Goal: Task Accomplishment & Management: Complete application form

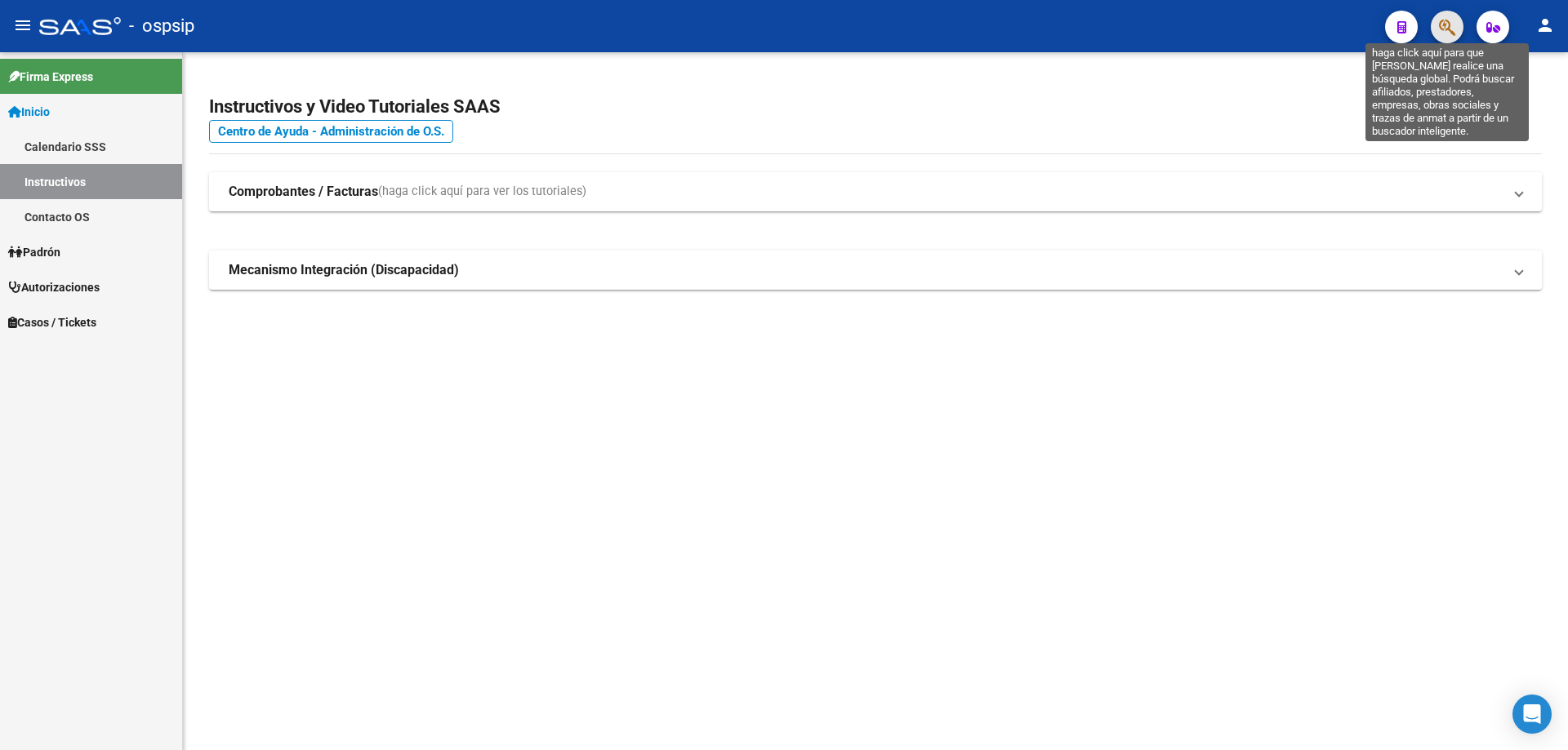
click at [1443, 32] on icon "button" at bounding box center [1447, 27] width 16 height 19
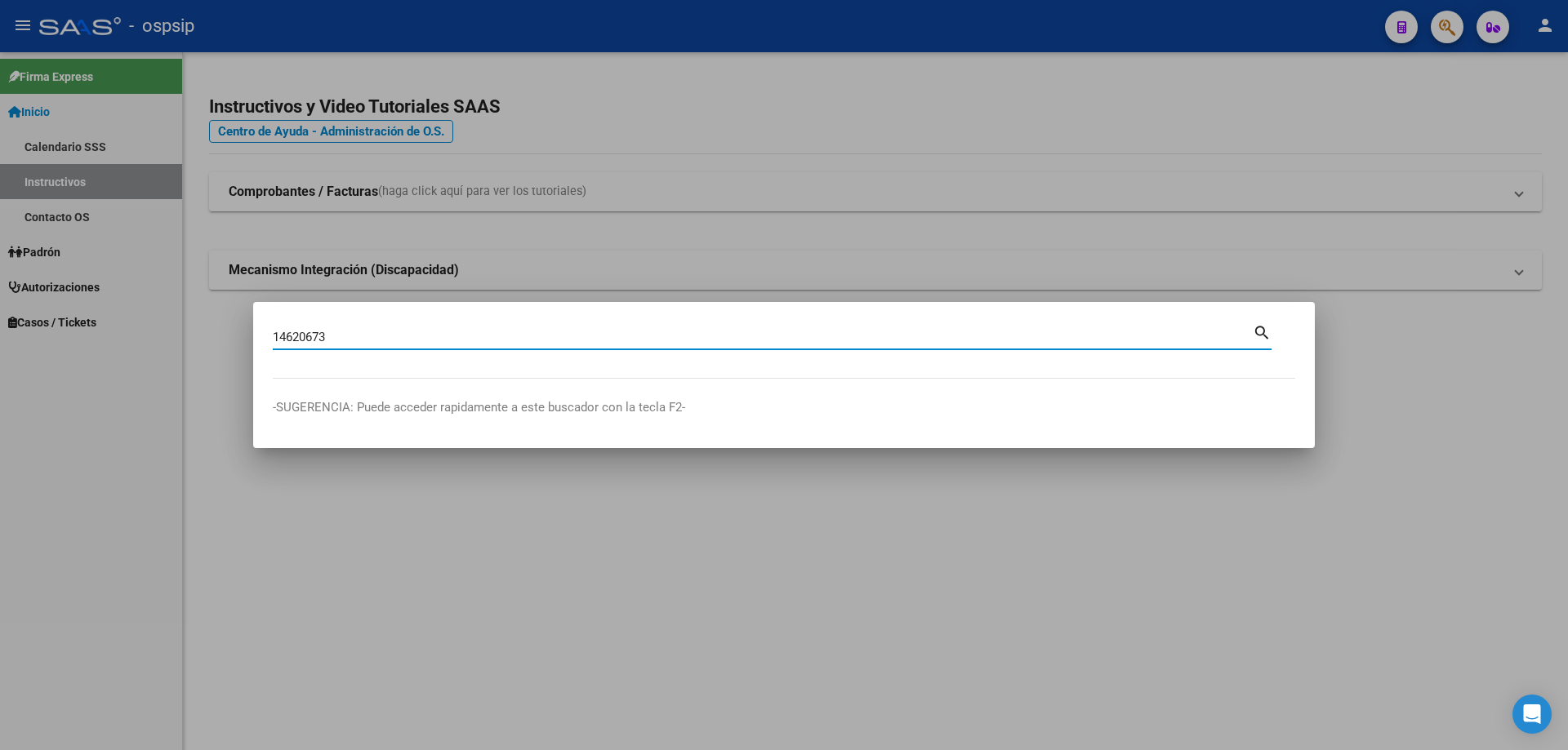
type input "14620673"
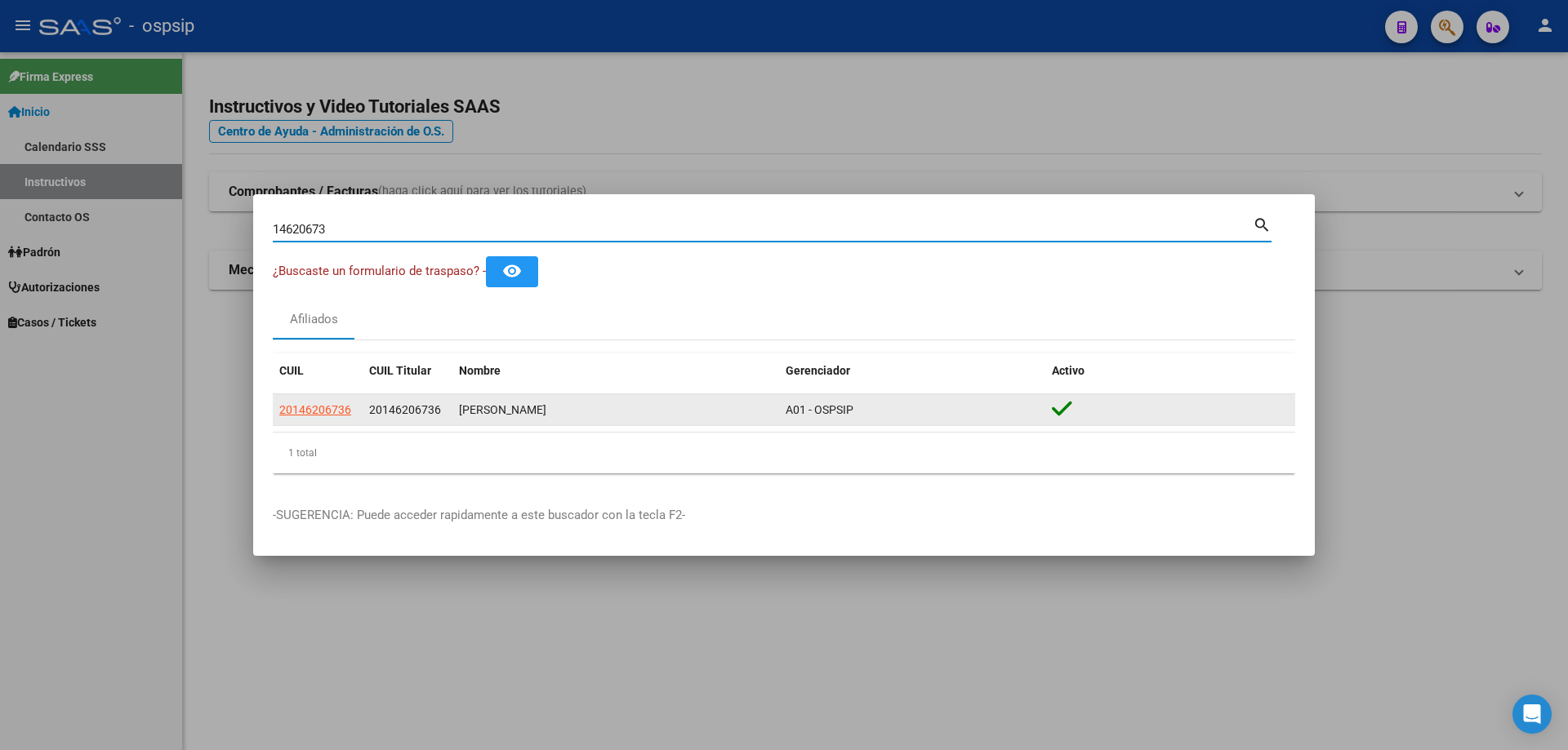
click at [339, 398] on datatable-body-cell "20146206736" at bounding box center [317, 410] width 90 height 32
click at [334, 401] on app-link-go-to "20146206736" at bounding box center [316, 410] width 72 height 19
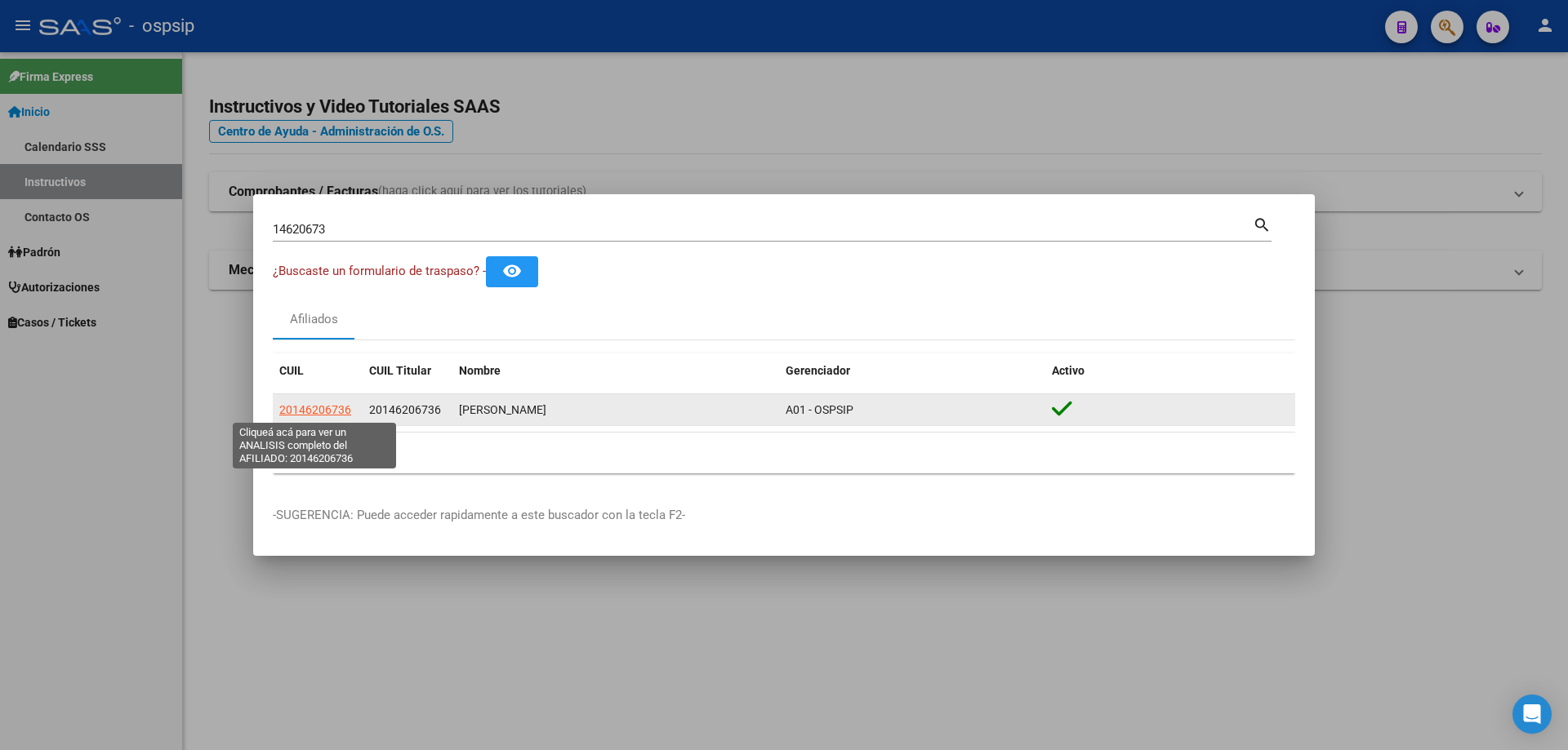
click at [330, 404] on span "20146206736" at bounding box center [316, 410] width 72 height 13
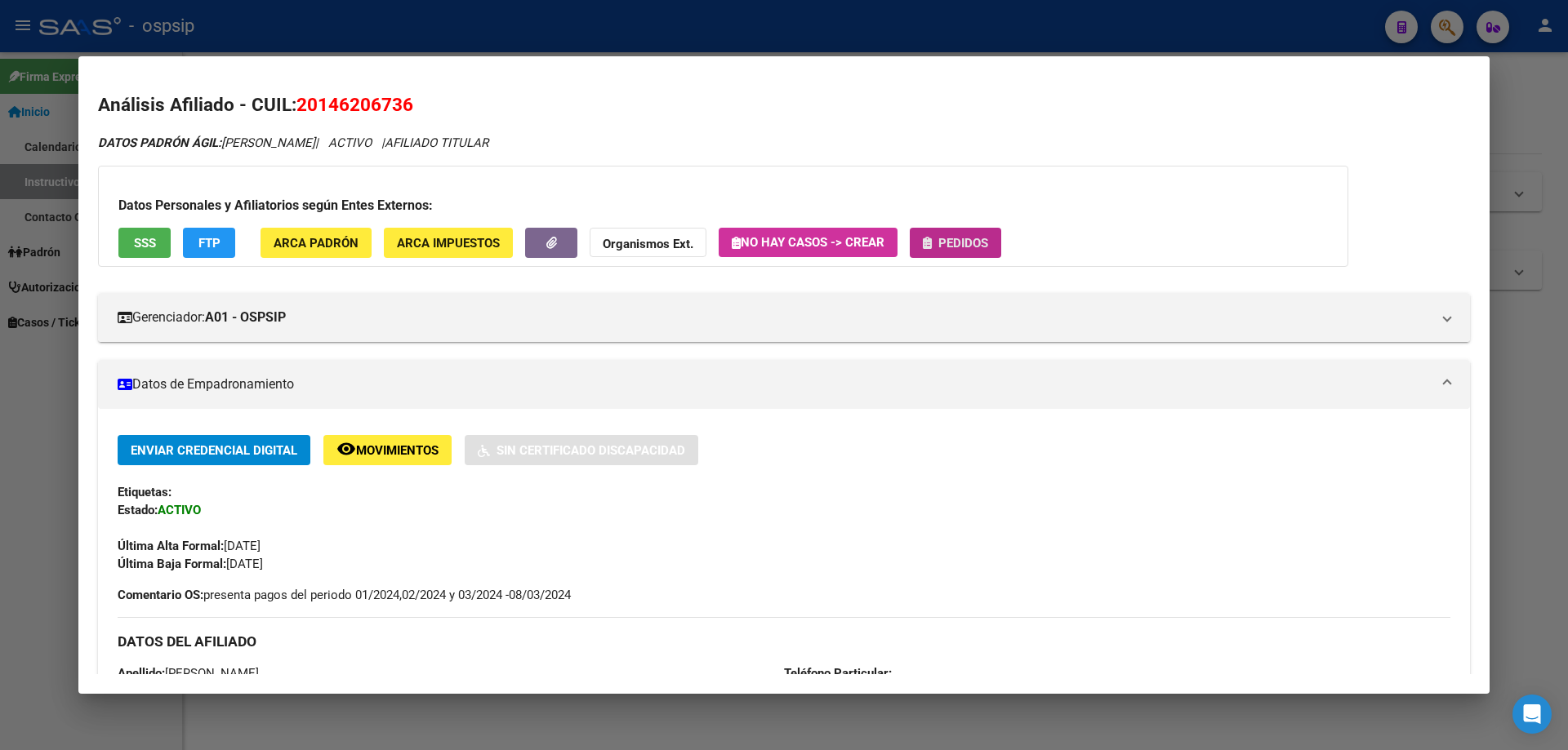
click at [973, 241] on span "Pedidos" at bounding box center [963, 243] width 50 height 15
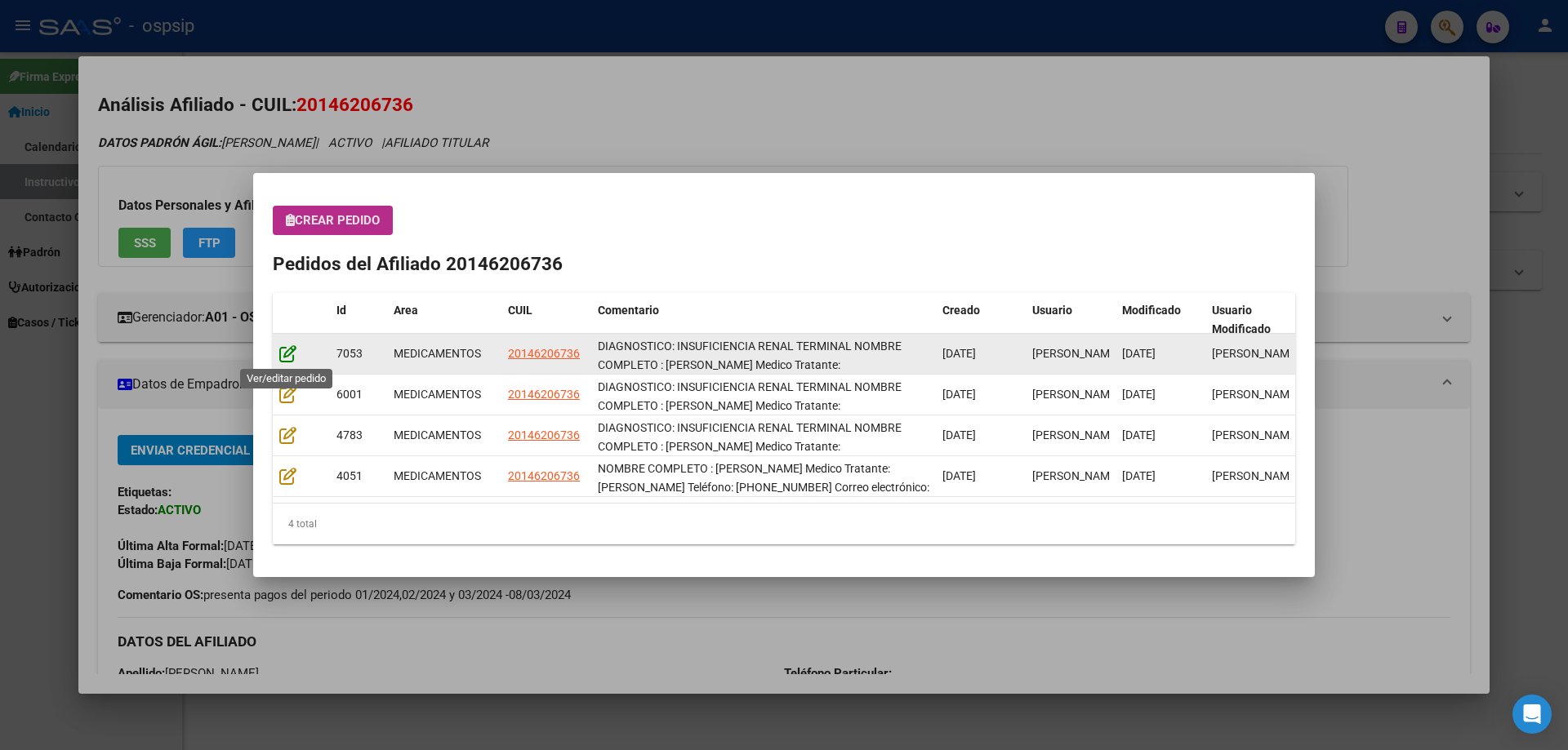
click at [288, 355] on icon at bounding box center [288, 353] width 17 height 18
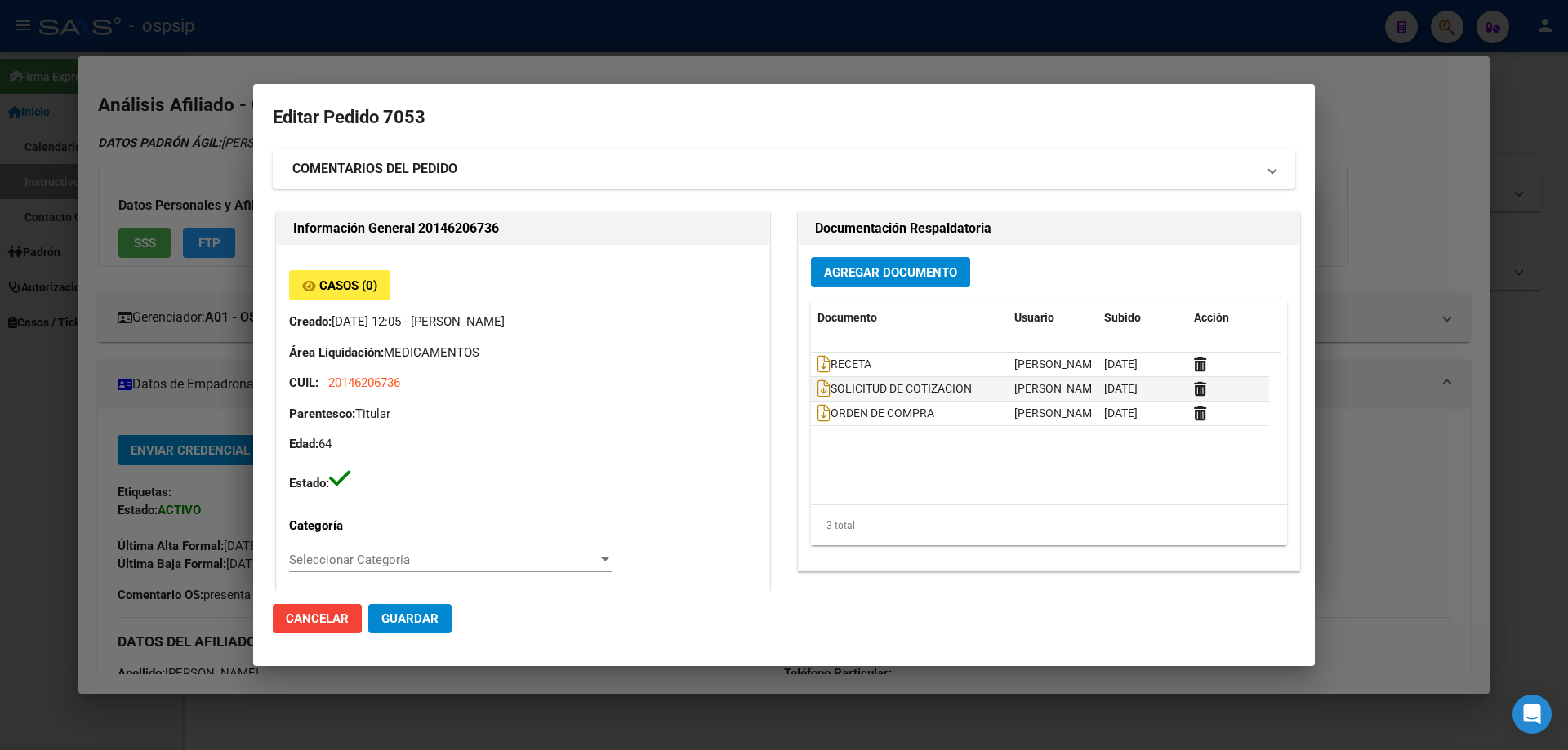
type input "[GEOGRAPHIC_DATA], [GEOGRAPHIC_DATA][PERSON_NAME], 55 2228"
click at [811, 356] on datatable-body-cell "RECETA" at bounding box center [909, 364] width 197 height 24
click at [818, 363] on icon at bounding box center [824, 363] width 13 height 18
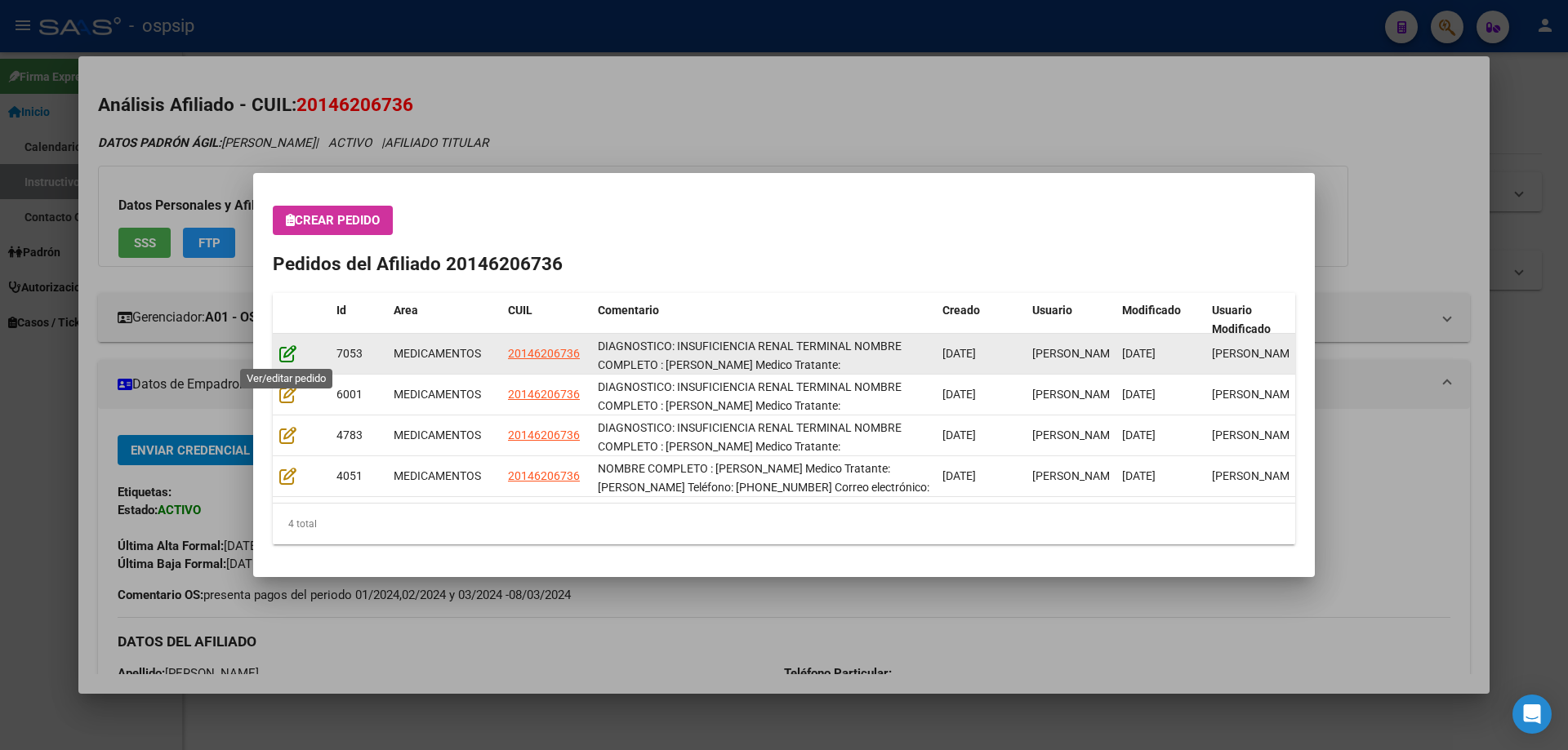
click at [293, 359] on icon at bounding box center [288, 353] width 17 height 18
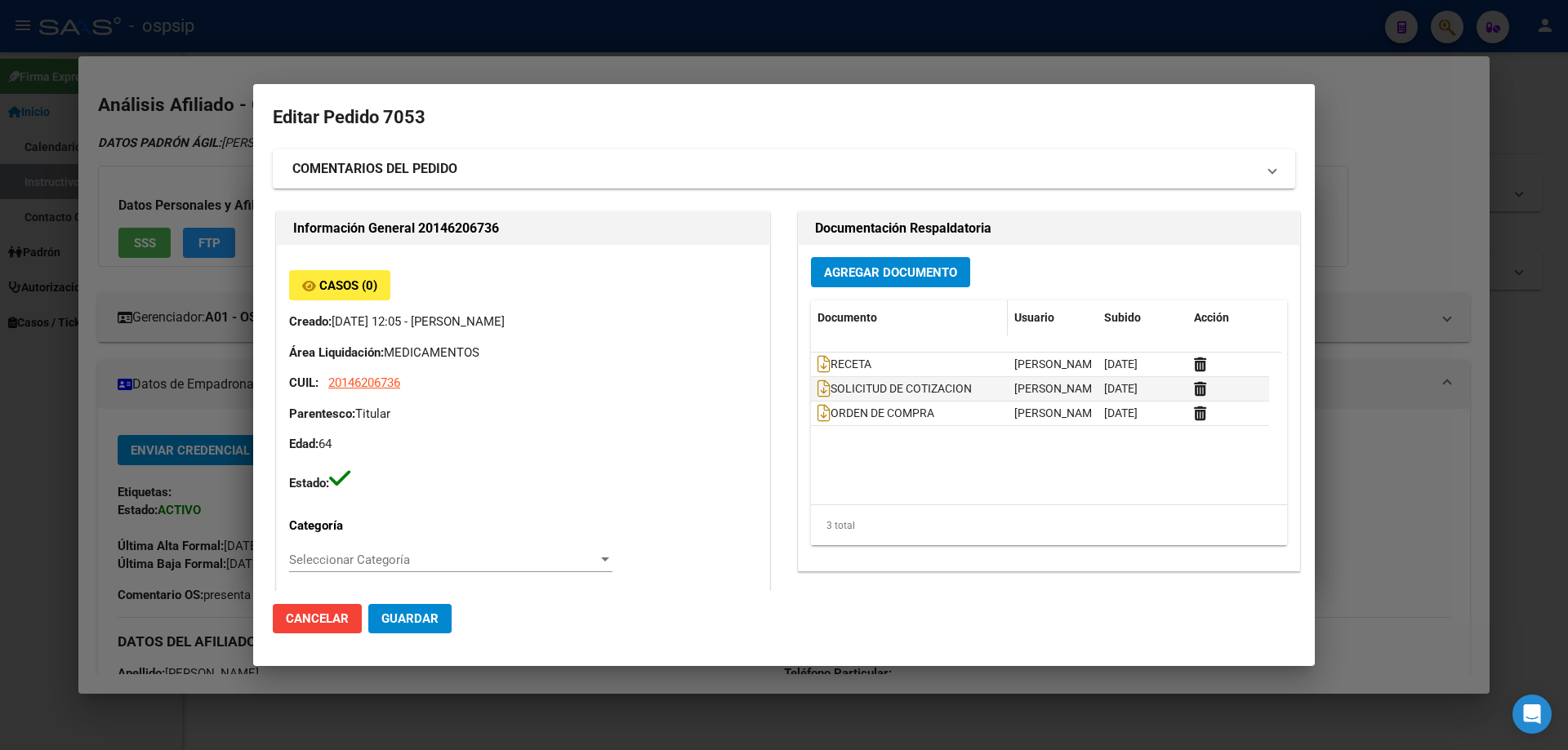
type input "[GEOGRAPHIC_DATA], [GEOGRAPHIC_DATA][PERSON_NAME], 55 2228"
click at [818, 369] on icon at bounding box center [824, 363] width 13 height 18
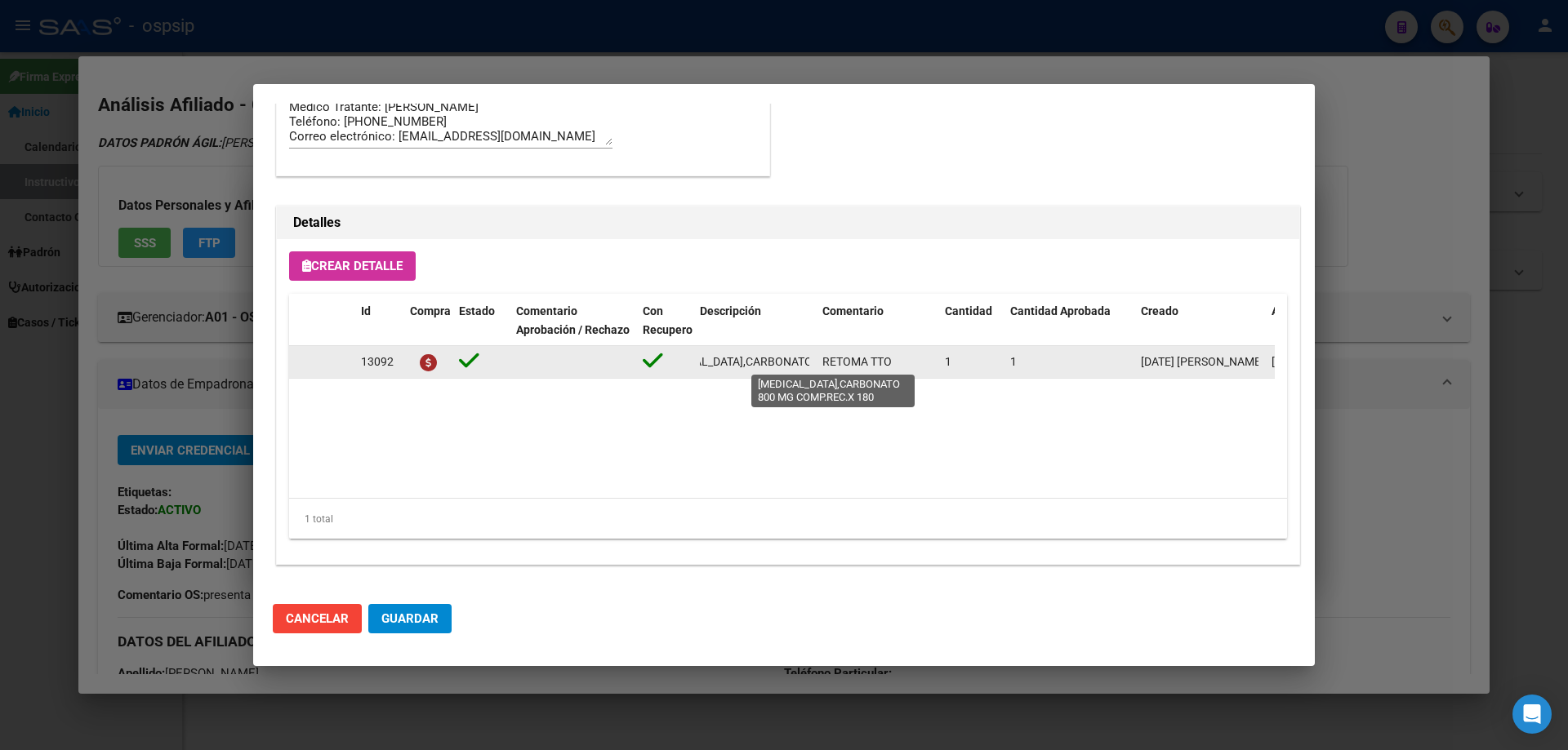
scroll to position [0, 156]
drag, startPoint x: 695, startPoint y: 363, endPoint x: 808, endPoint y: 361, distance: 113.0
click at [811, 361] on datatable-body-cell "[MEDICAL_DATA],CARBONATO 800 MG COMP.REC.X 180" at bounding box center [754, 362] width 122 height 32
copy span "[MEDICAL_DATA],CARBONATO 800 MG COMP.REC.X 180"
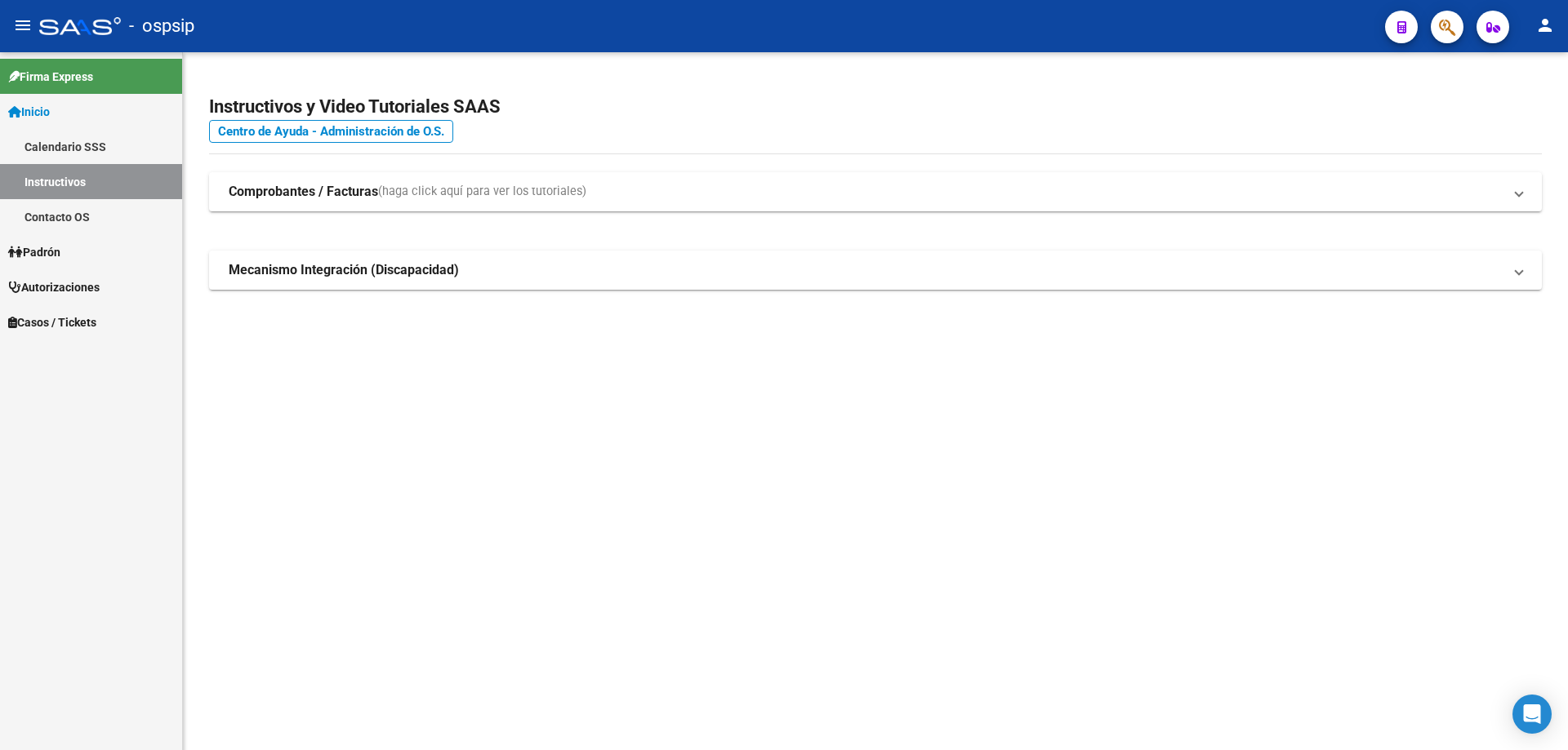
click at [1446, 27] on icon "button" at bounding box center [1447, 27] width 16 height 19
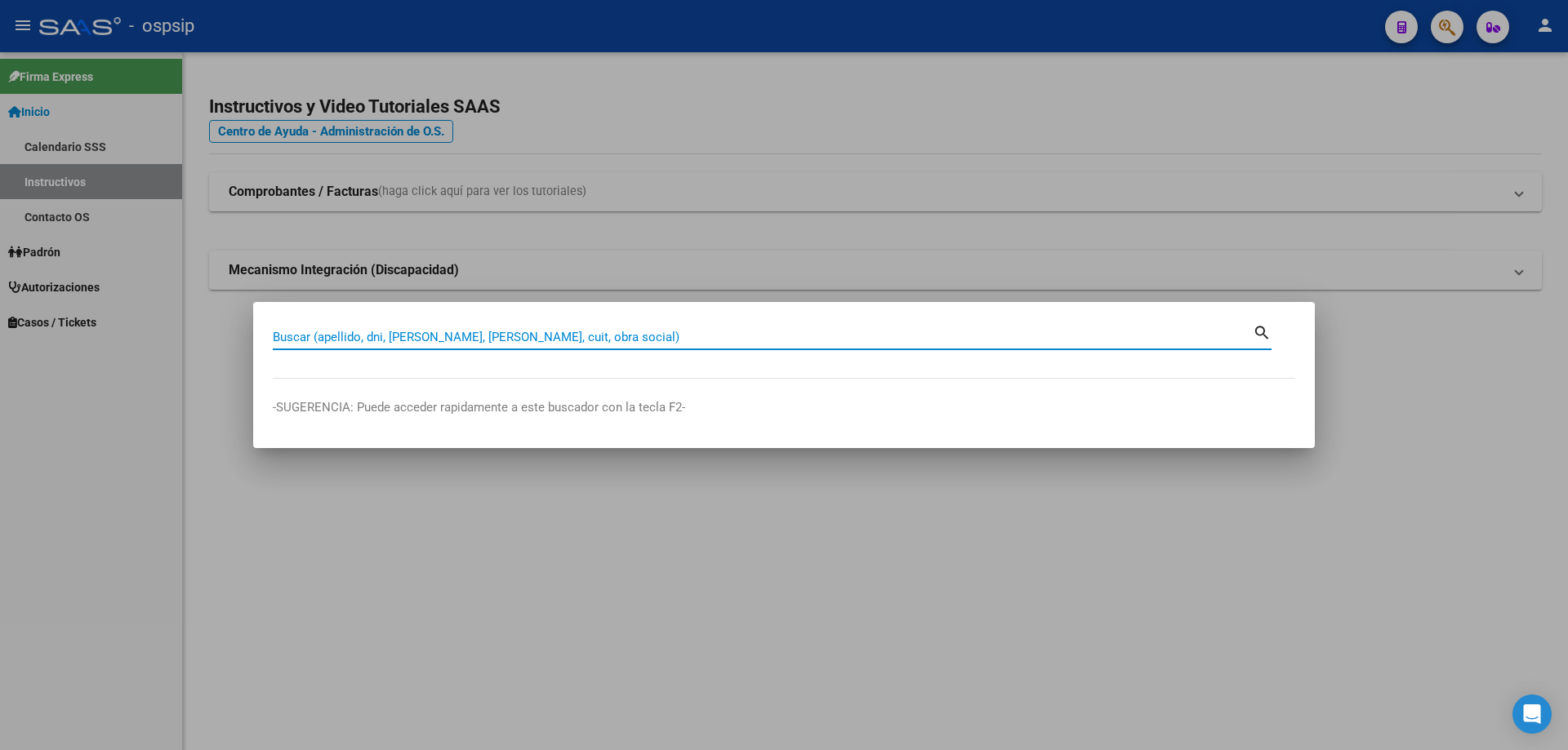
paste input "24336942"
type input "24336942"
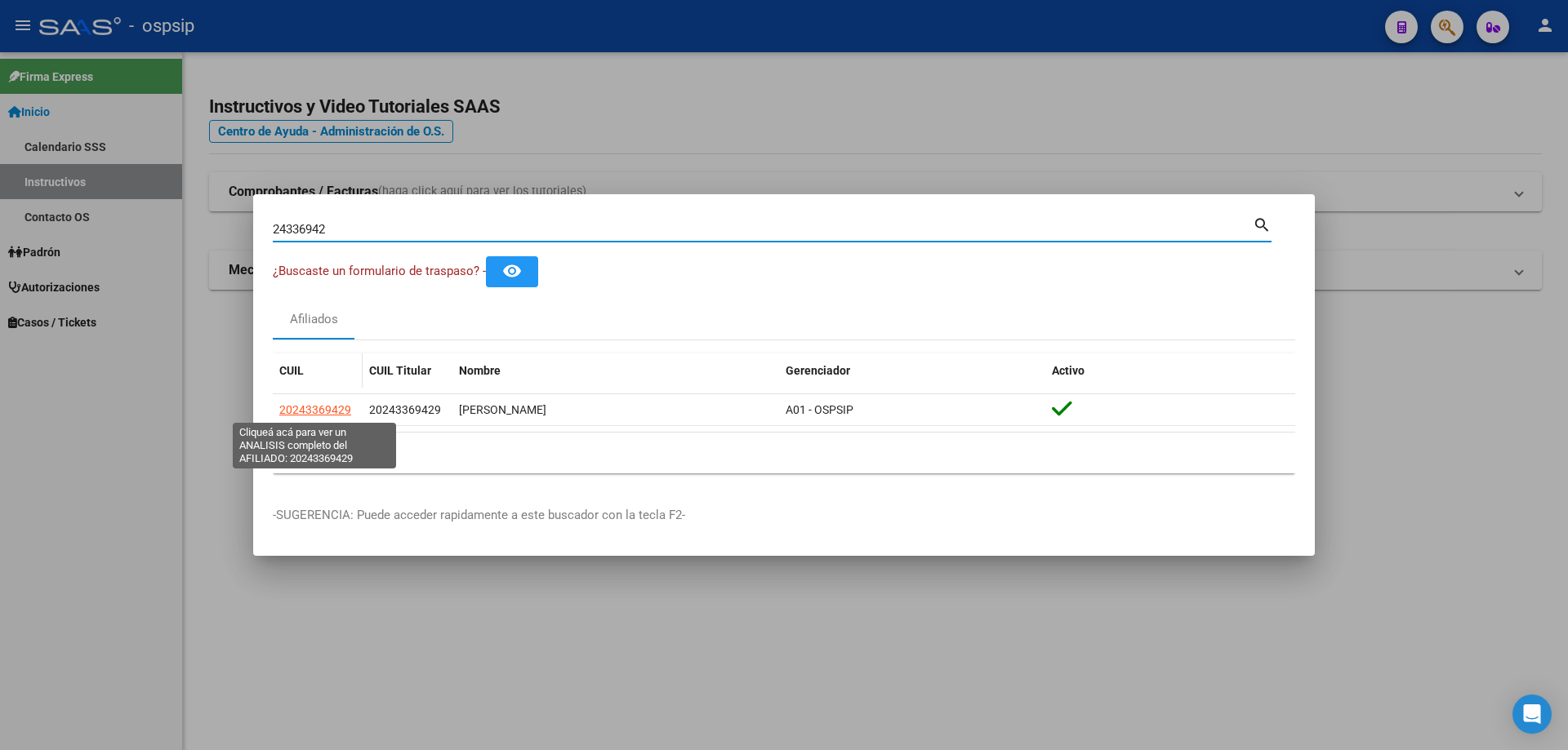
click at [335, 404] on span "20243369429" at bounding box center [316, 410] width 72 height 13
type textarea "20243369429"
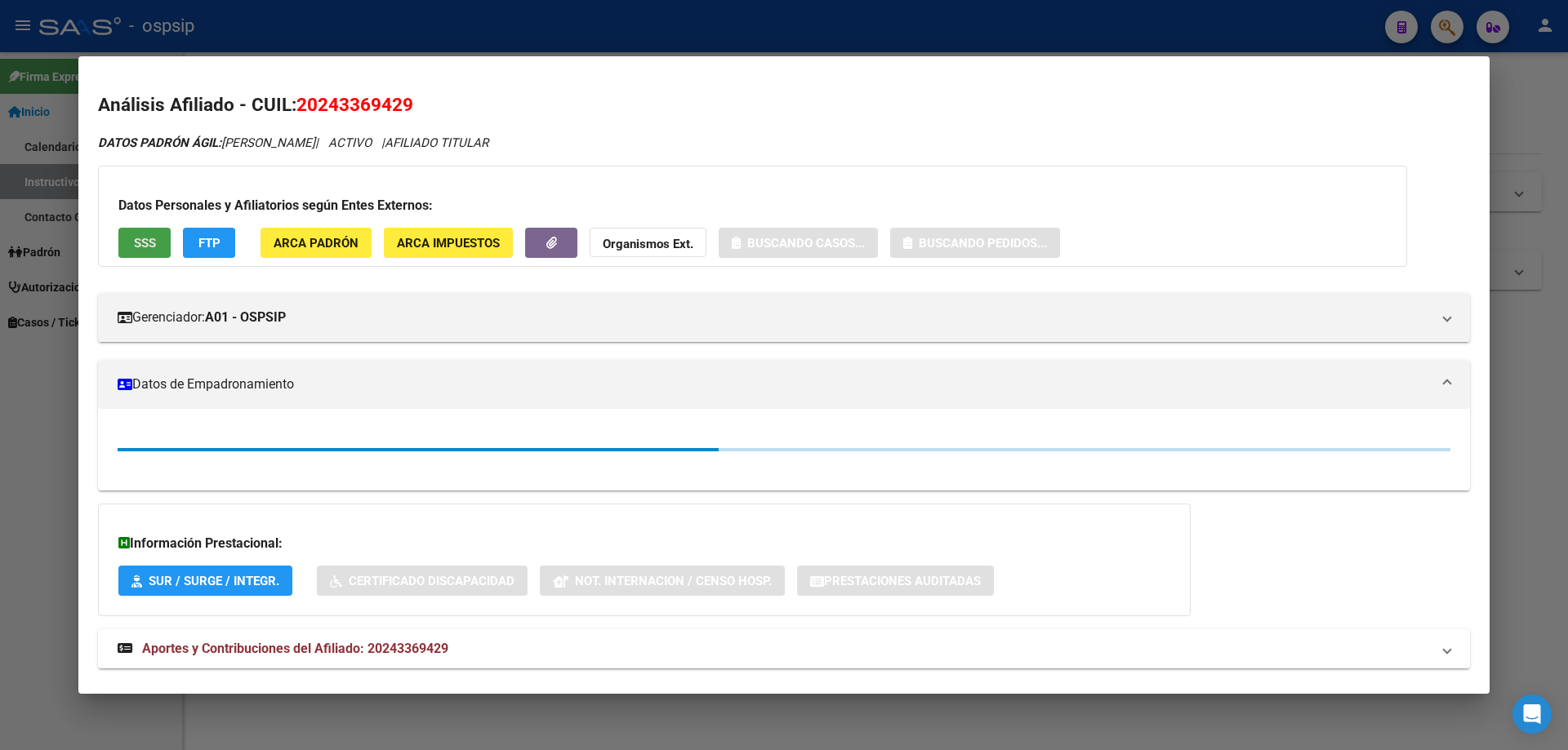
click at [145, 236] on span "SSS" at bounding box center [145, 243] width 22 height 15
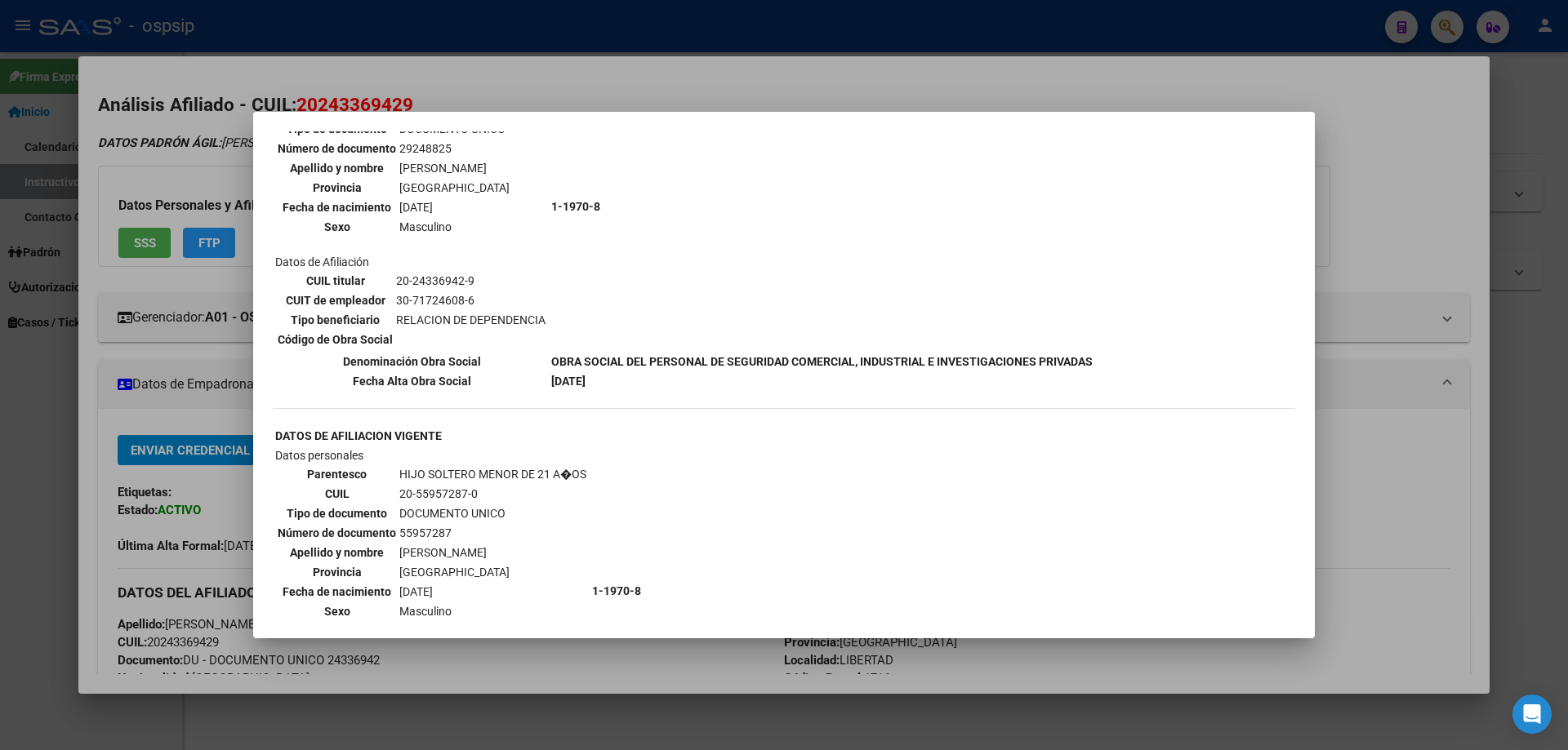
scroll to position [936, 0]
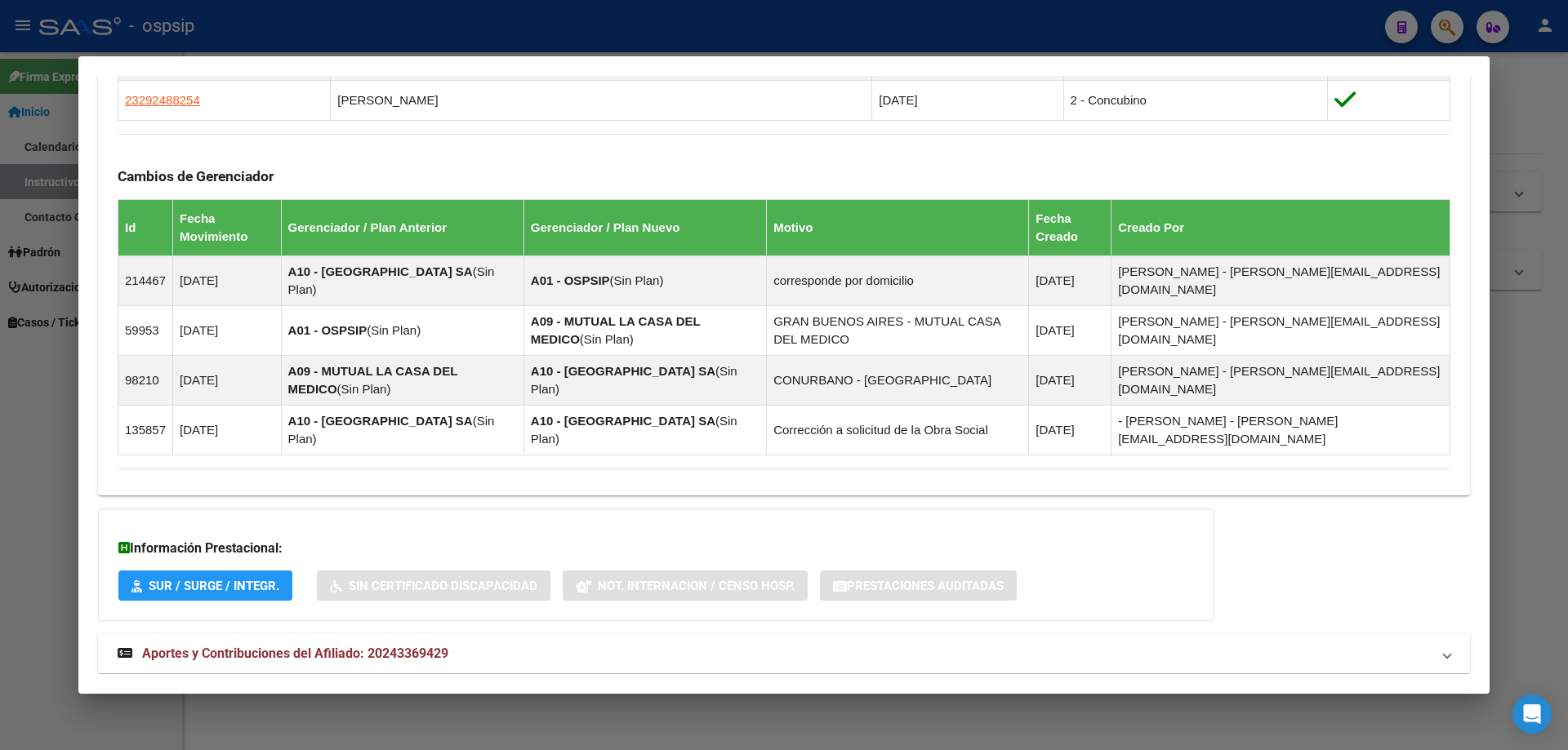
click at [411, 646] on span "Aportes y Contribuciones del Afiliado: 20243369429" at bounding box center [295, 653] width 306 height 15
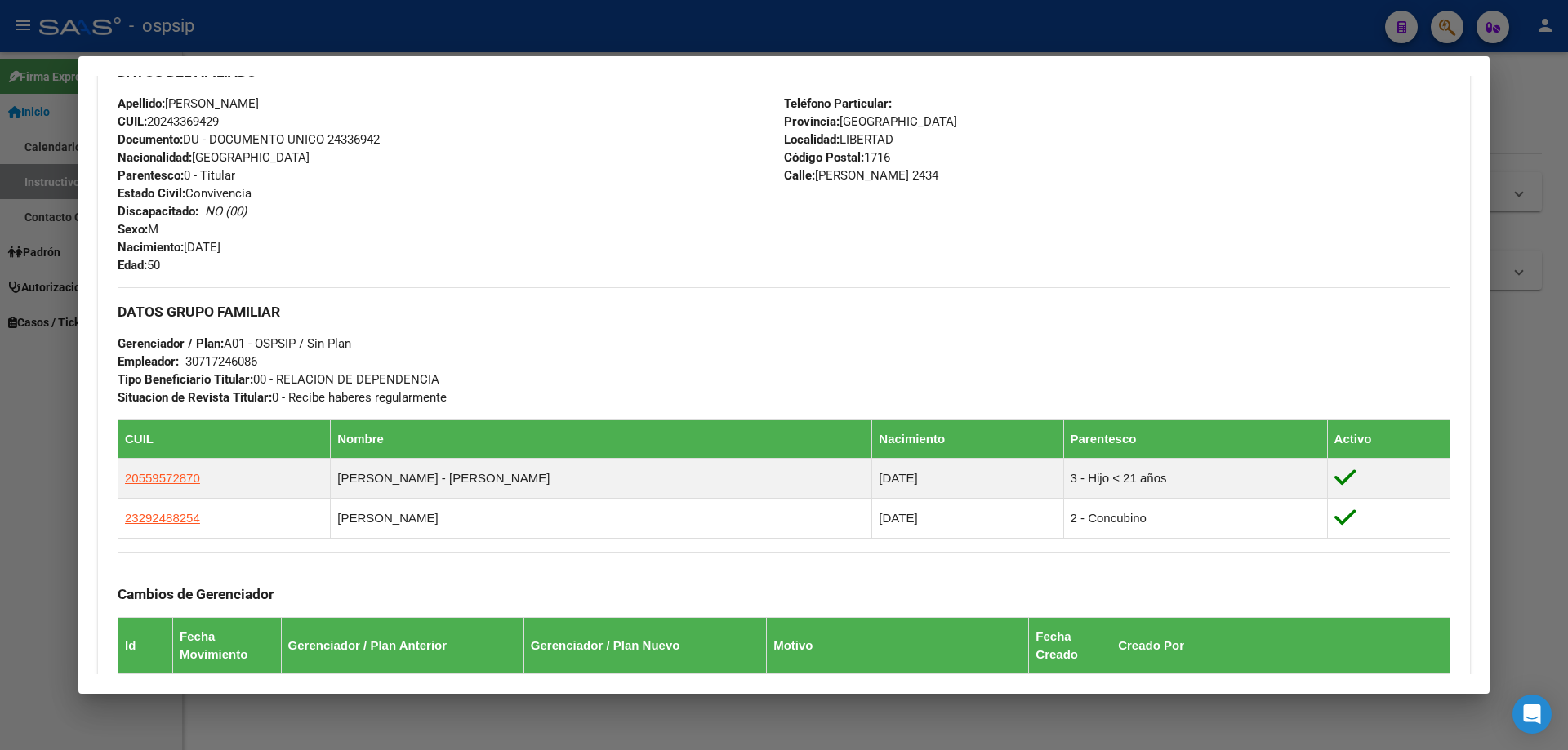
scroll to position [0, 0]
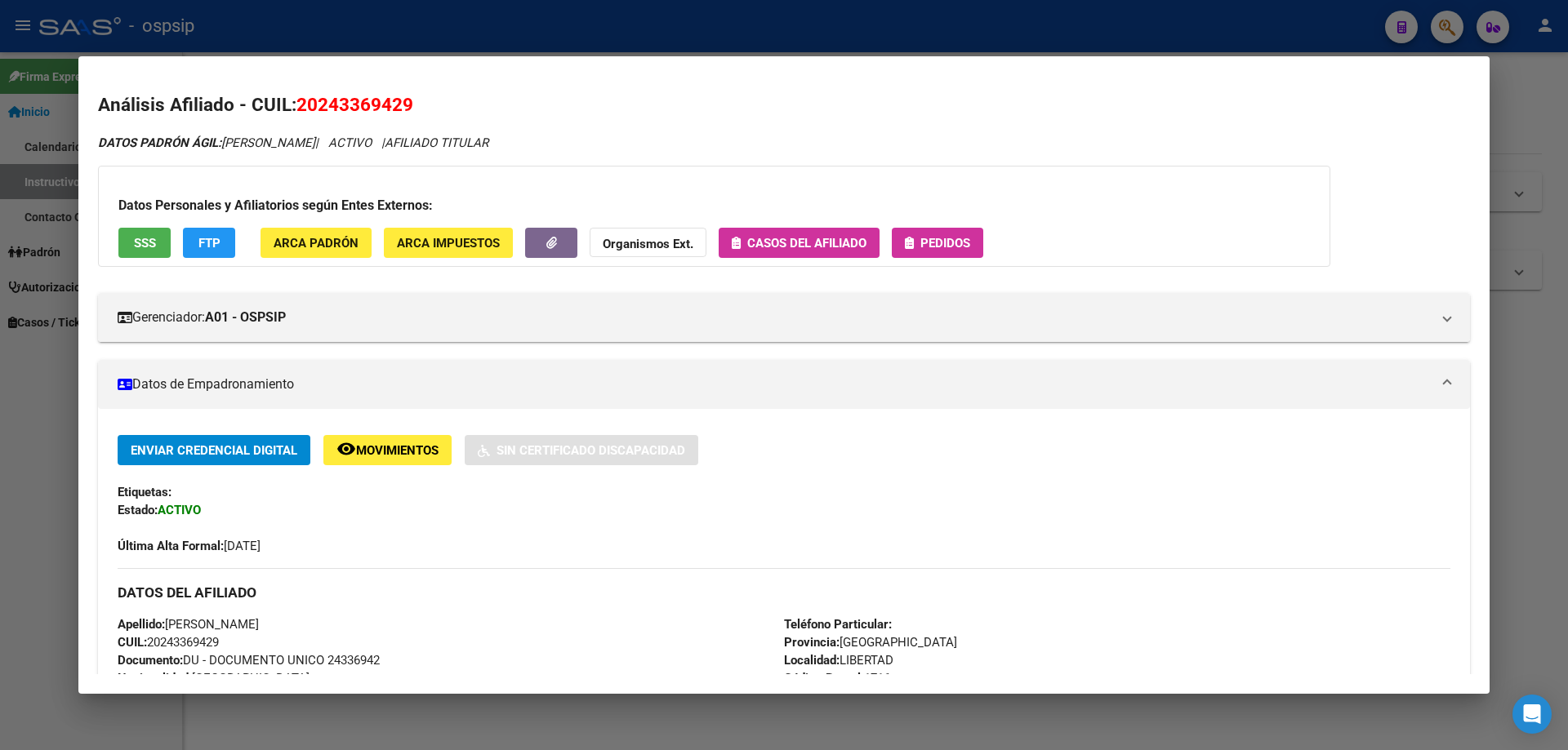
click at [951, 248] on span "Pedidos" at bounding box center [945, 243] width 50 height 15
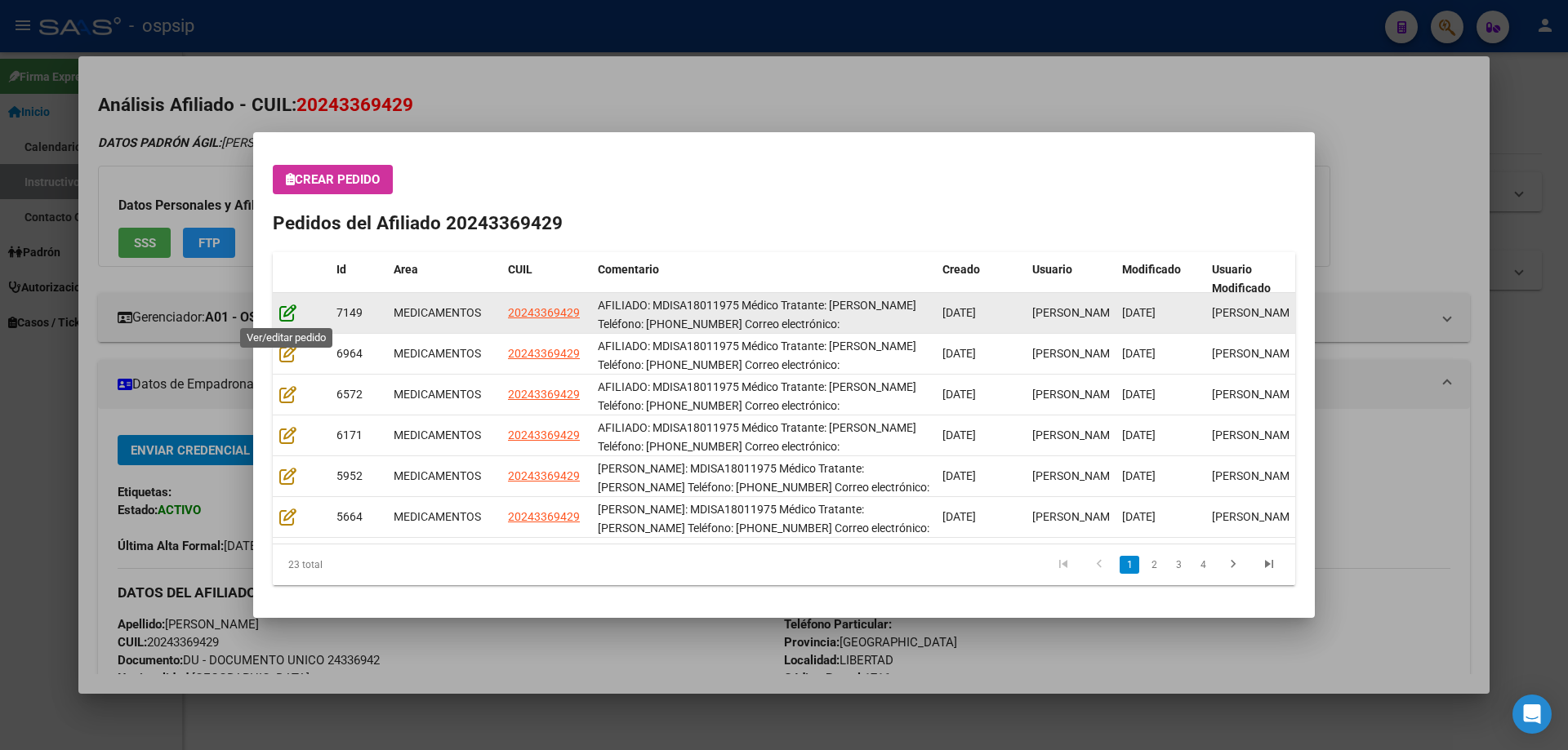
click at [290, 316] on icon at bounding box center [288, 312] width 17 height 18
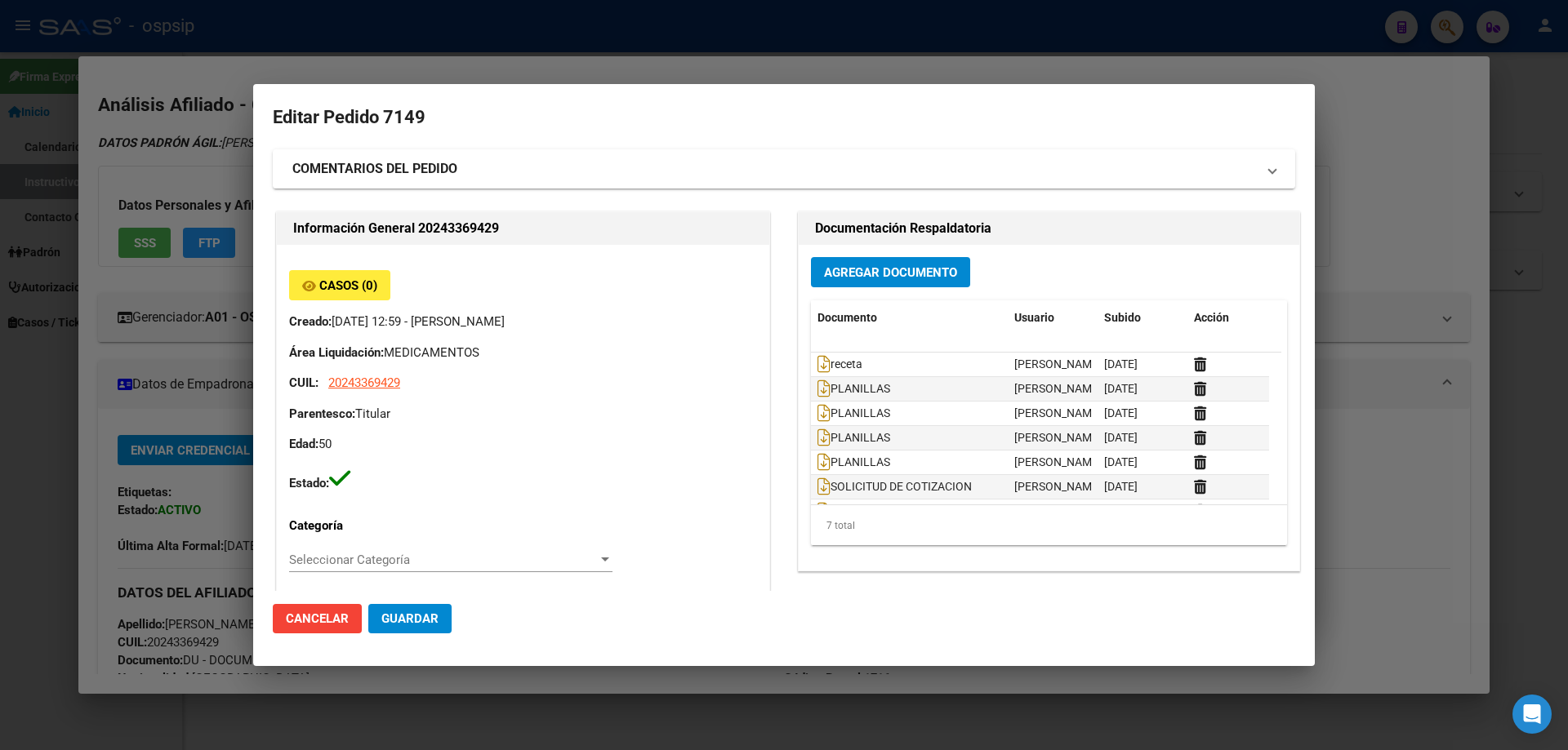
type input "[GEOGRAPHIC_DATA], LIBERTAD, [PERSON_NAME] 2434"
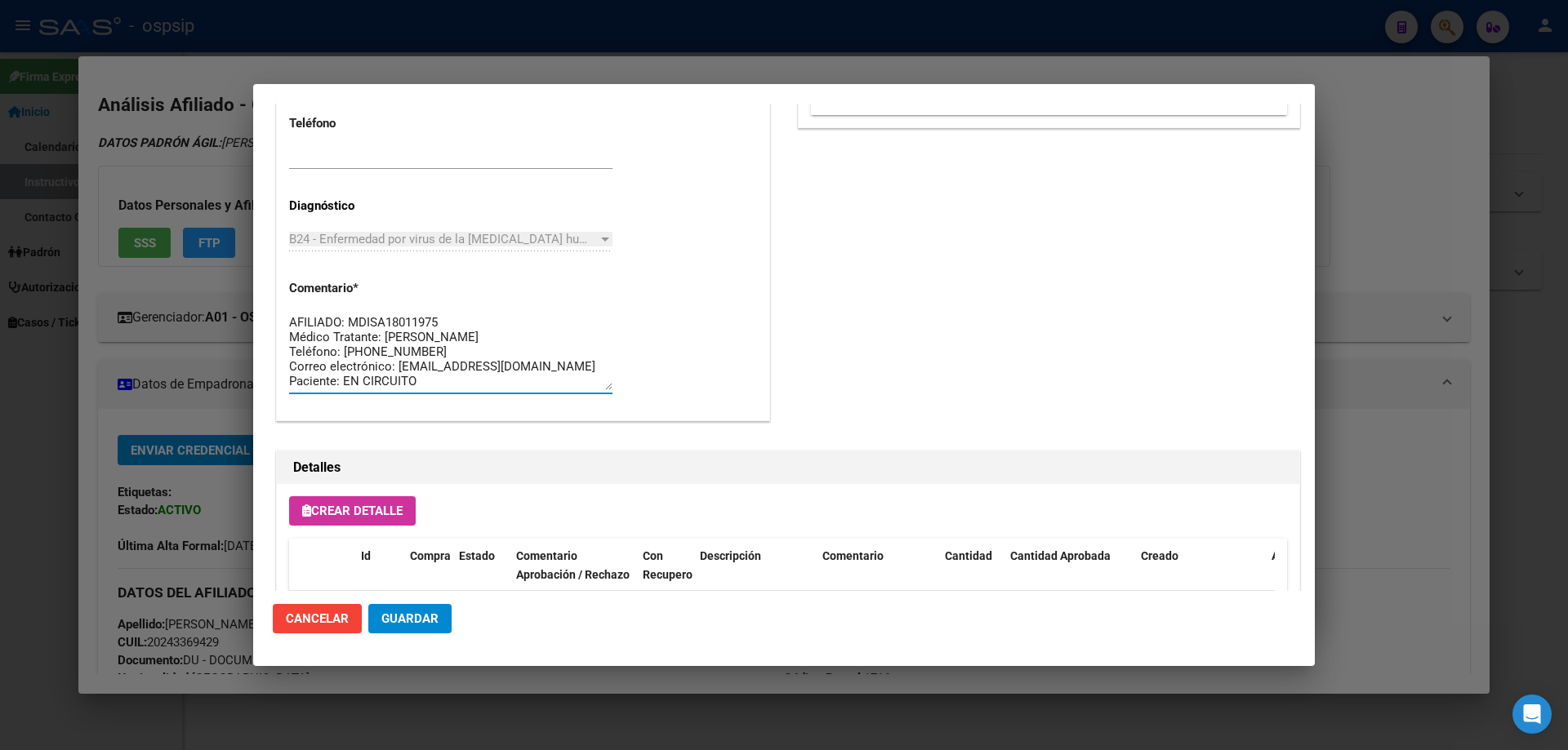
drag, startPoint x: 406, startPoint y: 379, endPoint x: 248, endPoint y: 274, distance: 189.7
click at [248, 274] on div "24336942 Buscar (apellido, dni, cuil, nro traspaso, cuit, obra social) search ¿…" at bounding box center [784, 375] width 1568 height 750
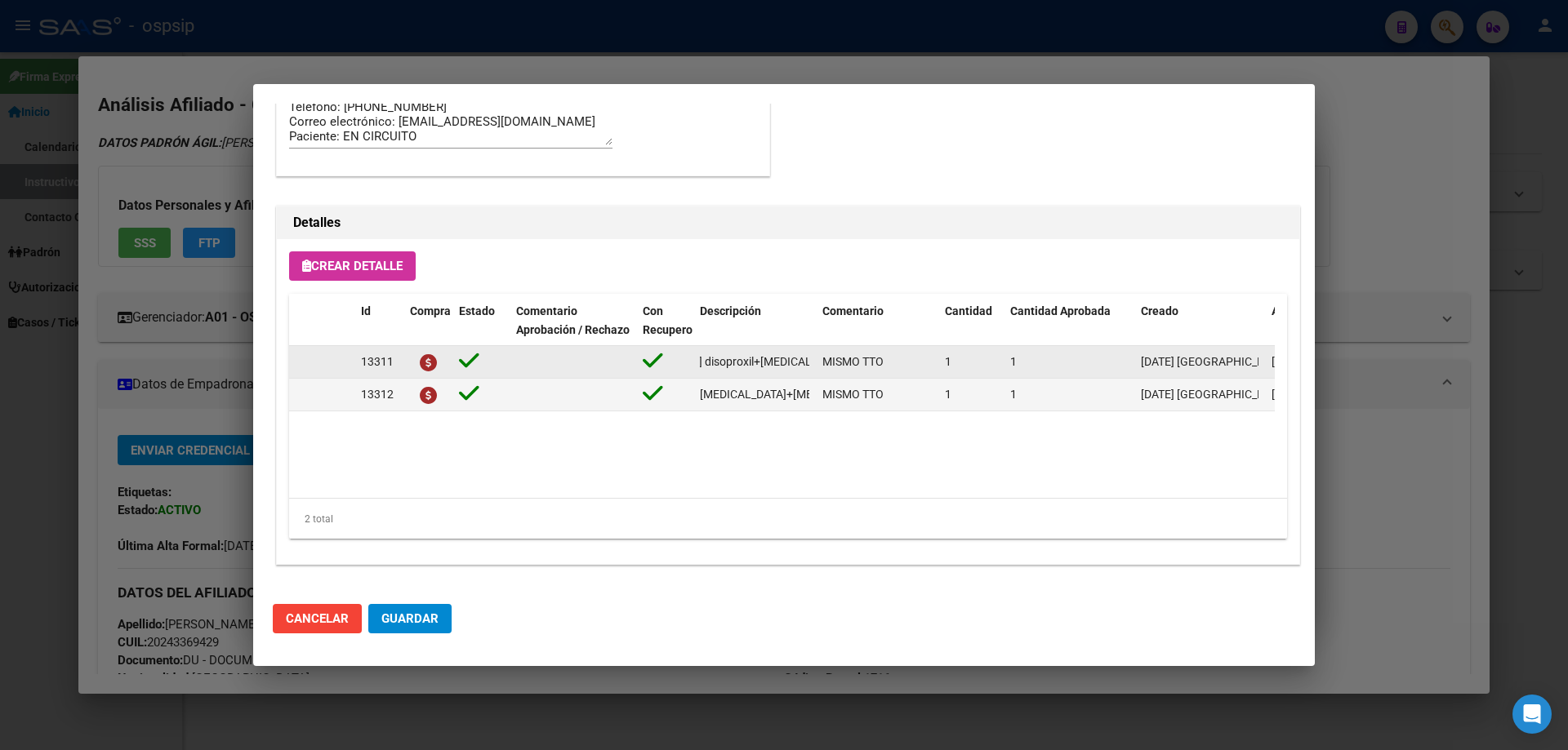
scroll to position [0, 261]
drag, startPoint x: 700, startPoint y: 362, endPoint x: 805, endPoint y: 363, distance: 105.0
click at [814, 363] on datatable-body-cell "[MEDICAL_DATA] disoproxil+[MEDICAL_DATA] 300mg/300mg comp.rec.x 30 (TFD/3TC)" at bounding box center [754, 362] width 122 height 32
copy span "[MEDICAL_DATA] disoproxil+[MEDICAL_DATA] 300mg/300mg comp.rec.x 30 (TFD/3TC)"
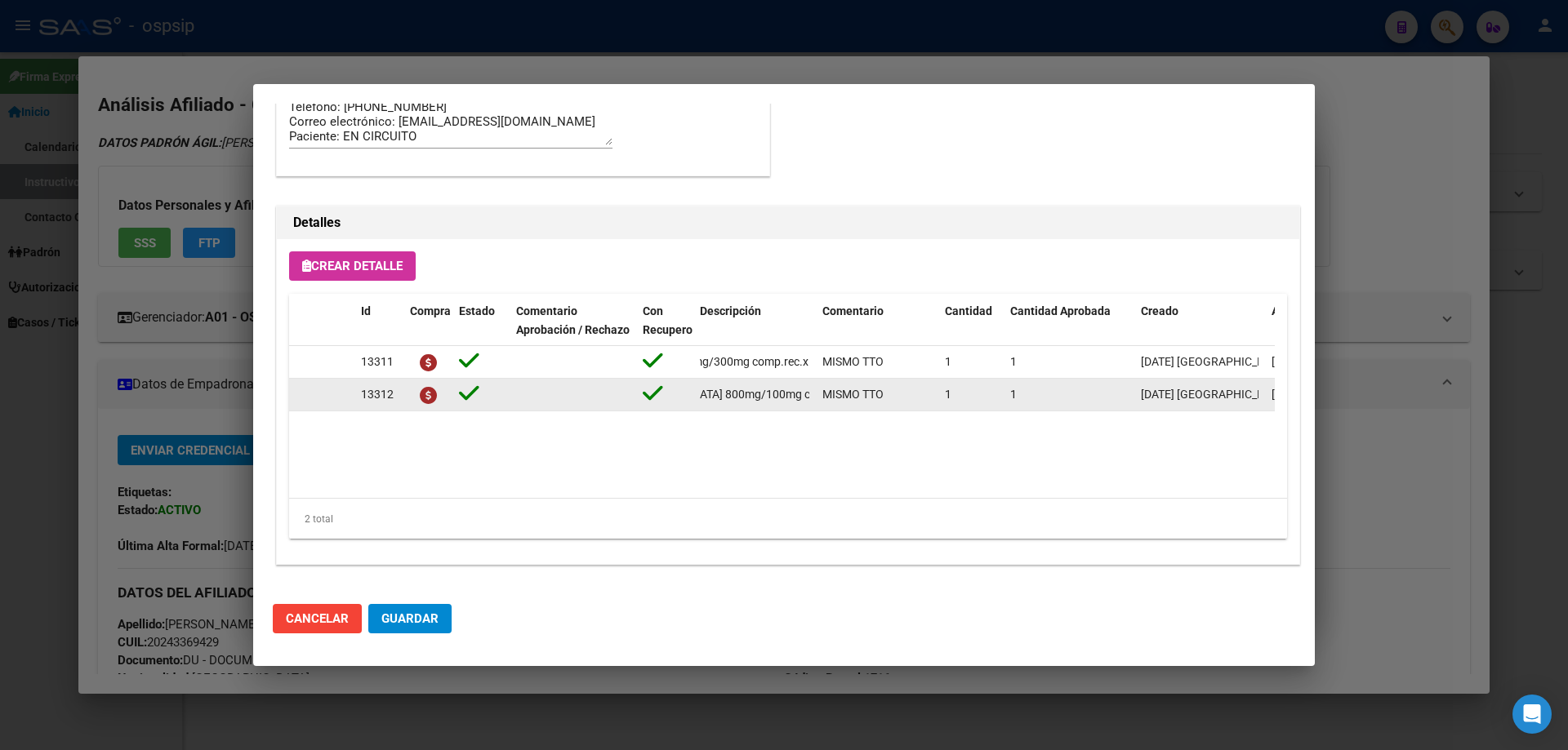
scroll to position [0, 198]
drag, startPoint x: 698, startPoint y: 393, endPoint x: 818, endPoint y: 401, distance: 120.3
click at [818, 401] on div "13312 [MEDICAL_DATA]+[MEDICAL_DATA] 800mg/100mg comp.rec.x 30 (DRV/RTV) MISMO T…" at bounding box center [899, 395] width 1221 height 32
copy span "[MEDICAL_DATA]+[MEDICAL_DATA] 800mg/100mg comp.rec.x 30 (DRV/RTV)"
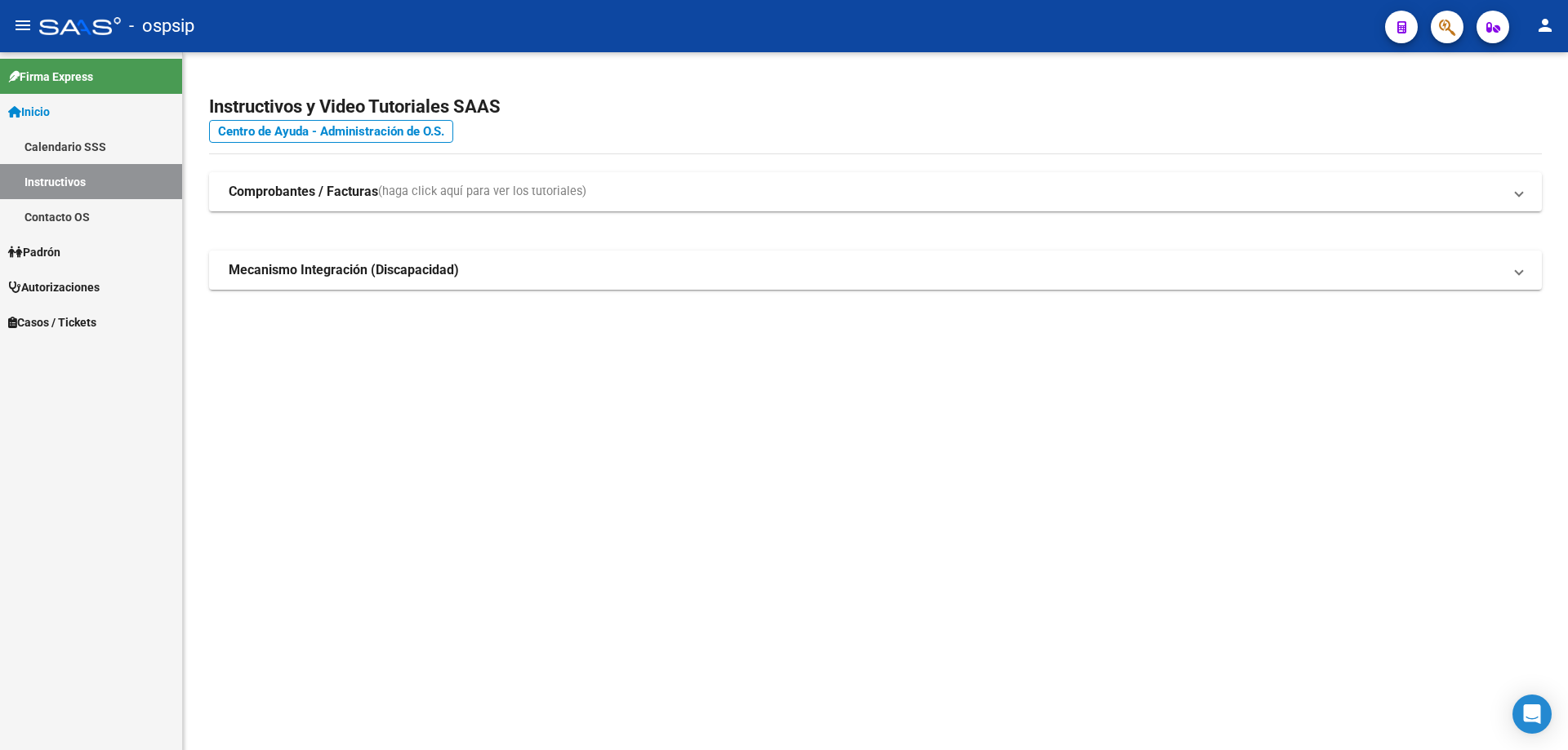
click at [1448, 38] on span "button" at bounding box center [1447, 27] width 16 height 33
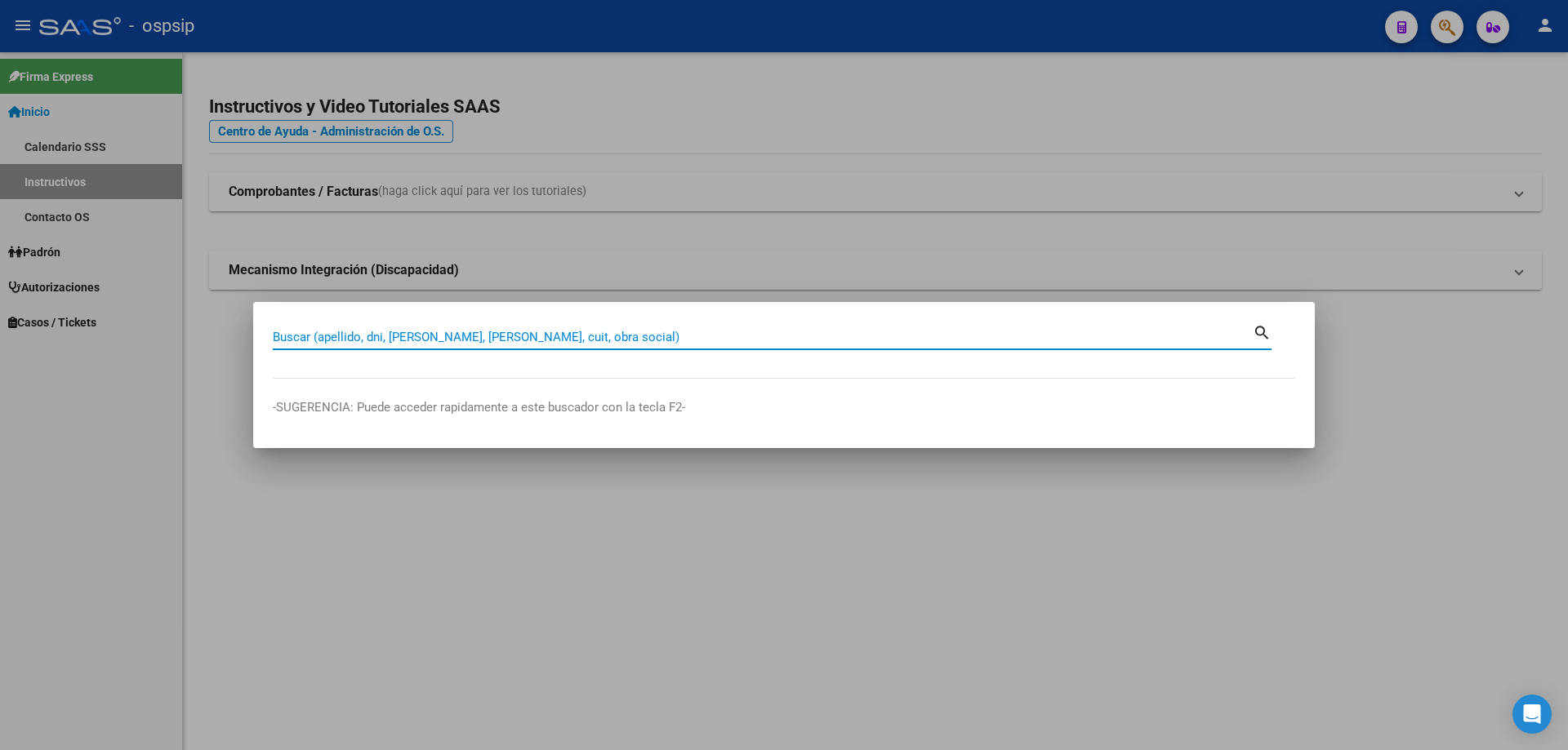
paste input "25438590"
type input "25438590"
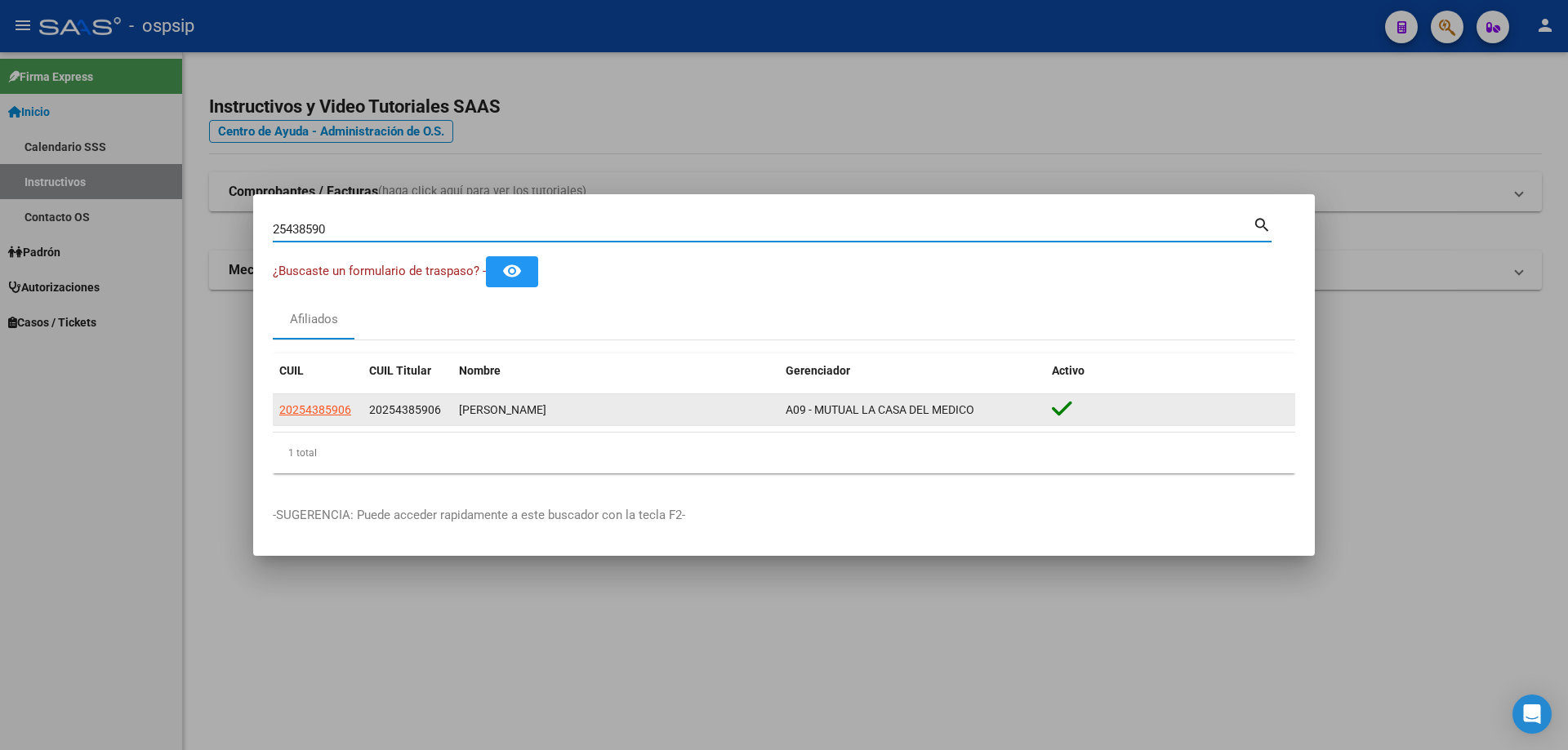
click at [308, 425] on datatable-body-cell "20254385906" at bounding box center [317, 410] width 90 height 32
click at [322, 411] on span "20254385906" at bounding box center [316, 410] width 72 height 13
type textarea "20254385906"
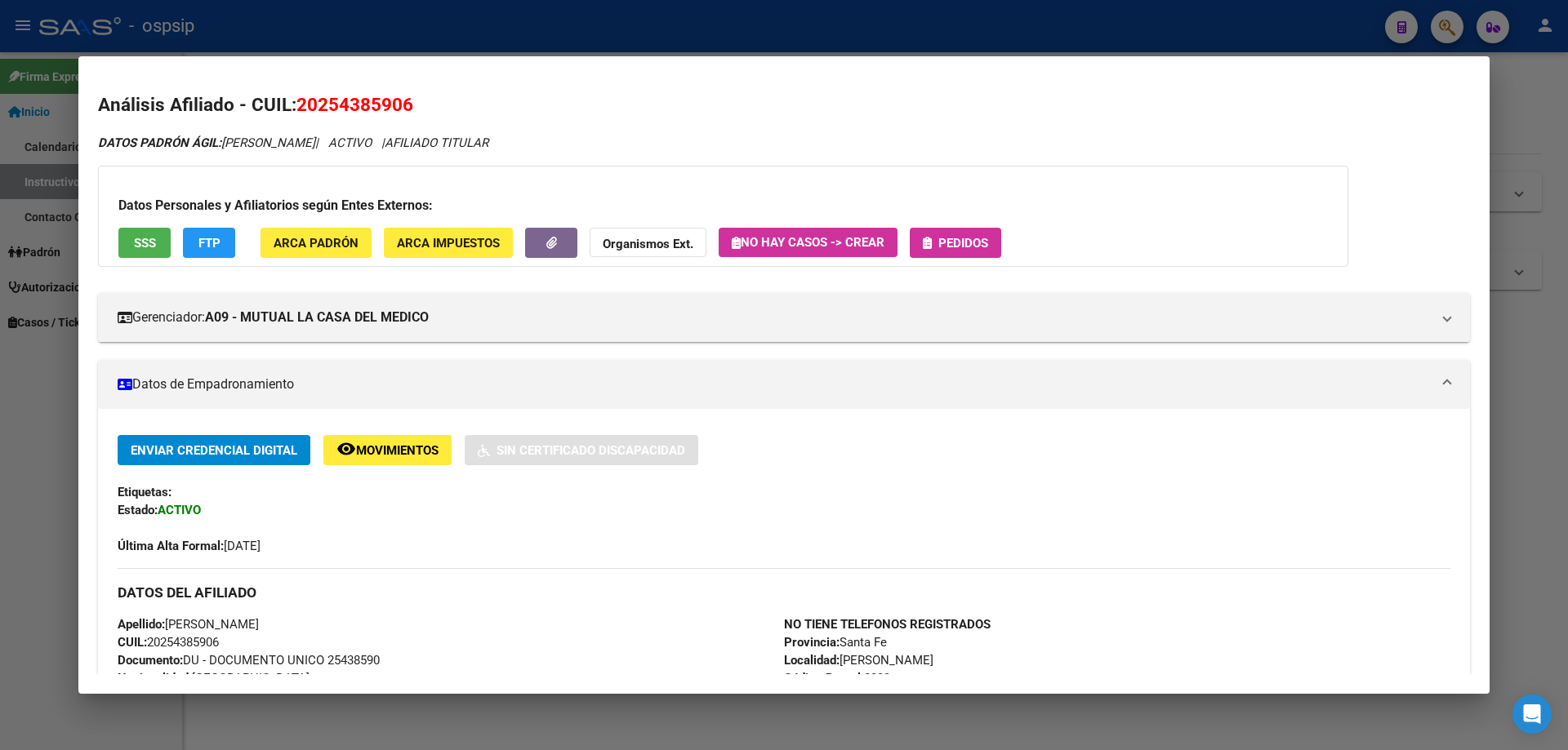
click at [1001, 245] on button "Pedidos" at bounding box center [956, 242] width 92 height 30
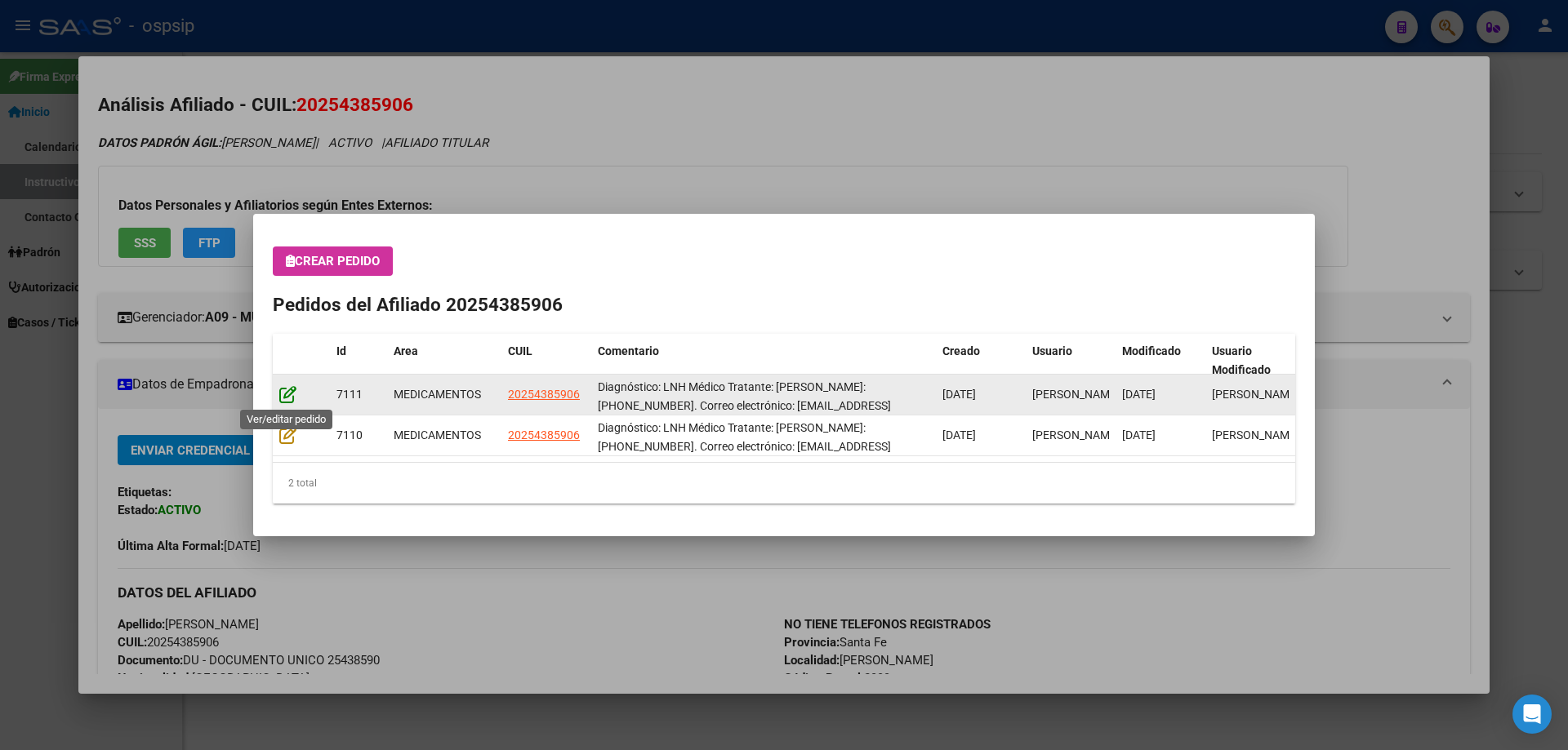
click at [287, 392] on icon at bounding box center [288, 394] width 17 height 18
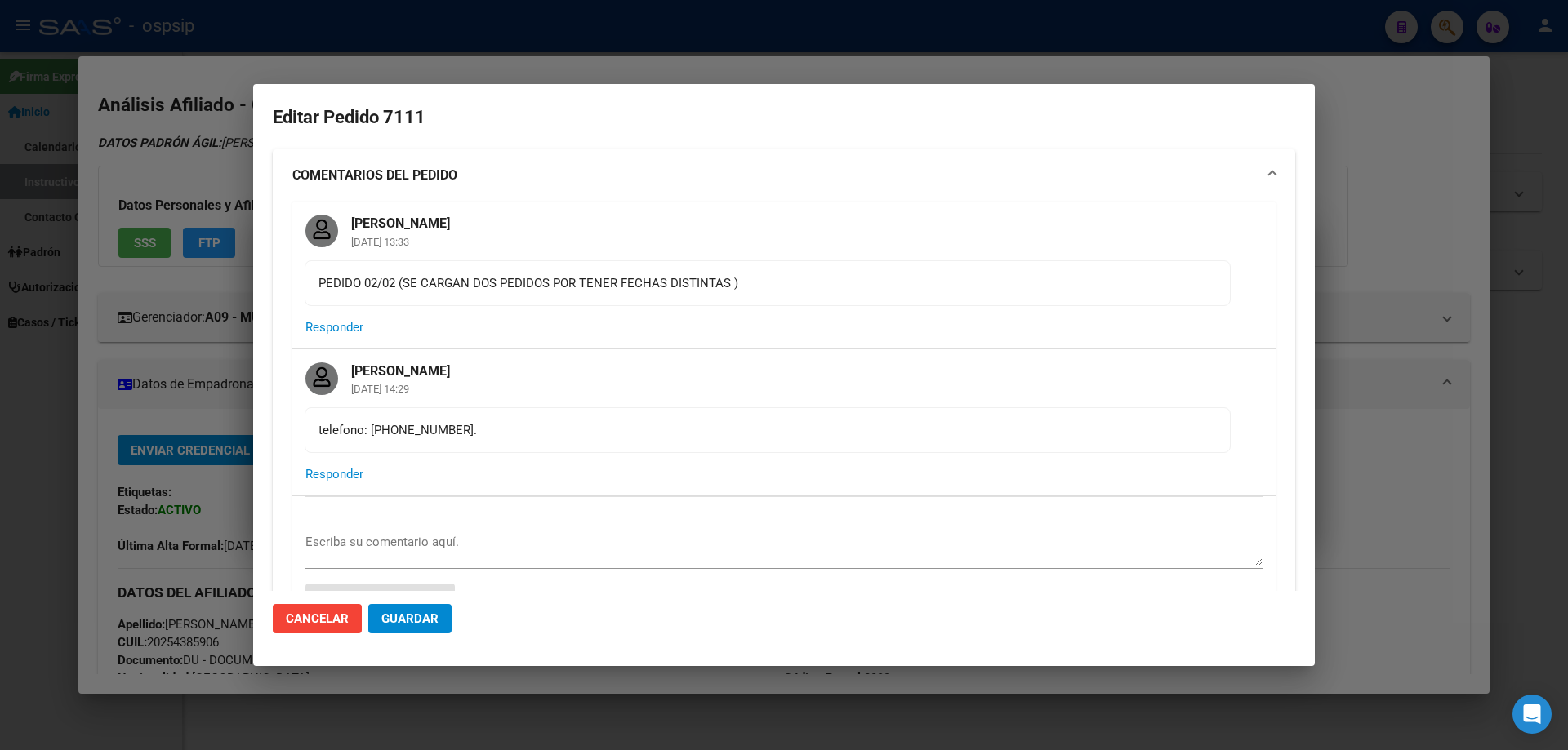
type input "[GEOGRAPHIC_DATA], [STREET_ADDRESS]"
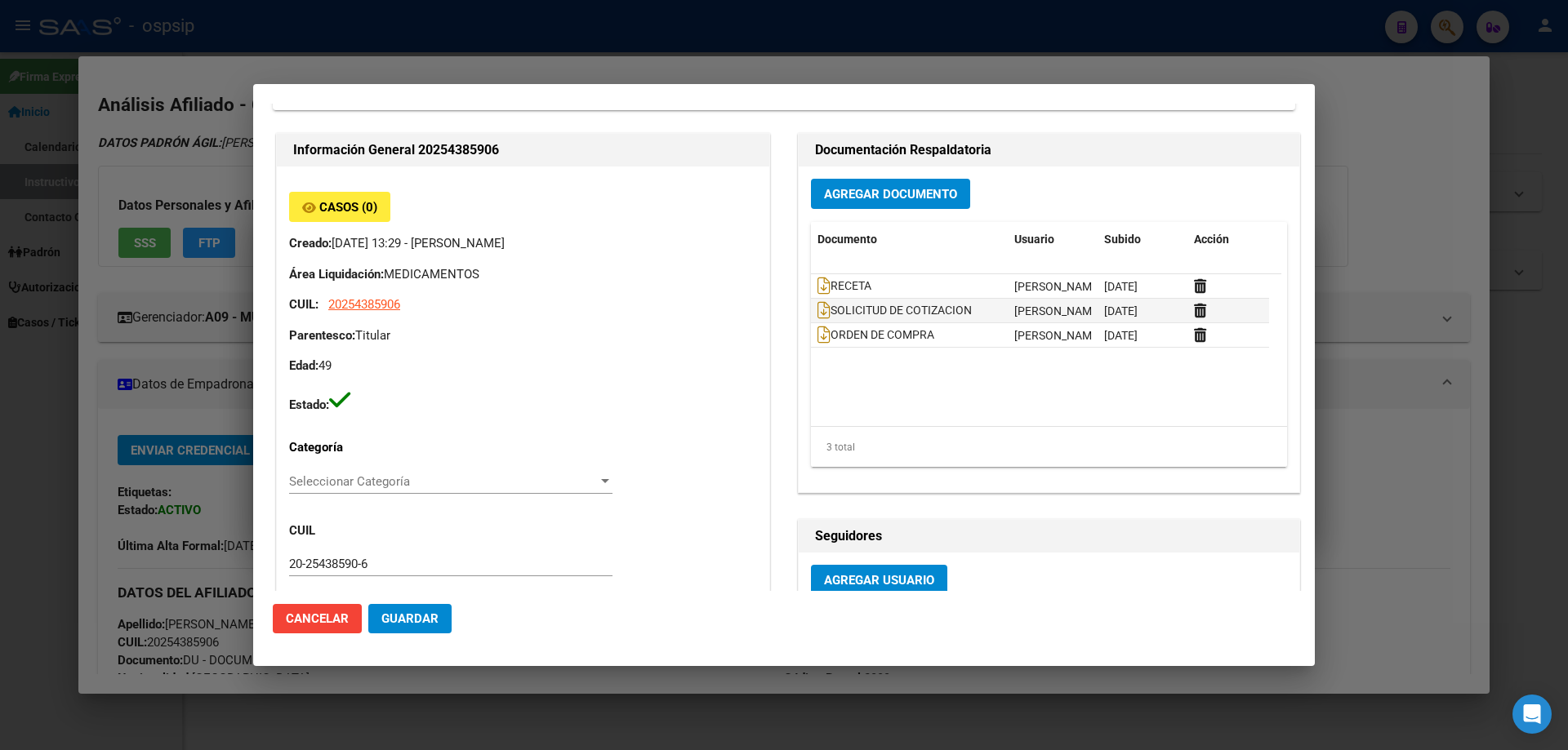
scroll to position [408, 0]
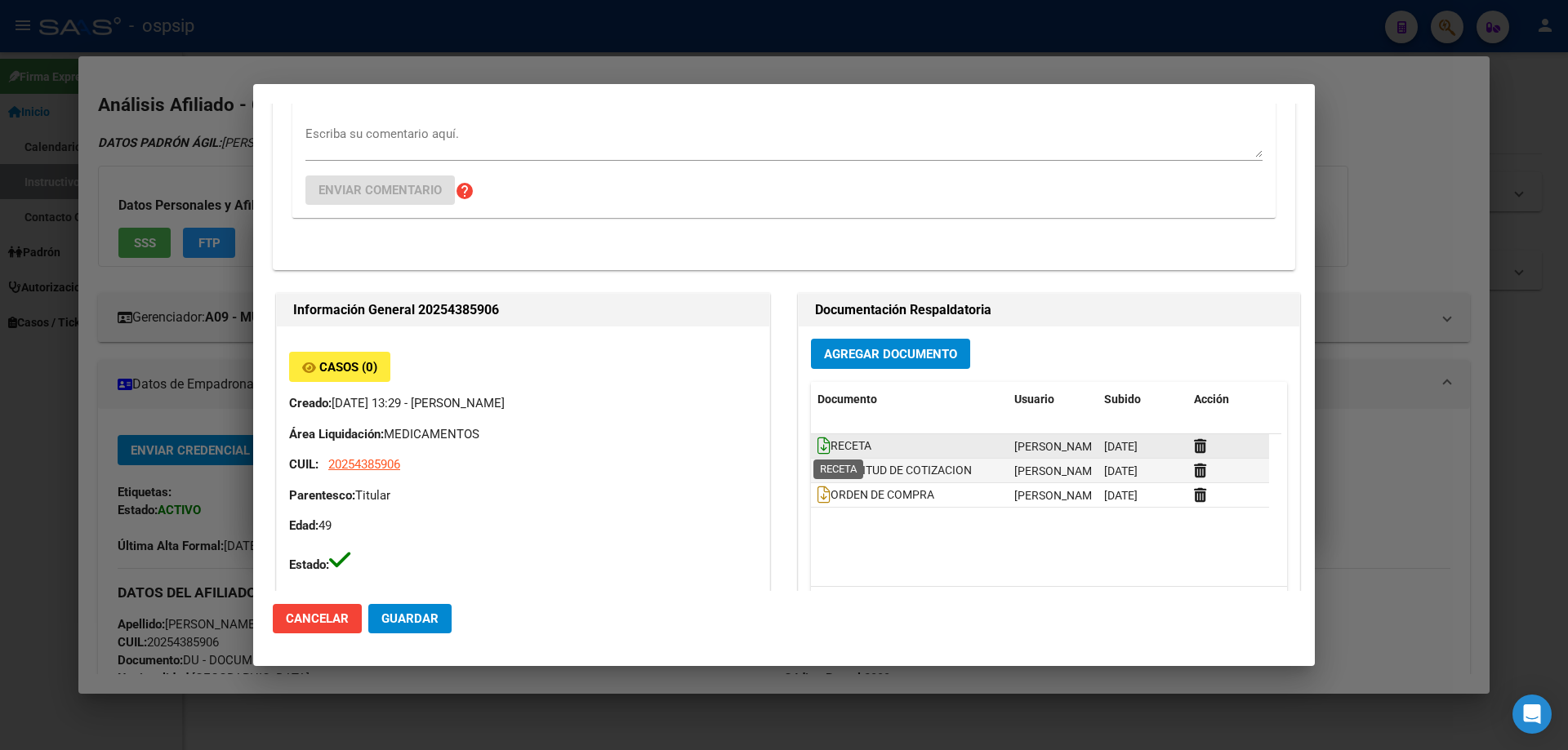
click at [818, 446] on icon at bounding box center [824, 446] width 13 height 18
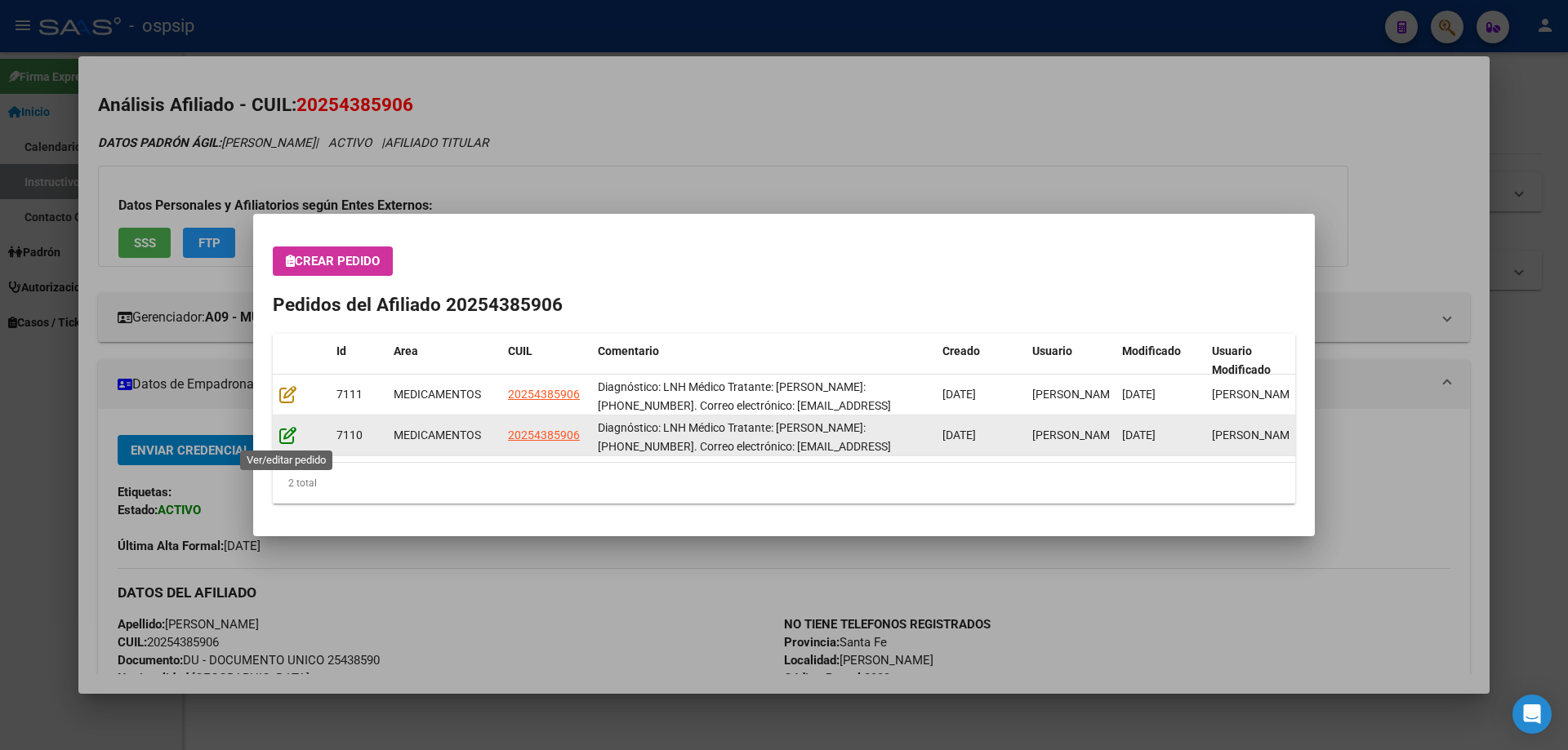
click at [288, 434] on icon at bounding box center [288, 434] width 17 height 18
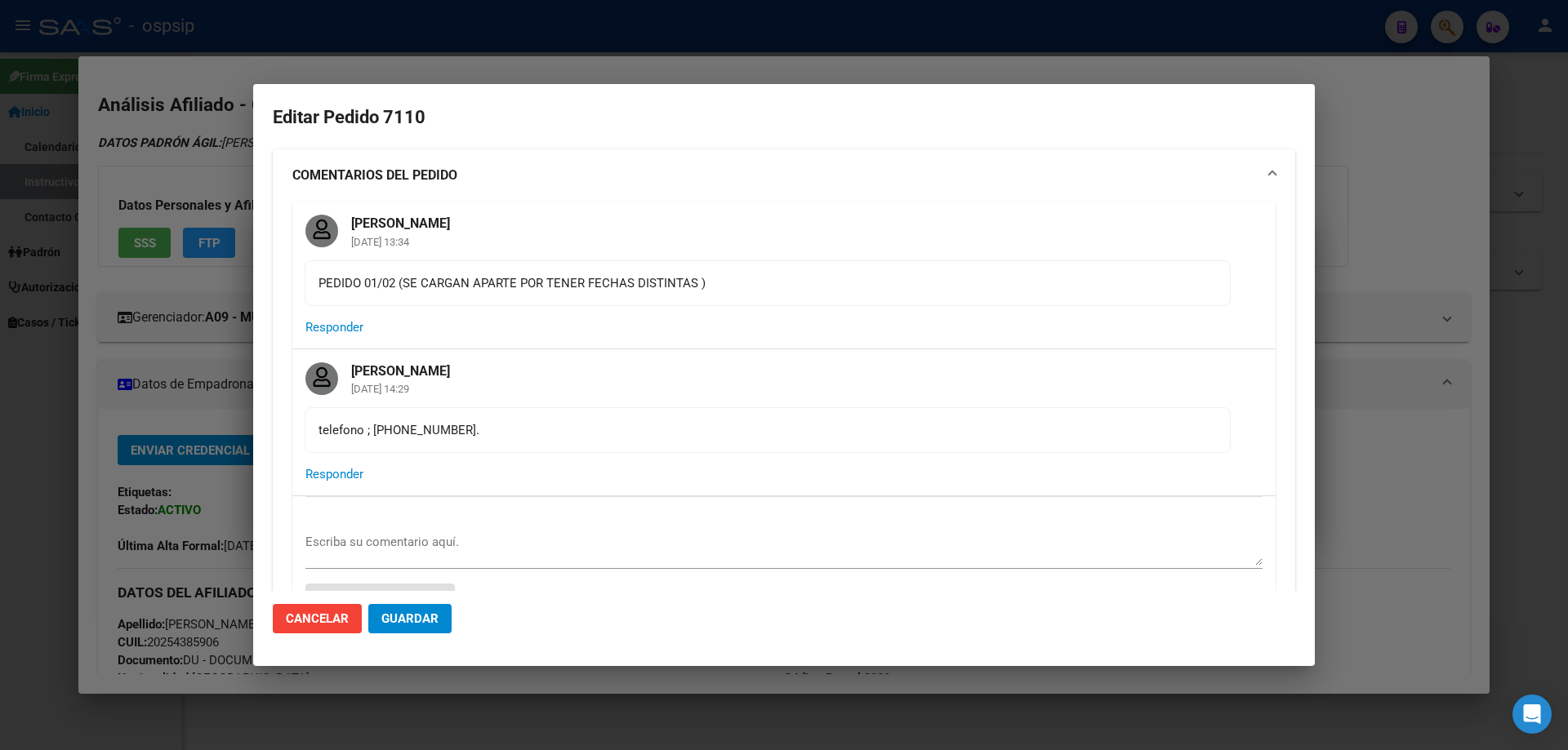
type input "[GEOGRAPHIC_DATA], [STREET_ADDRESS]"
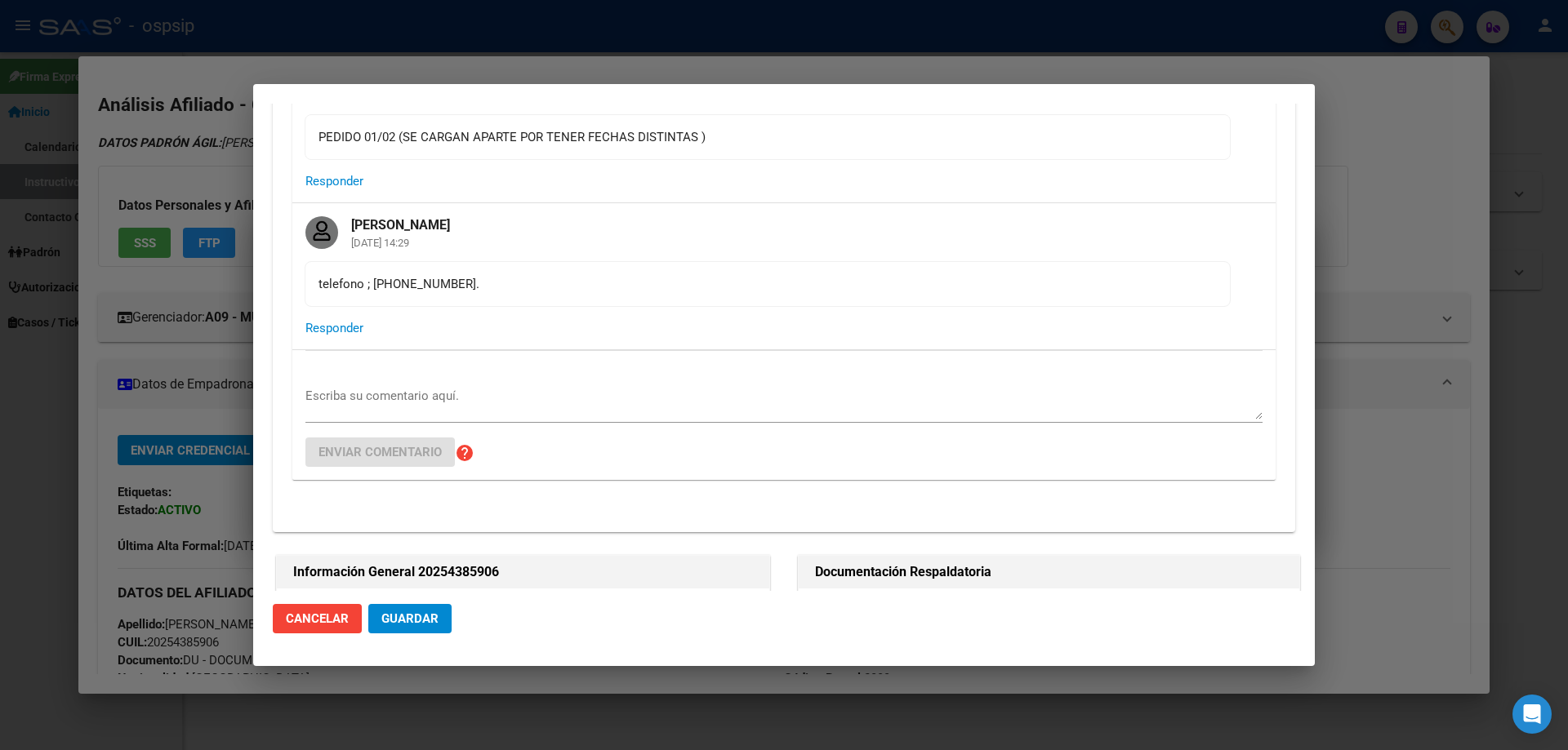
scroll to position [0, 0]
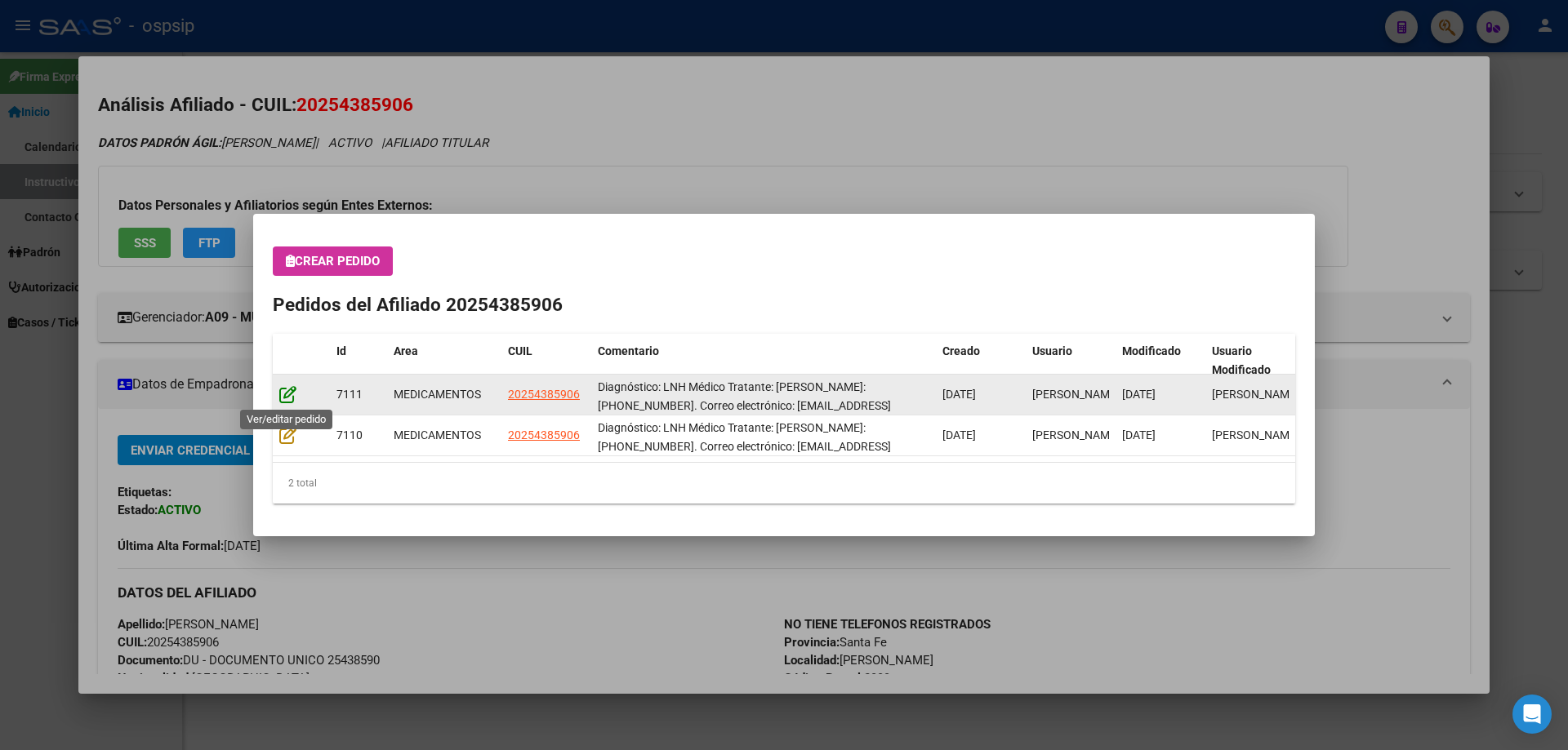
click at [286, 391] on icon at bounding box center [288, 394] width 17 height 18
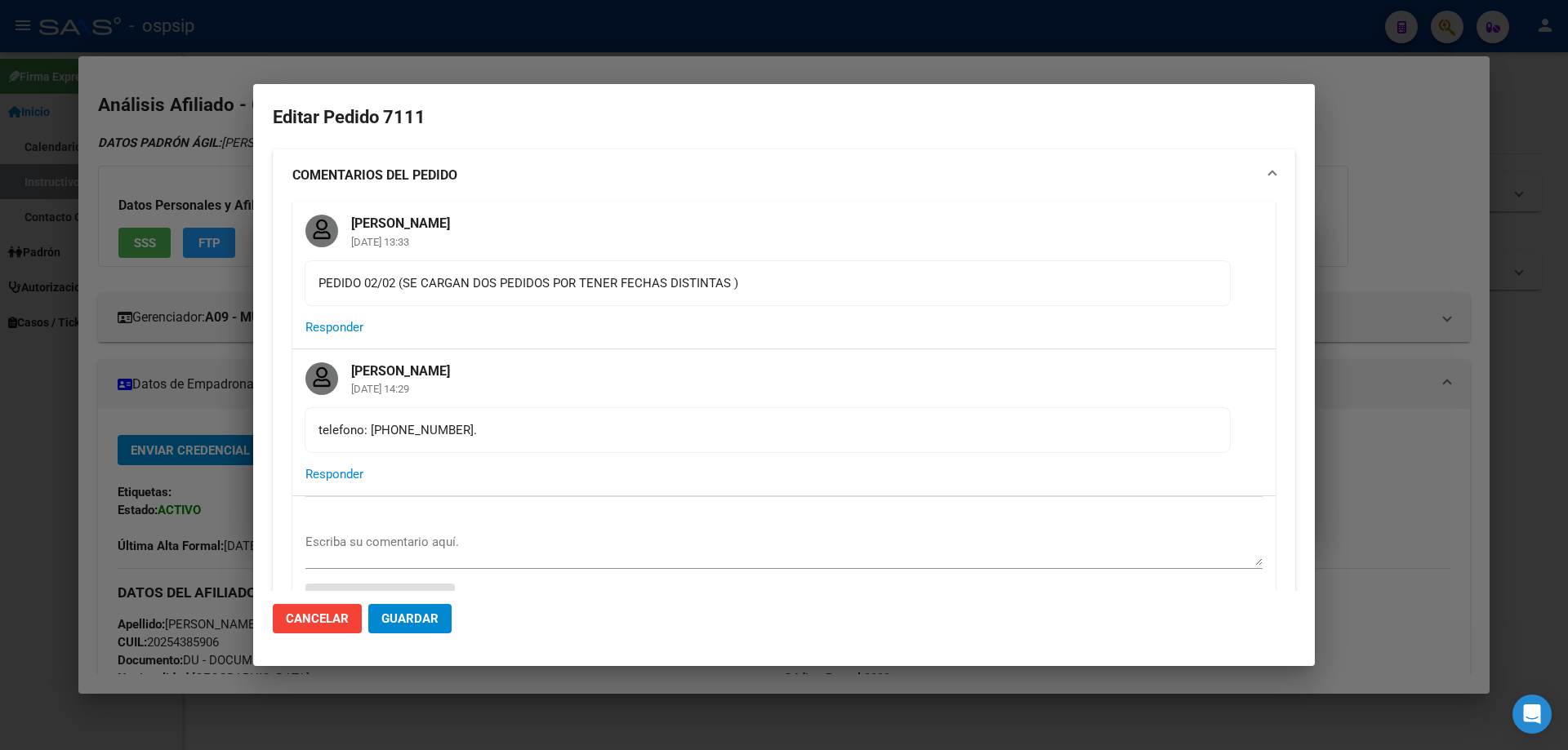
type input "[GEOGRAPHIC_DATA], [STREET_ADDRESS]"
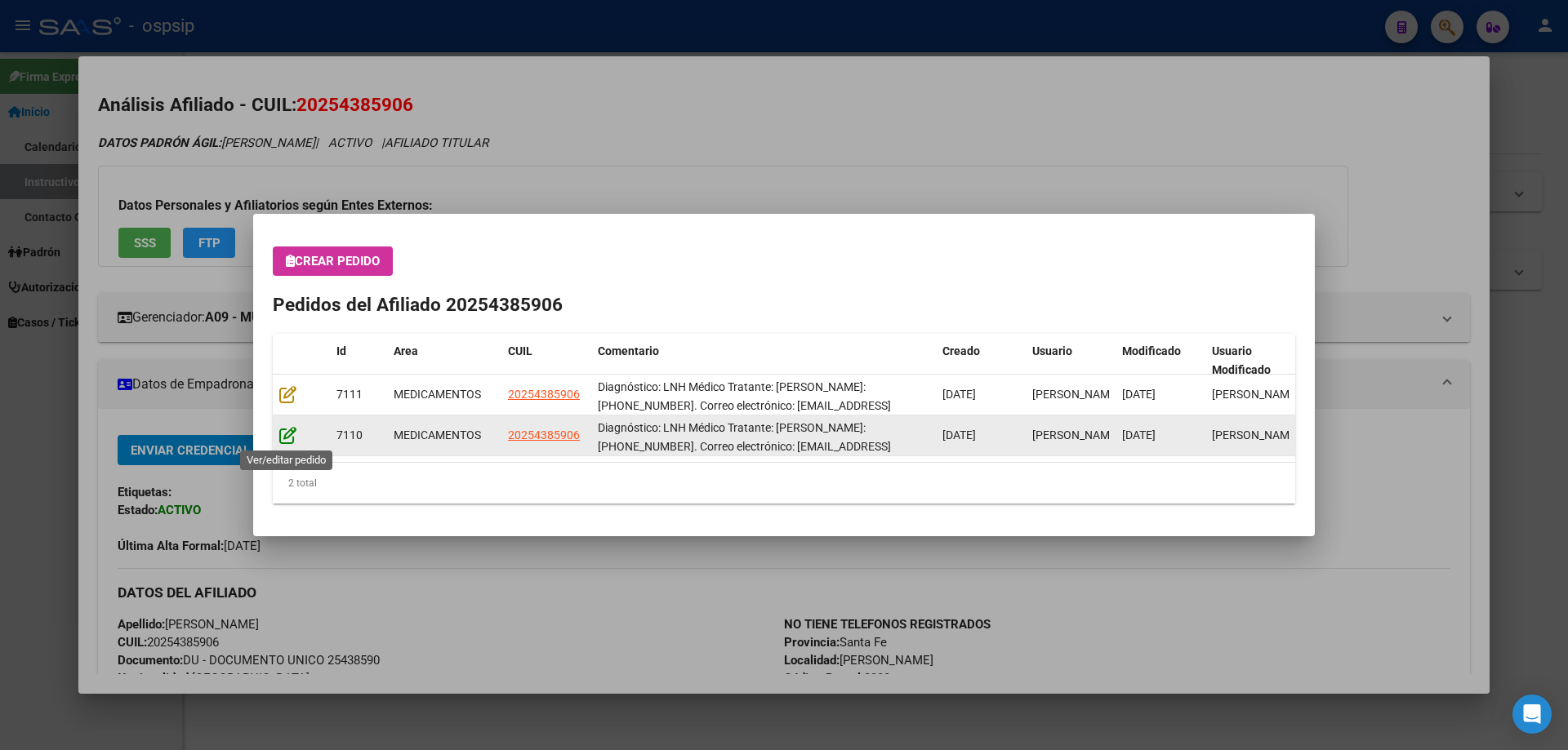
click at [282, 433] on icon at bounding box center [288, 434] width 17 height 18
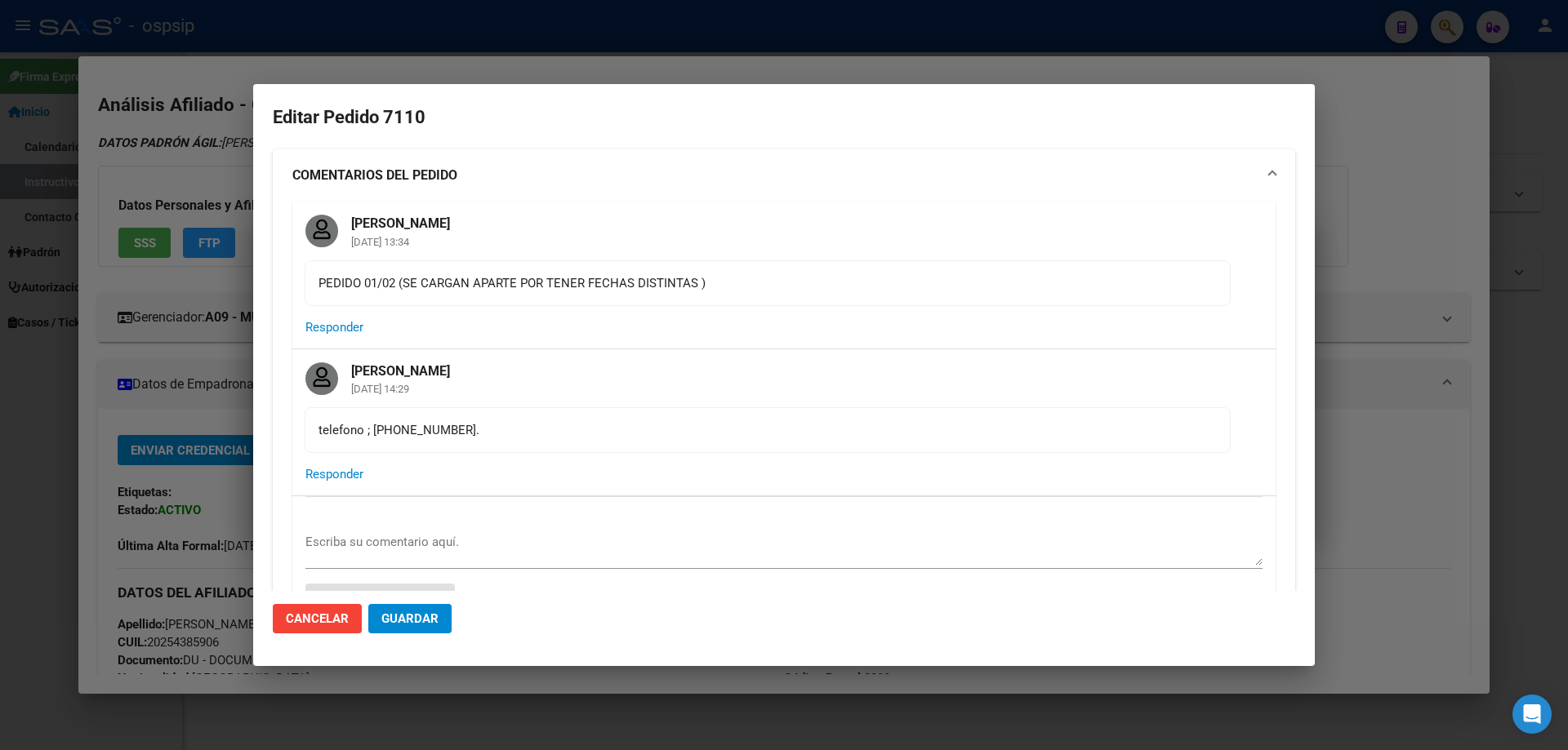
type input "[GEOGRAPHIC_DATA], [STREET_ADDRESS]"
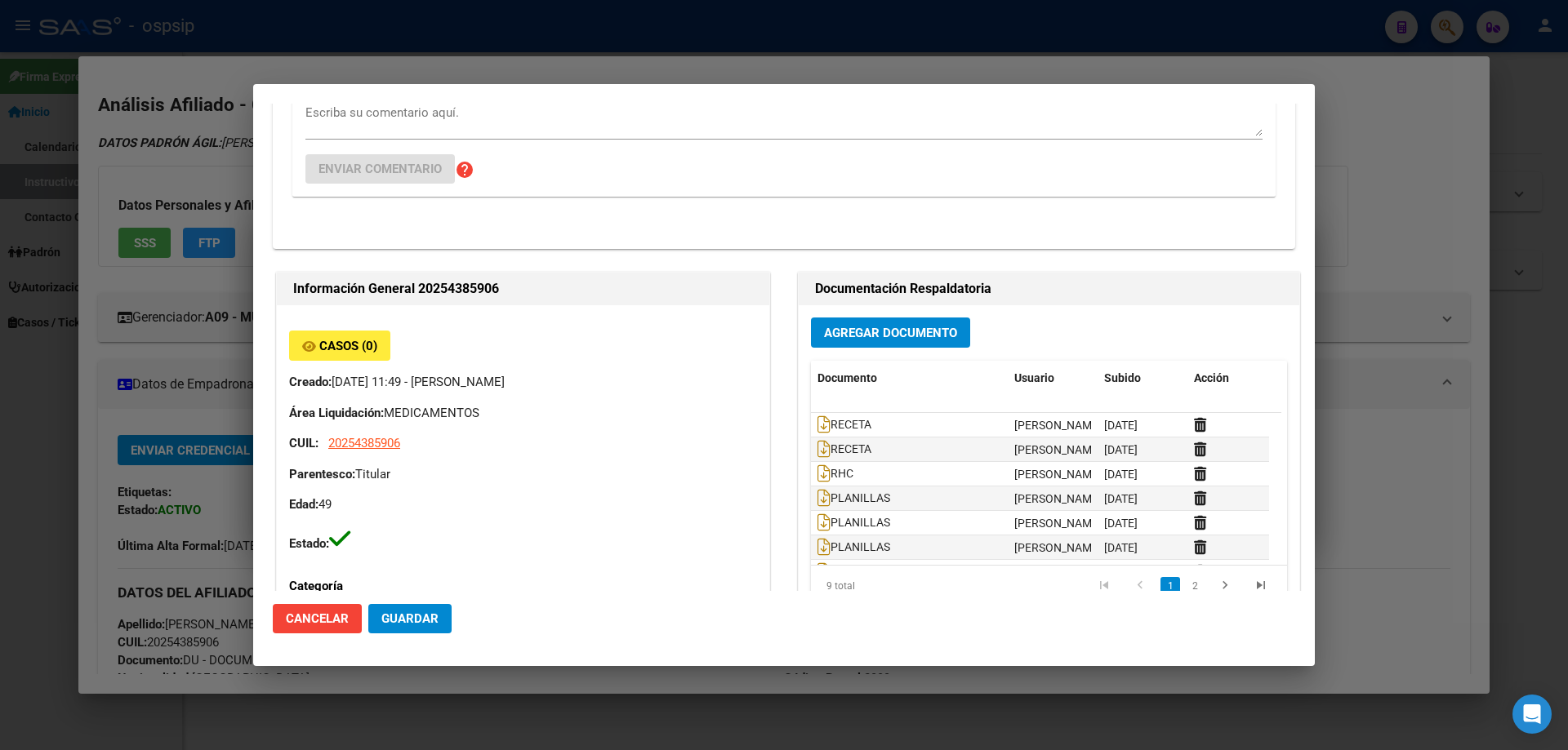
scroll to position [571, 0]
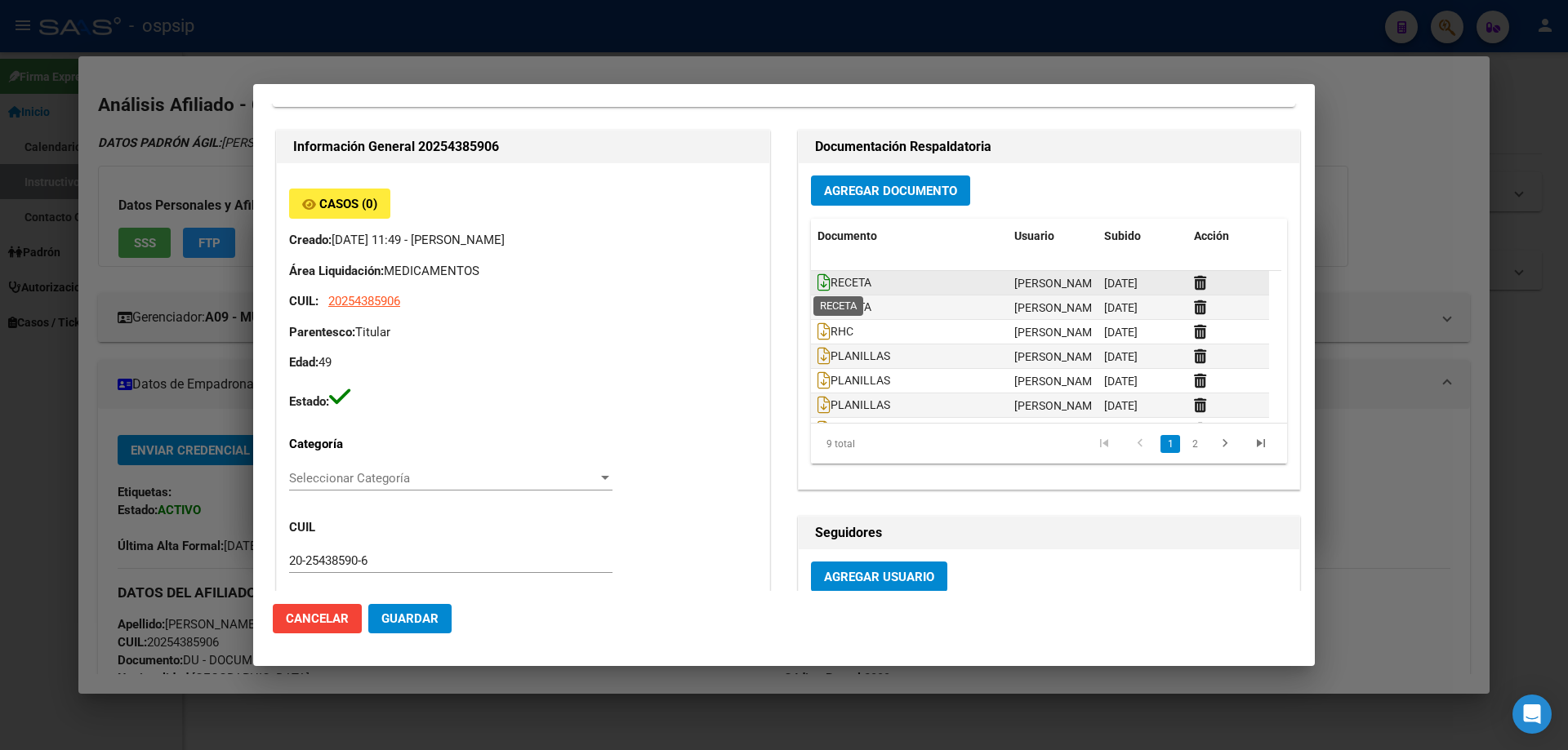
click at [818, 282] on icon at bounding box center [824, 282] width 13 height 18
click at [818, 309] on icon at bounding box center [824, 306] width 13 height 18
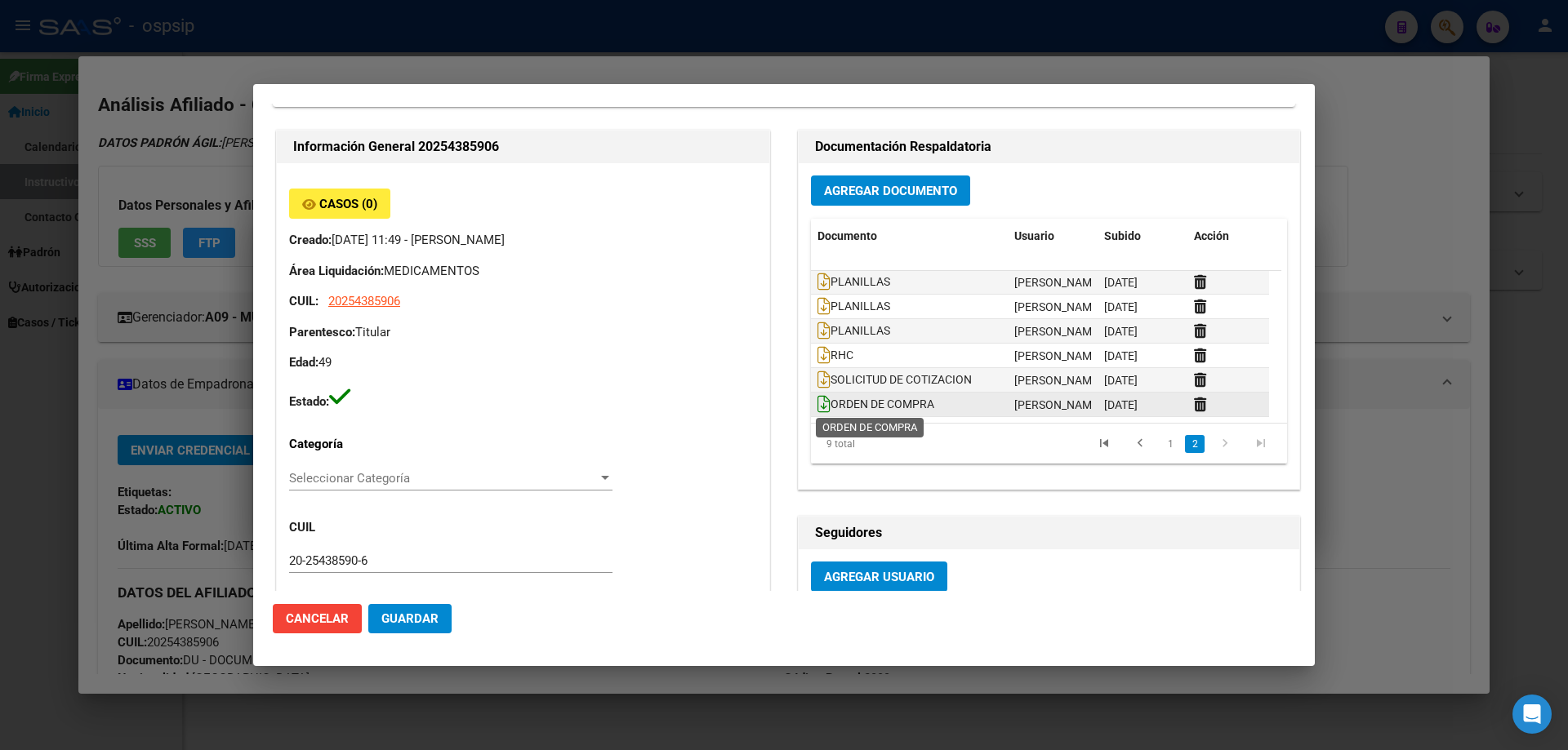
click at [820, 397] on icon at bounding box center [824, 404] width 13 height 18
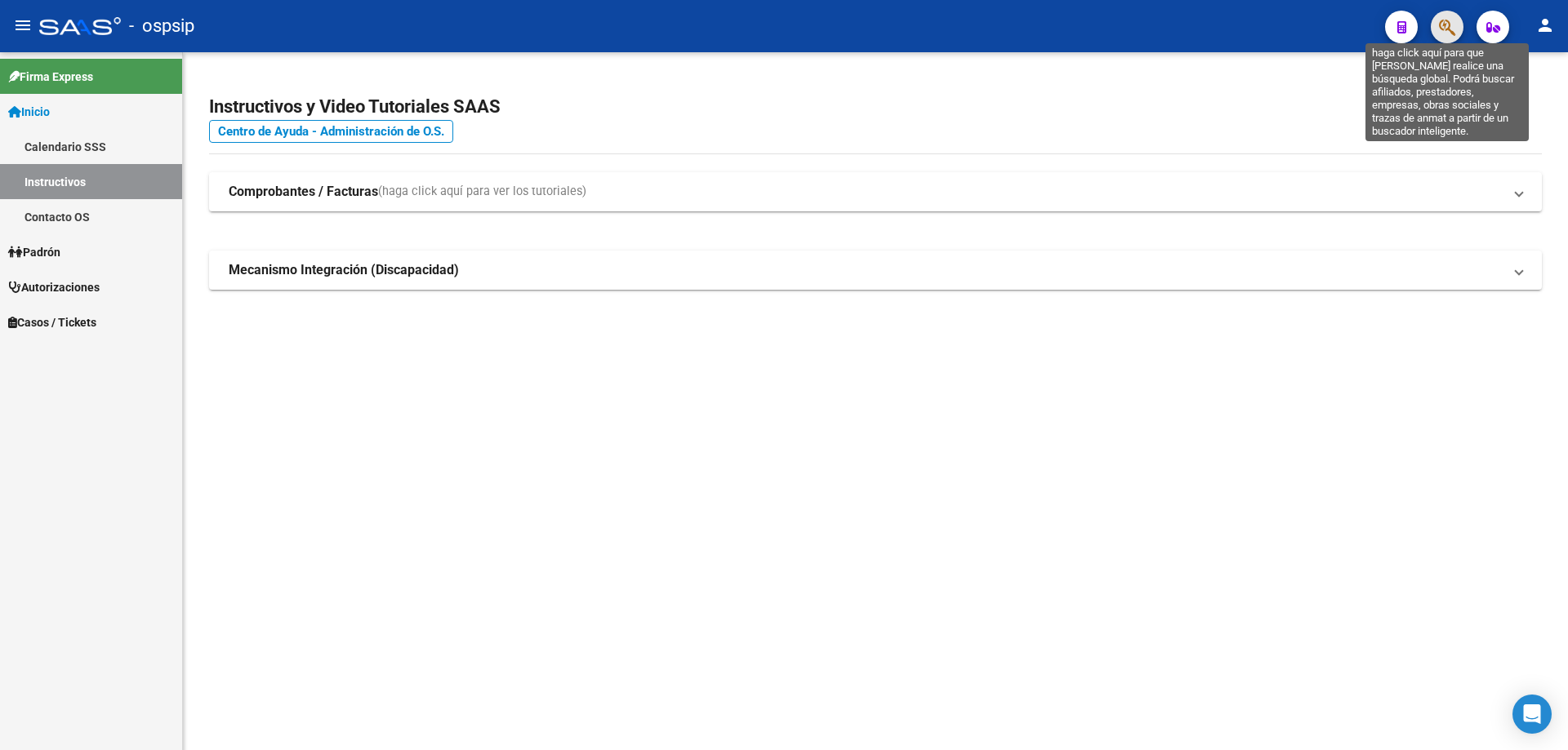
click at [1439, 25] on icon "button" at bounding box center [1447, 27] width 16 height 19
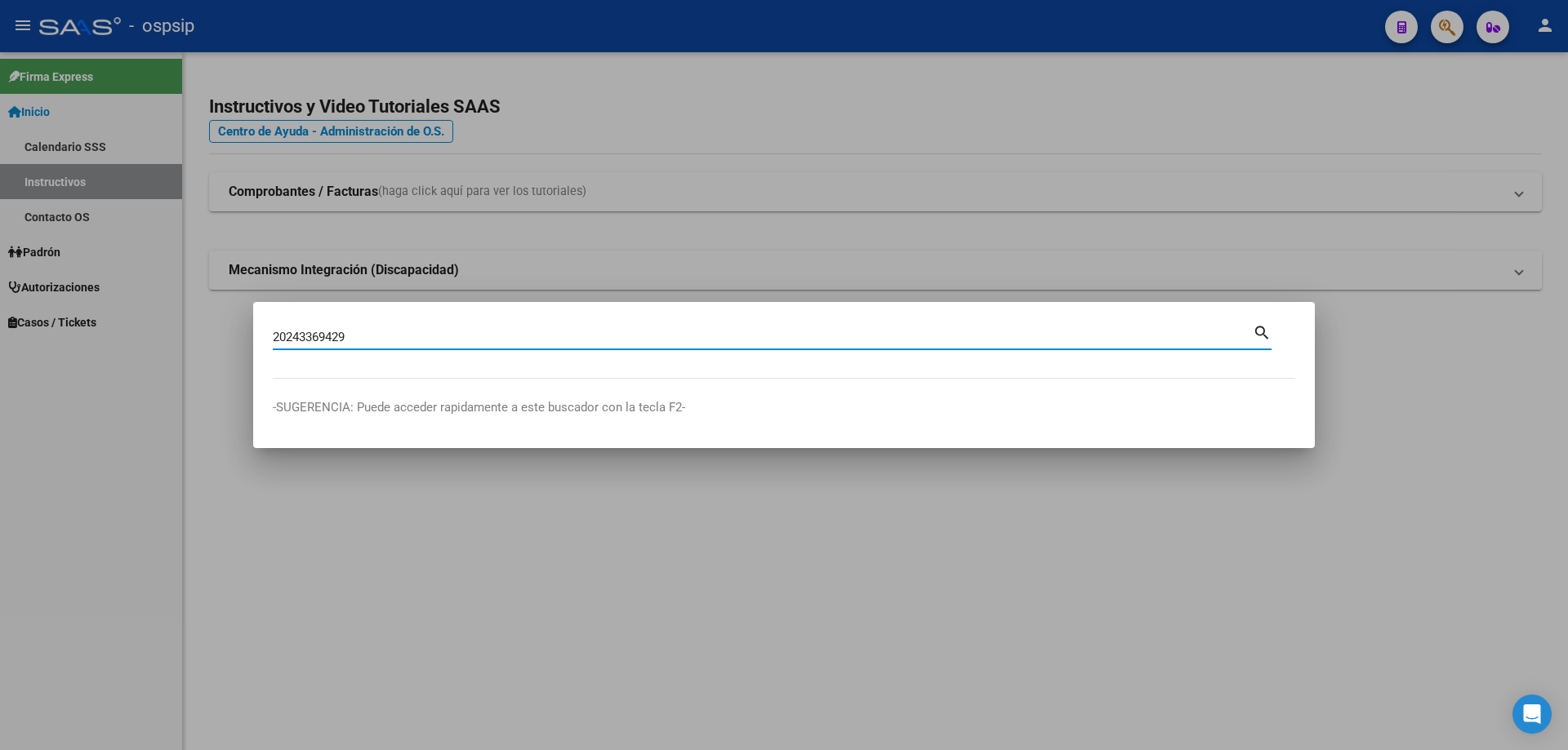
type input "20243369429"
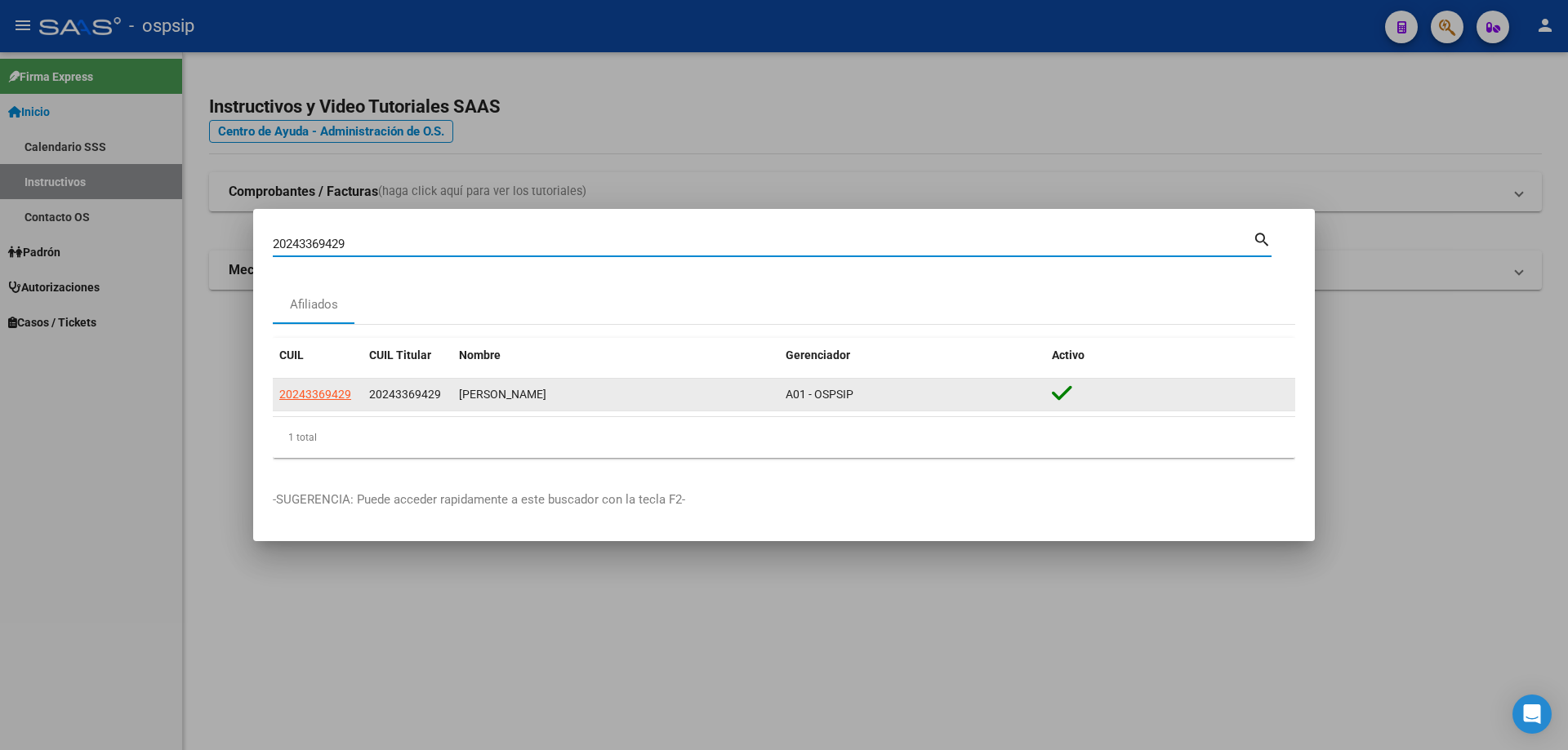
click at [316, 411] on div "20243369429 20243369429 SANCHEZ DIEGO FABIAN A01 - OSPSIP" at bounding box center [784, 395] width 1022 height 32
click at [308, 384] on datatable-body-cell "20243369429" at bounding box center [317, 394] width 90 height 32
click at [317, 409] on datatable-body-cell "20243369429" at bounding box center [317, 394] width 90 height 32
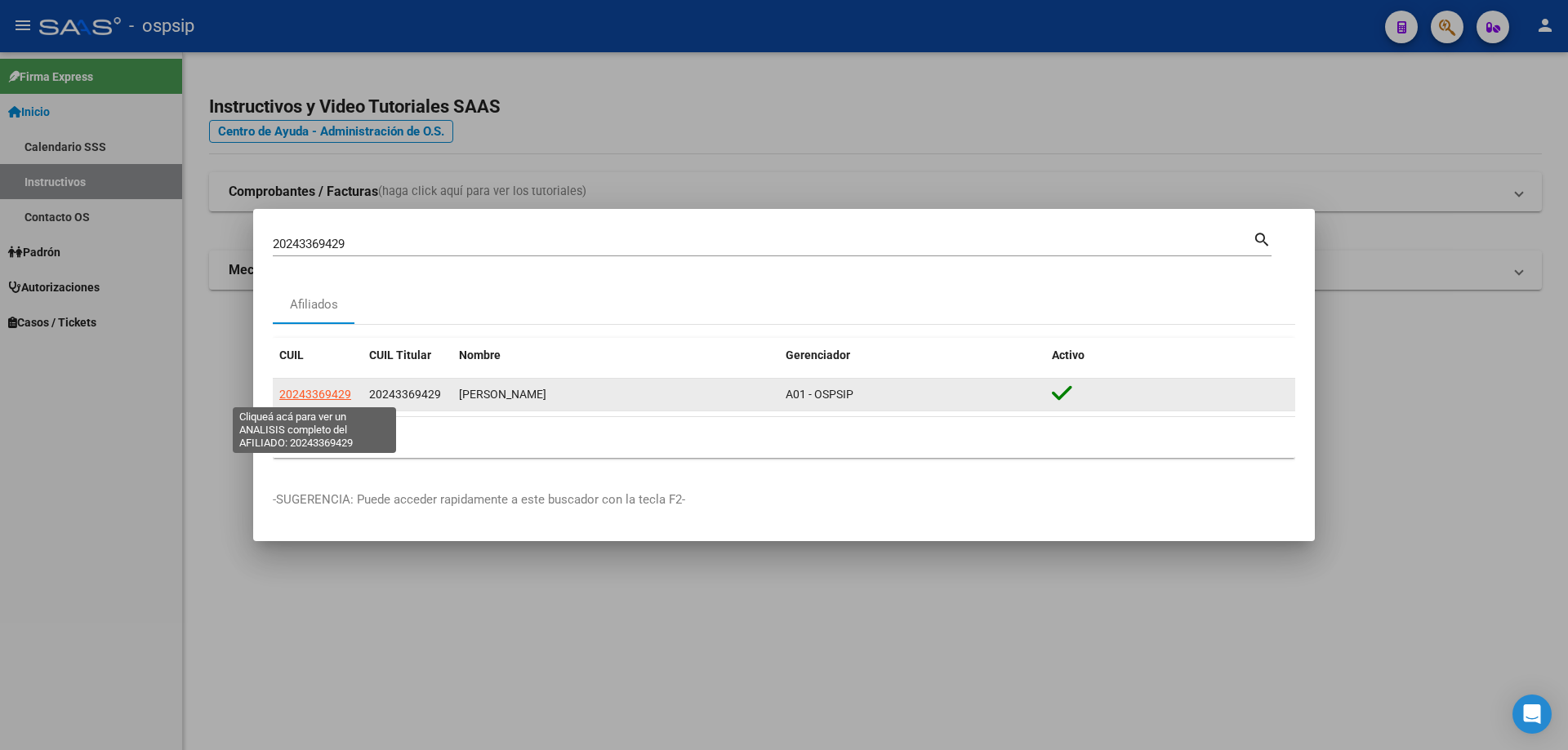
click at [317, 392] on span "20243369429" at bounding box center [316, 393] width 72 height 13
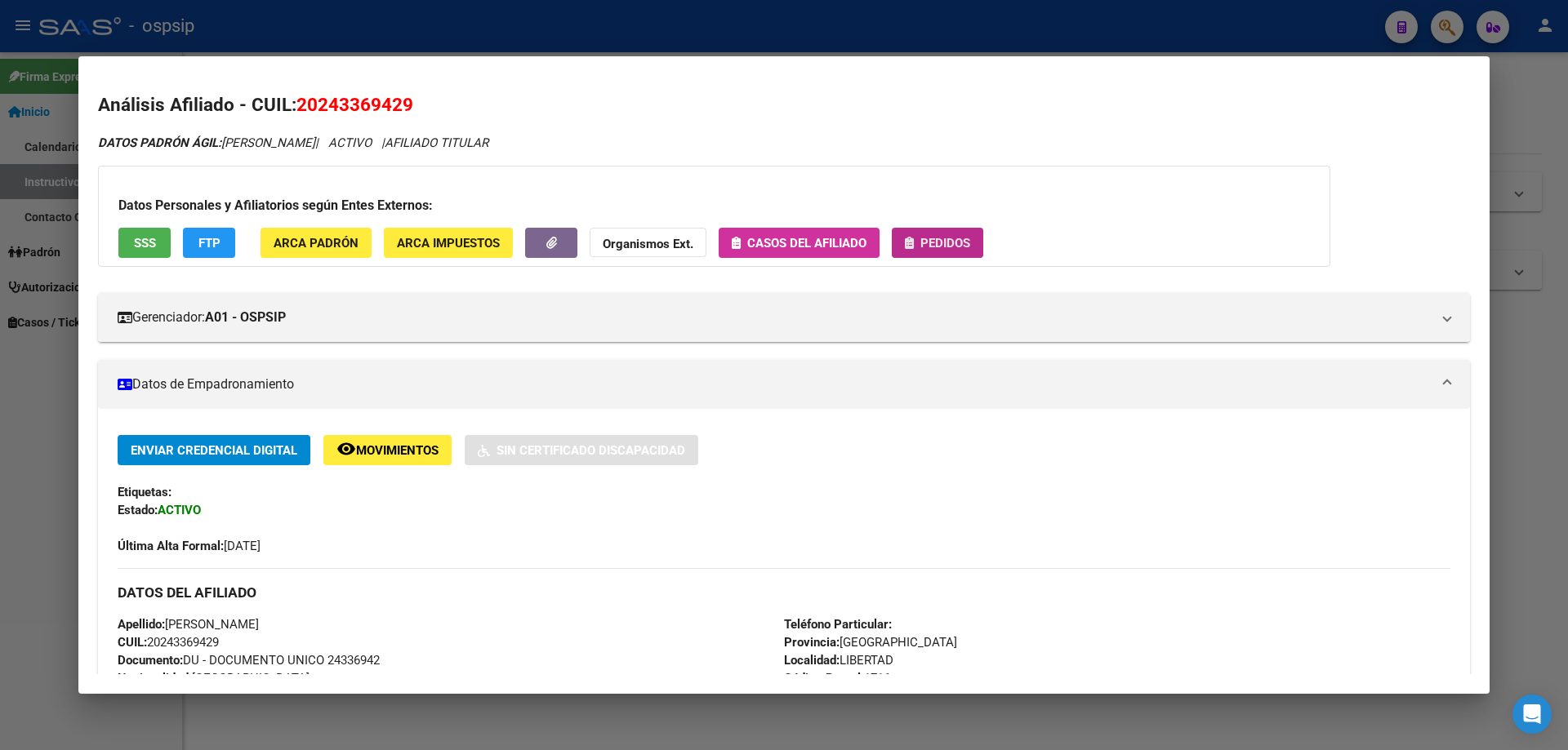
click at [947, 245] on span "Pedidos" at bounding box center [945, 243] width 50 height 15
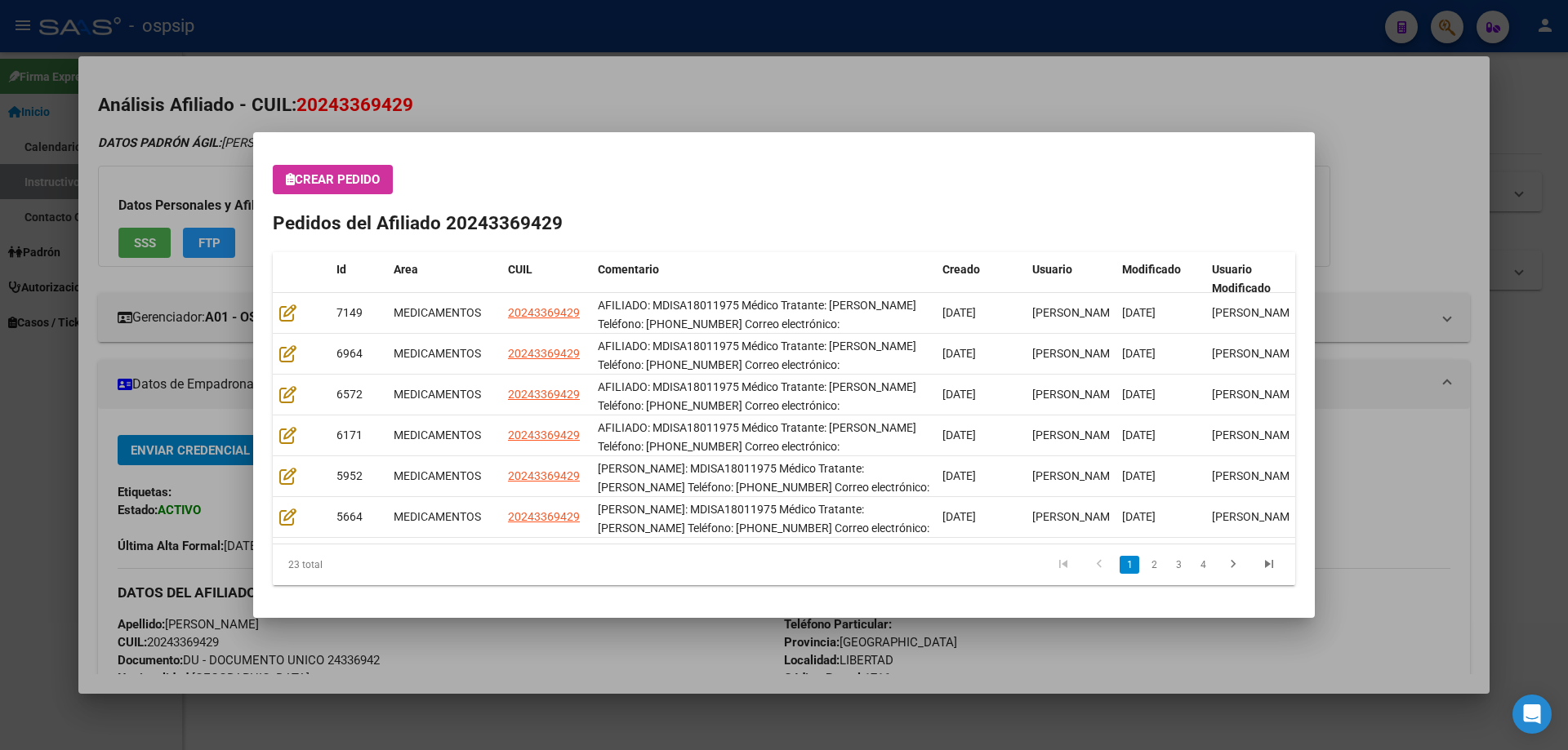
click at [319, 199] on div "Crear Pedido Pedidos del Afiliado 20243369429 Id Area CUIL Comentario Creado Us…" at bounding box center [784, 375] width 1022 height 421
click at [349, 207] on div "Crear Pedido Pedidos del Afiliado 20243369429 Id Area CUIL Comentario Creado Us…" at bounding box center [784, 375] width 1022 height 421
click at [361, 185] on span "Crear Pedido" at bounding box center [333, 179] width 94 height 15
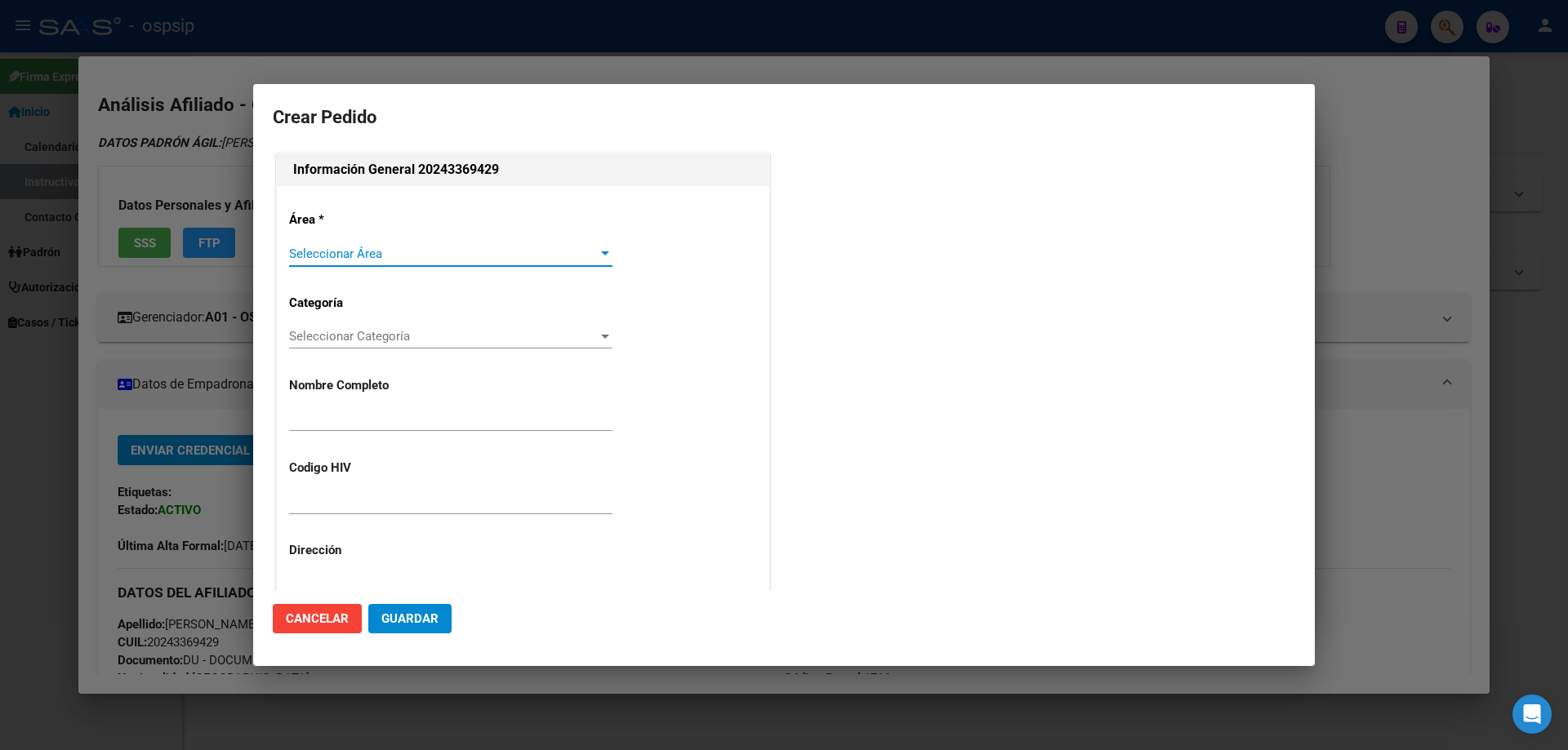
type input "[PERSON_NAME]"
type input "MDISA18011975"
type input "[GEOGRAPHIC_DATA], LIBERTAD, [PERSON_NAME] 2434"
click at [369, 255] on span "Seleccionar Área" at bounding box center [443, 253] width 309 height 15
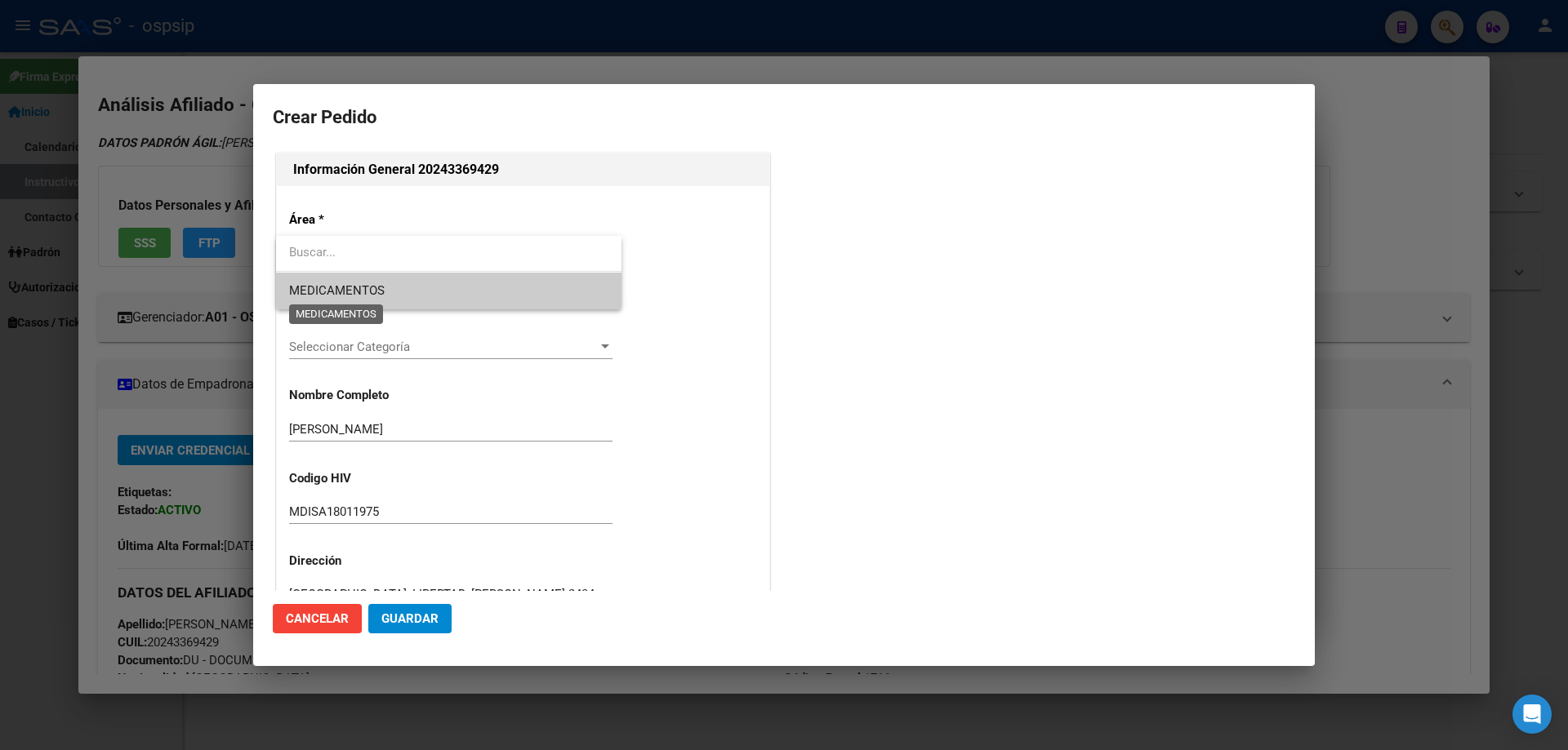
click at [363, 292] on span "MEDICAMENTOS" at bounding box center [337, 290] width 96 height 15
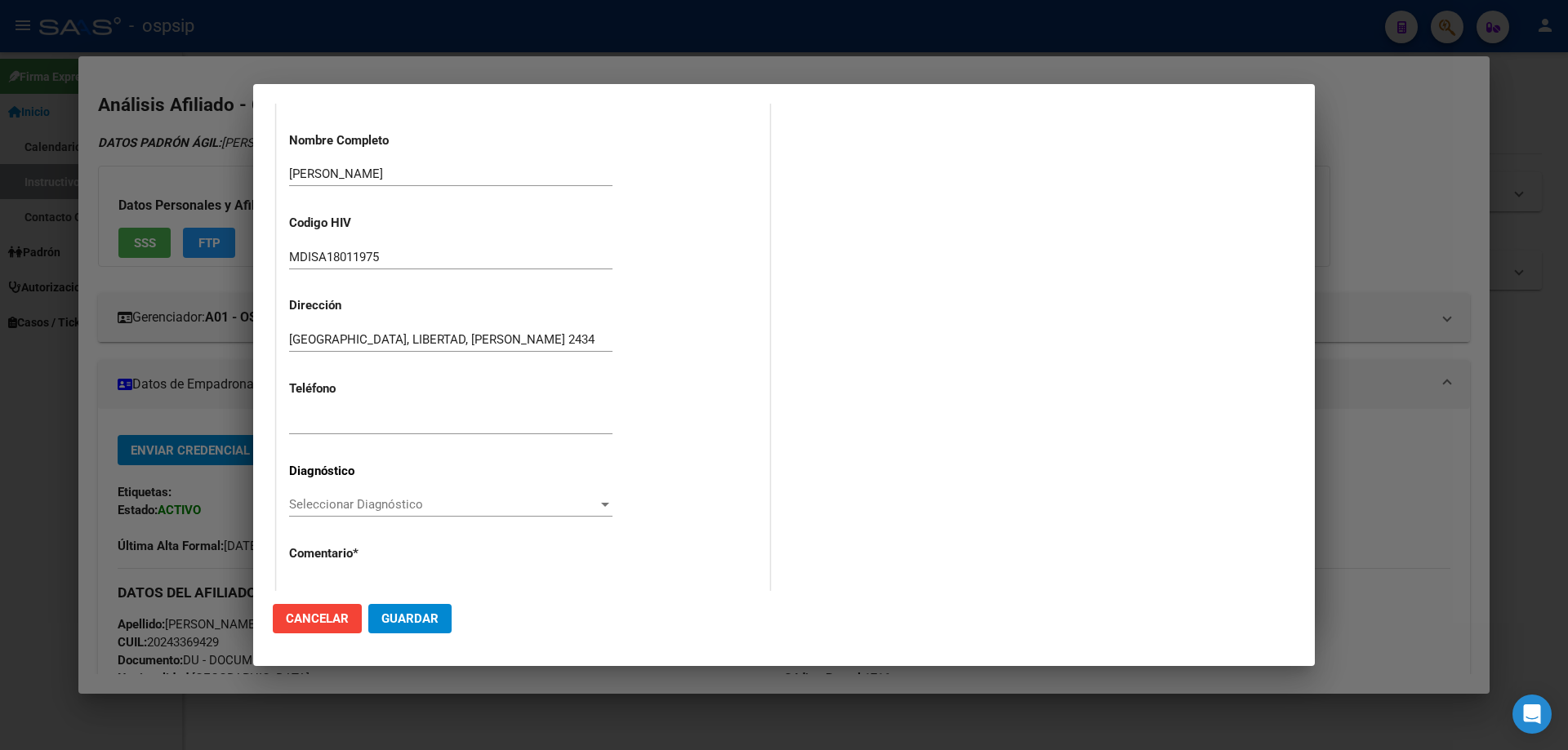
scroll to position [367, 0]
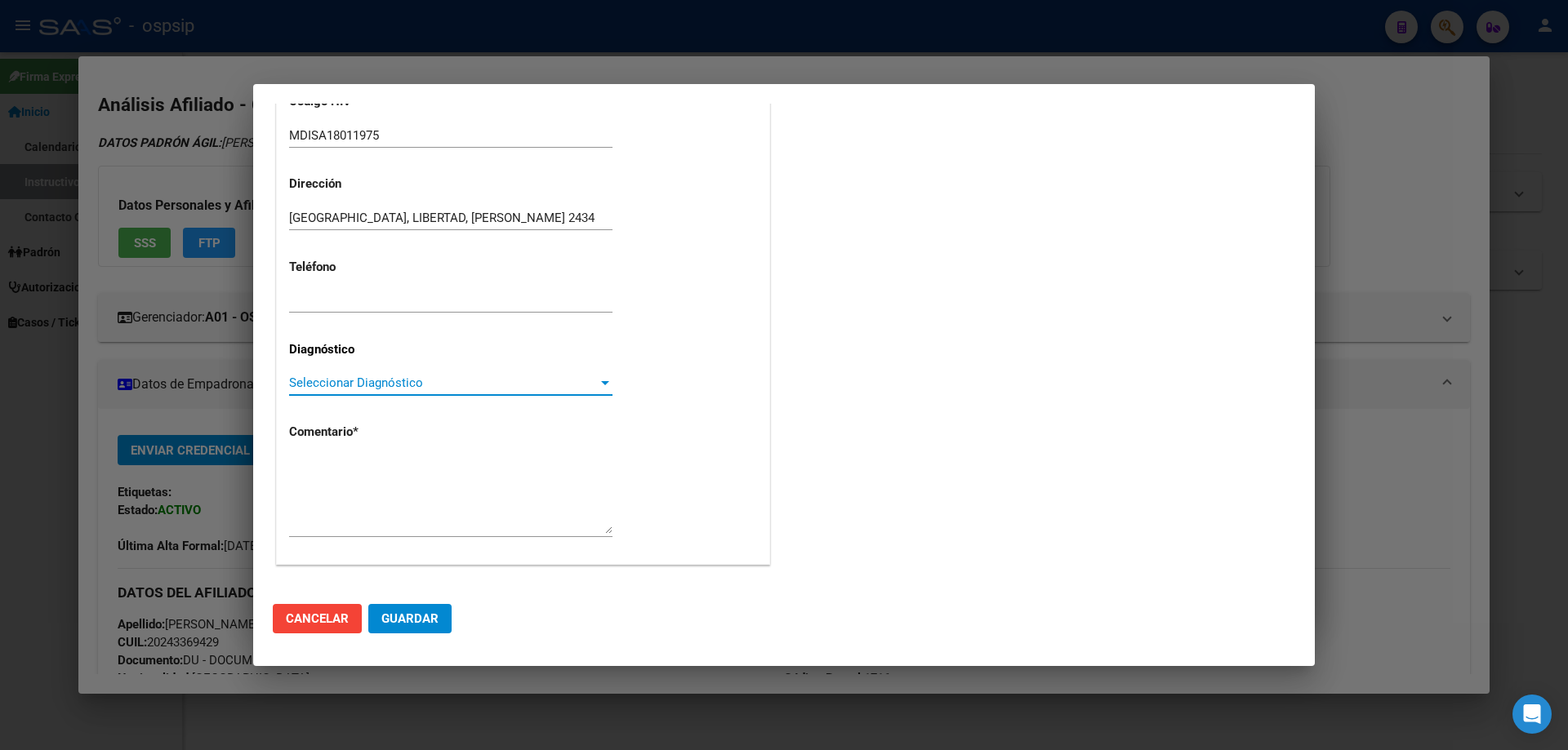
click at [347, 386] on span "Seleccionar Diagnóstico" at bounding box center [443, 382] width 309 height 15
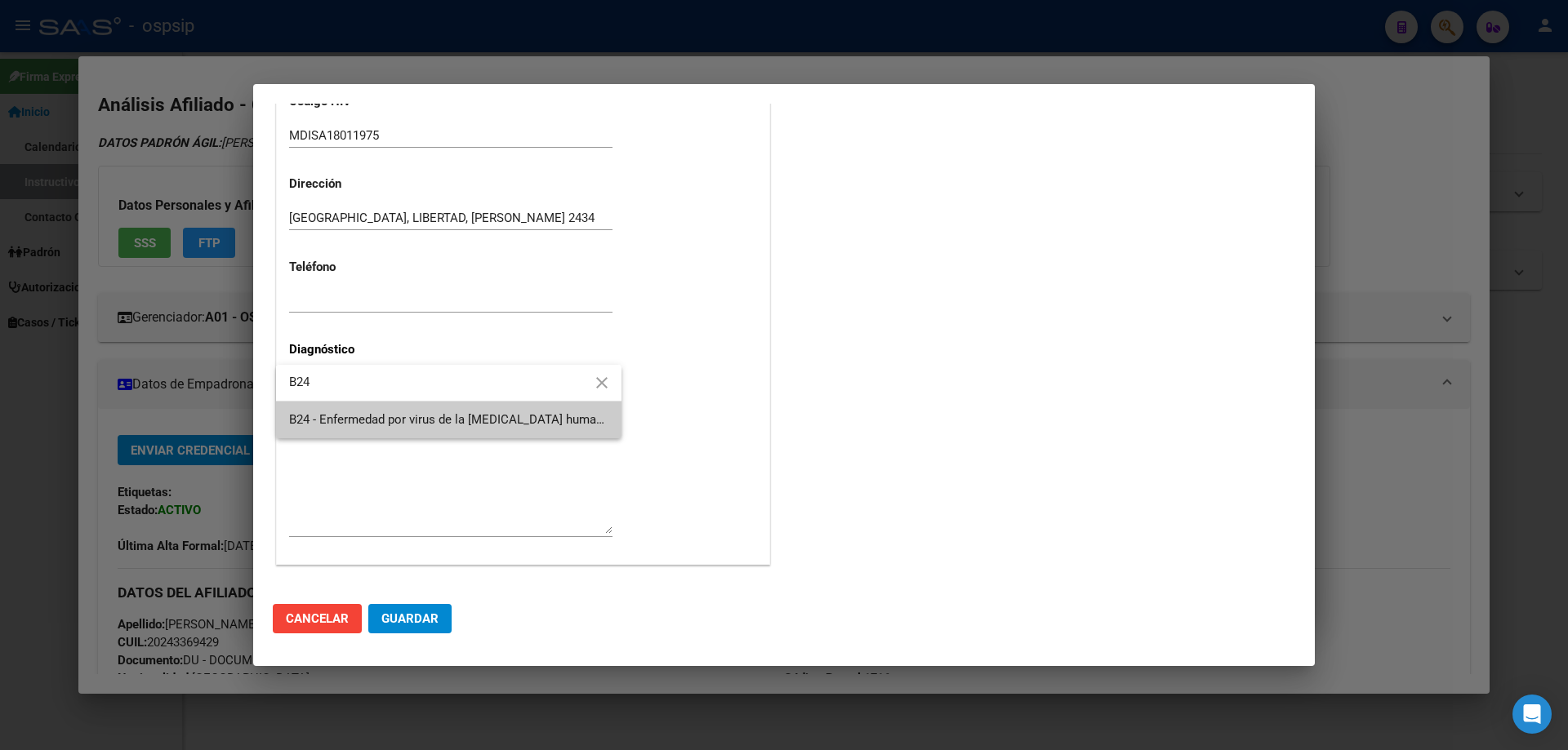
type input "B24"
click at [356, 416] on span "B24 - Enfermedad por virus de la [MEDICAL_DATA] humana [VIH], sin otra especifi…" at bounding box center [861, 419] width 1143 height 15
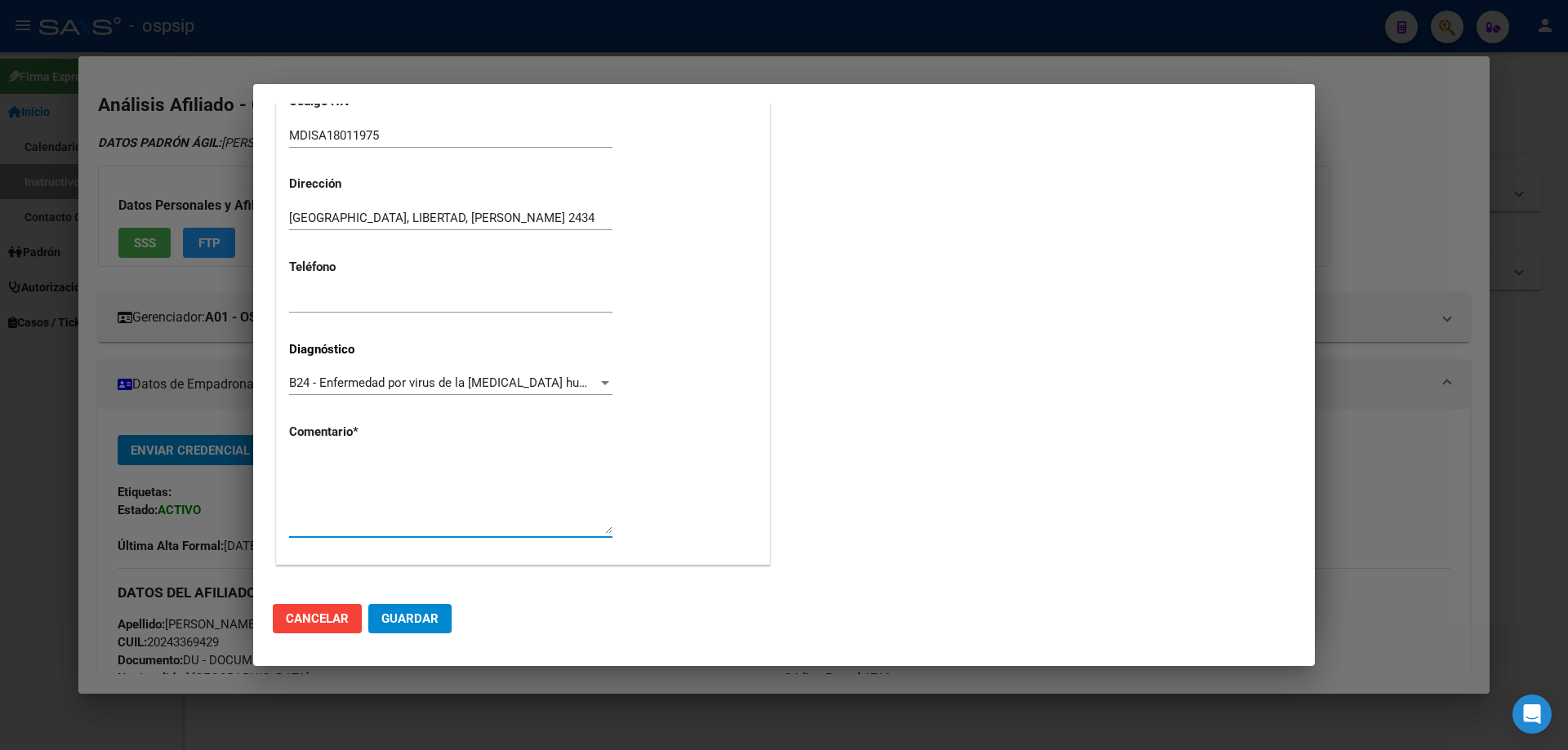
paste textarea "AFILIADO: MDISA18011975 Médico Tratante: [PERSON_NAME] Teléfono: [PHONE_NUMBER]…"
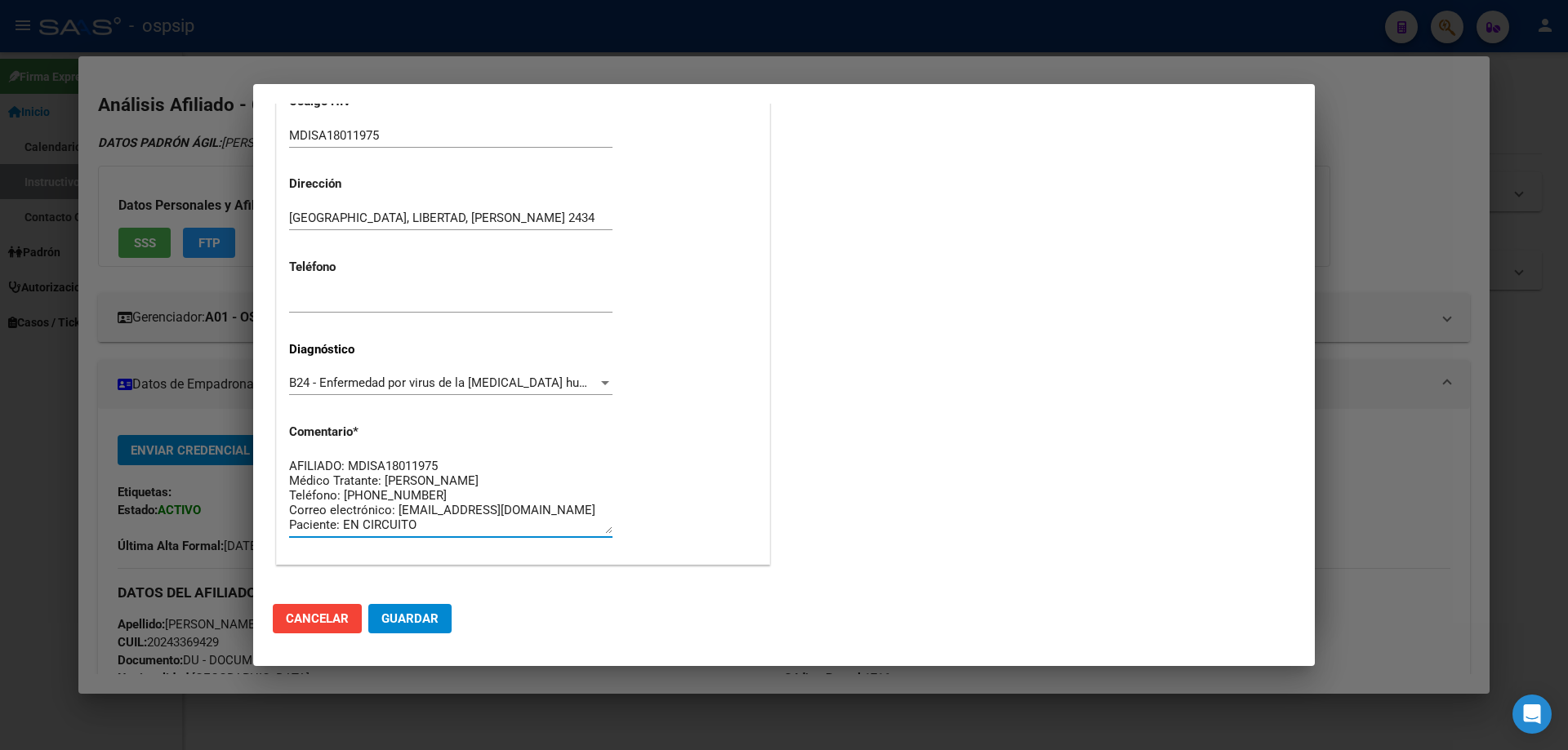
type textarea "AFILIADO: MDISA18011975 Médico Tratante: [PERSON_NAME] Teléfono: [PHONE_NUMBER]…"
click at [422, 630] on button "Guardar" at bounding box center [410, 618] width 83 height 29
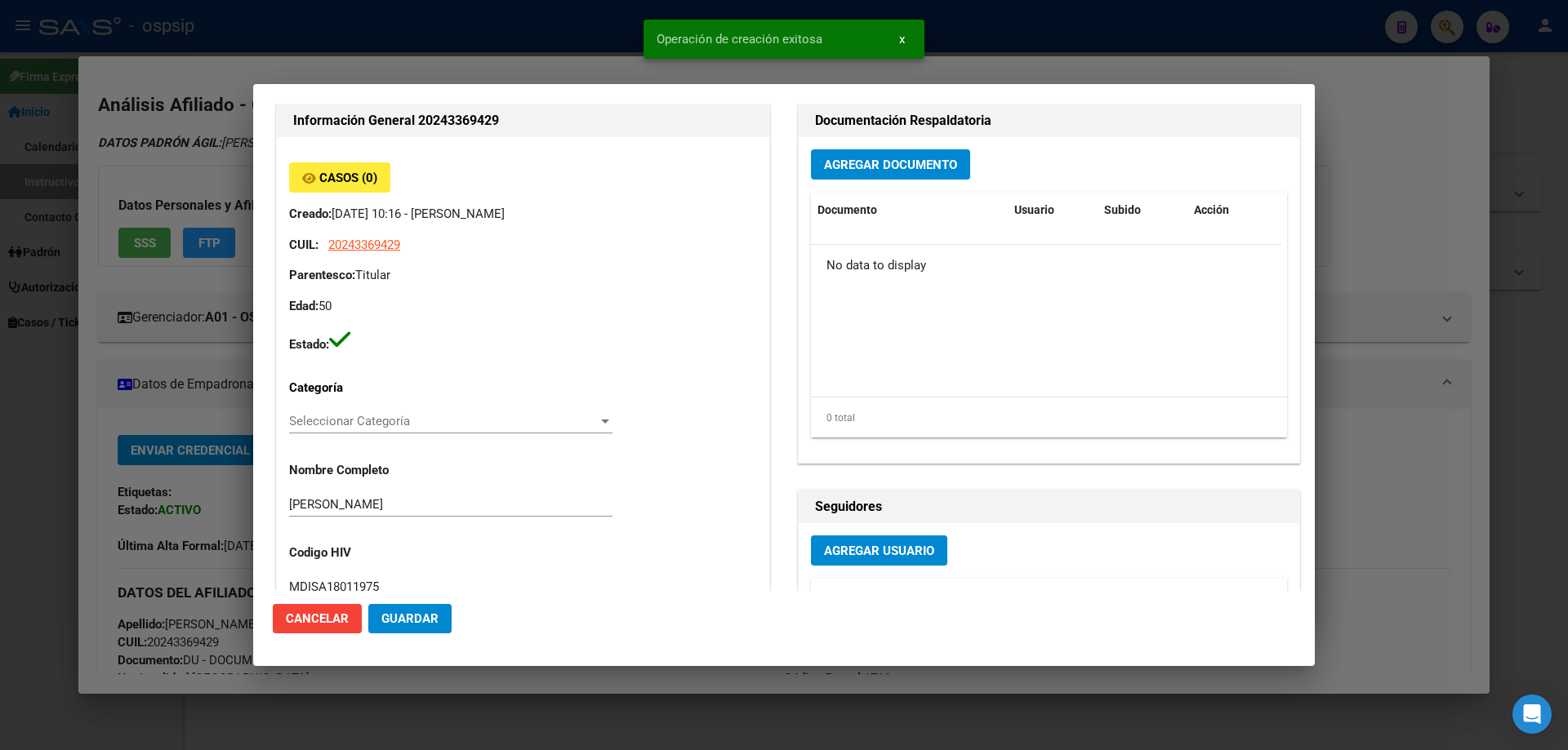
scroll to position [0, 0]
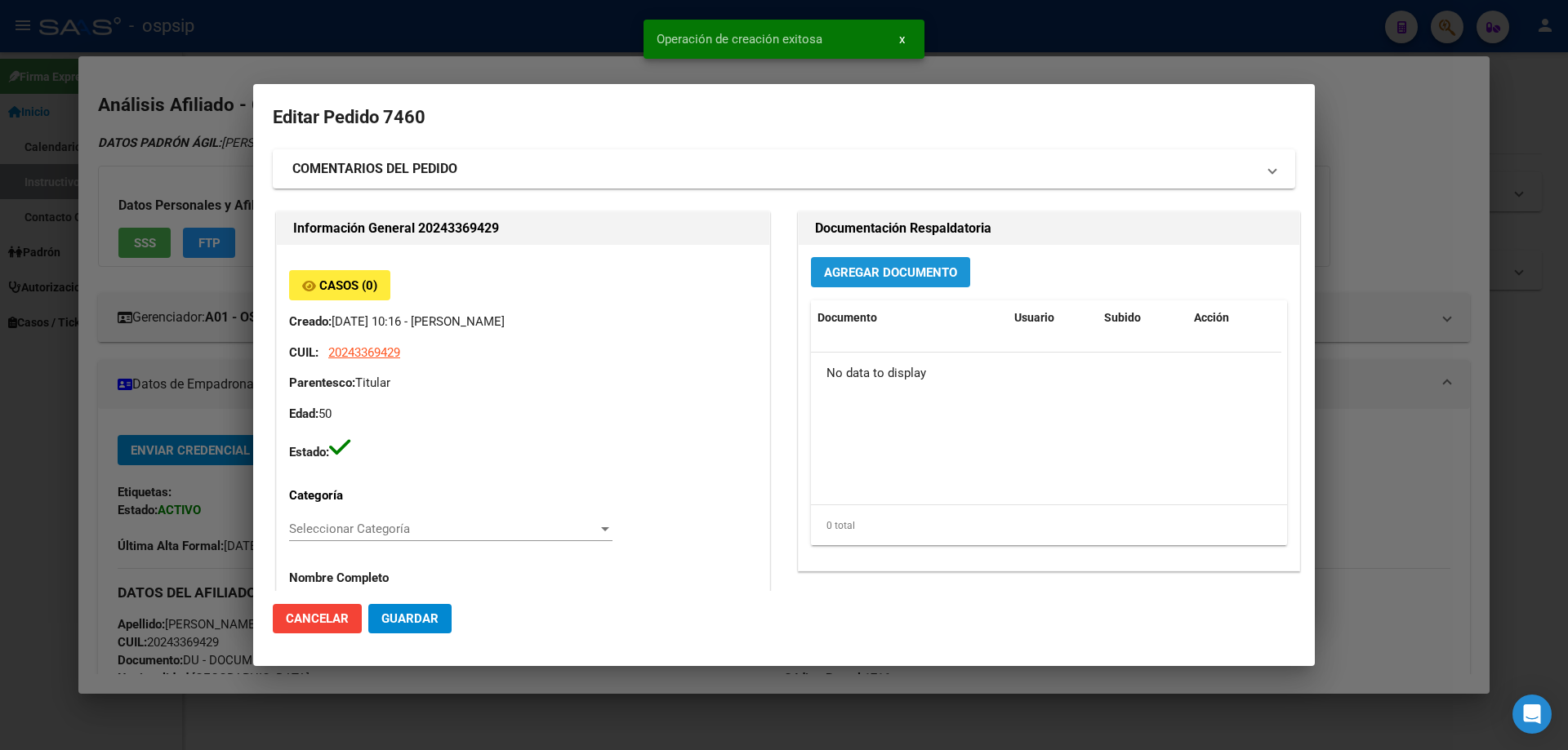
click at [865, 275] on span "Agregar Documento" at bounding box center [891, 272] width 133 height 15
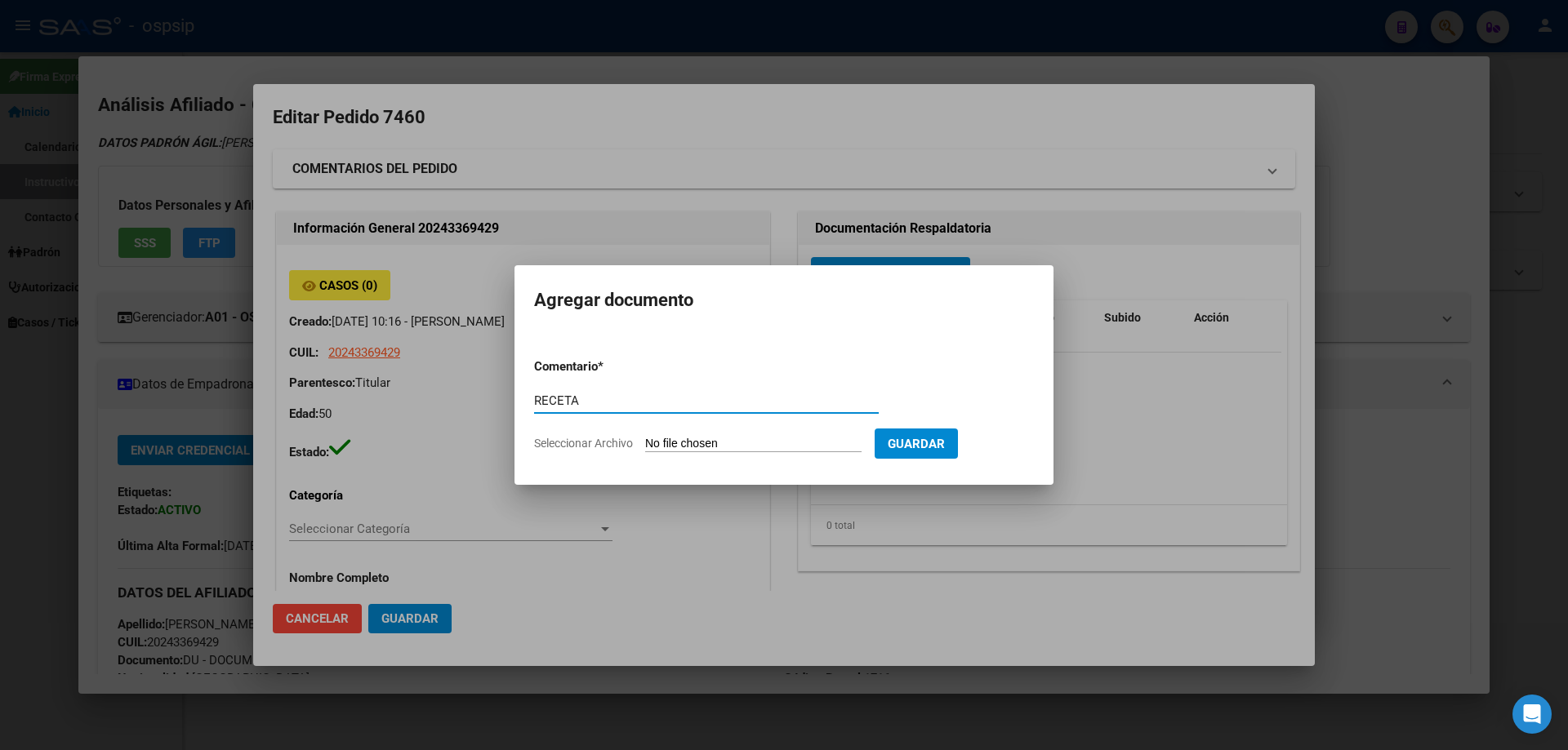
type input "RECETA"
click at [694, 449] on input "Seleccionar Archivo" at bounding box center [753, 445] width 216 height 15
type input "C:\fakepath\receta_2 (19).pdf"
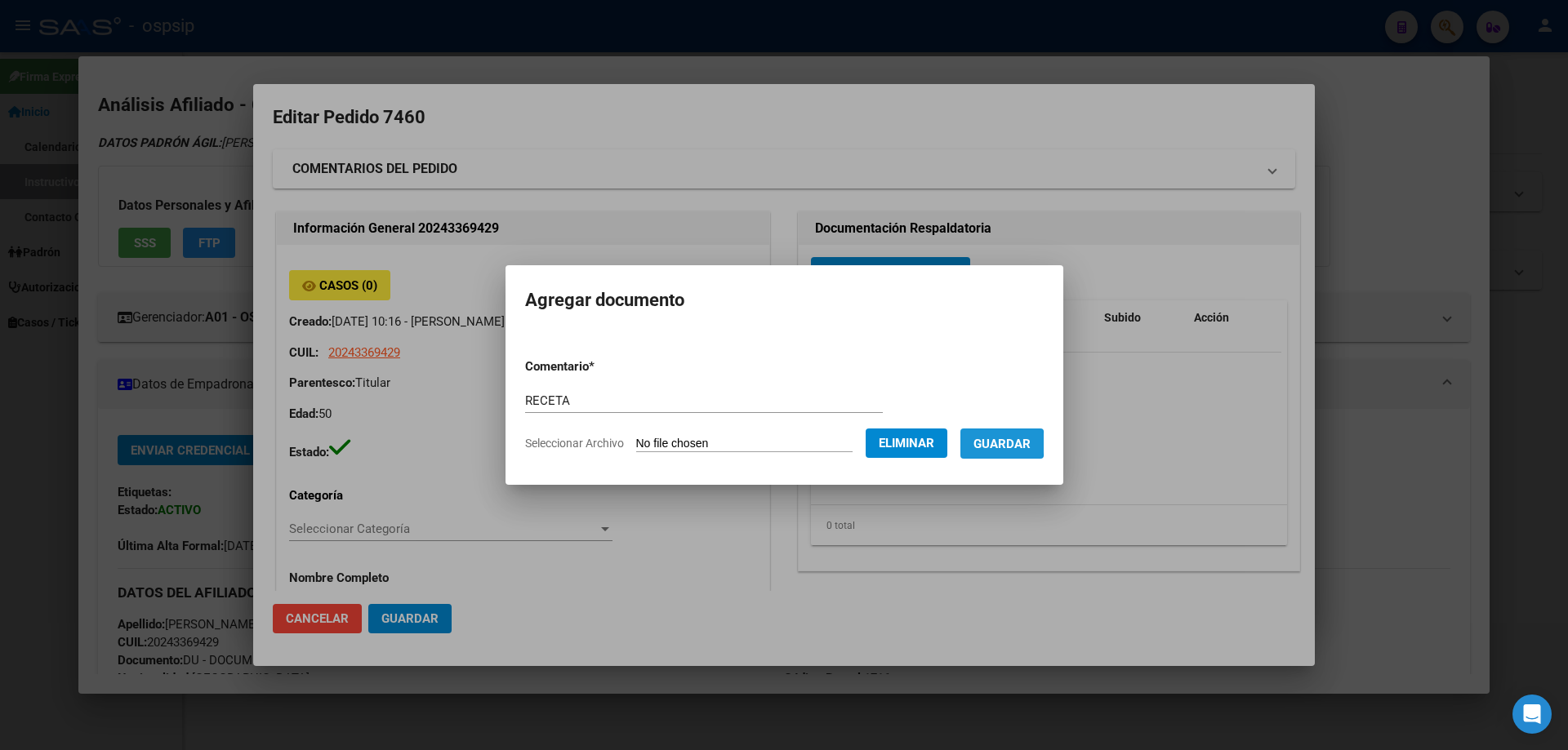
click at [1011, 443] on span "Guardar" at bounding box center [1002, 444] width 57 height 15
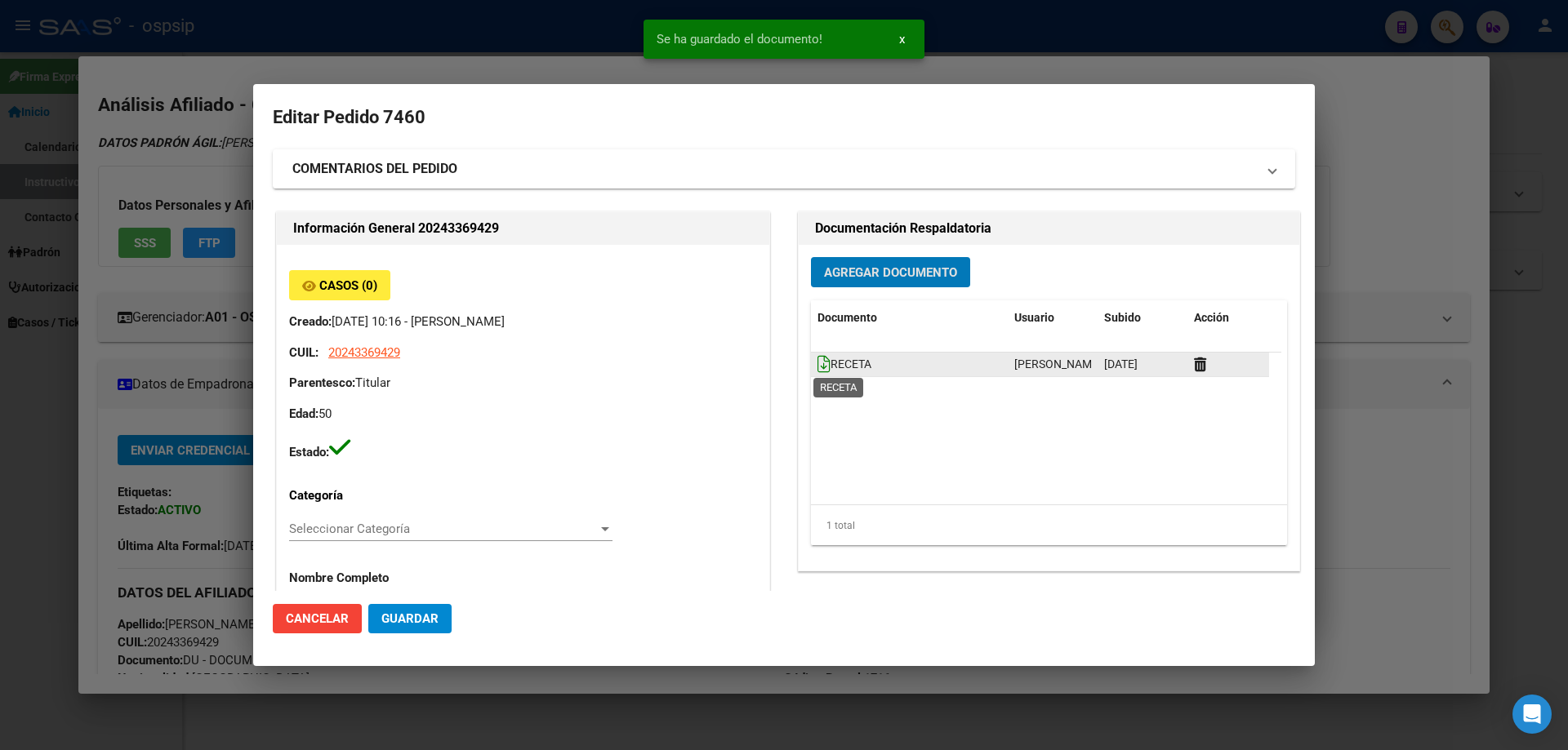
click at [818, 363] on icon at bounding box center [824, 363] width 13 height 18
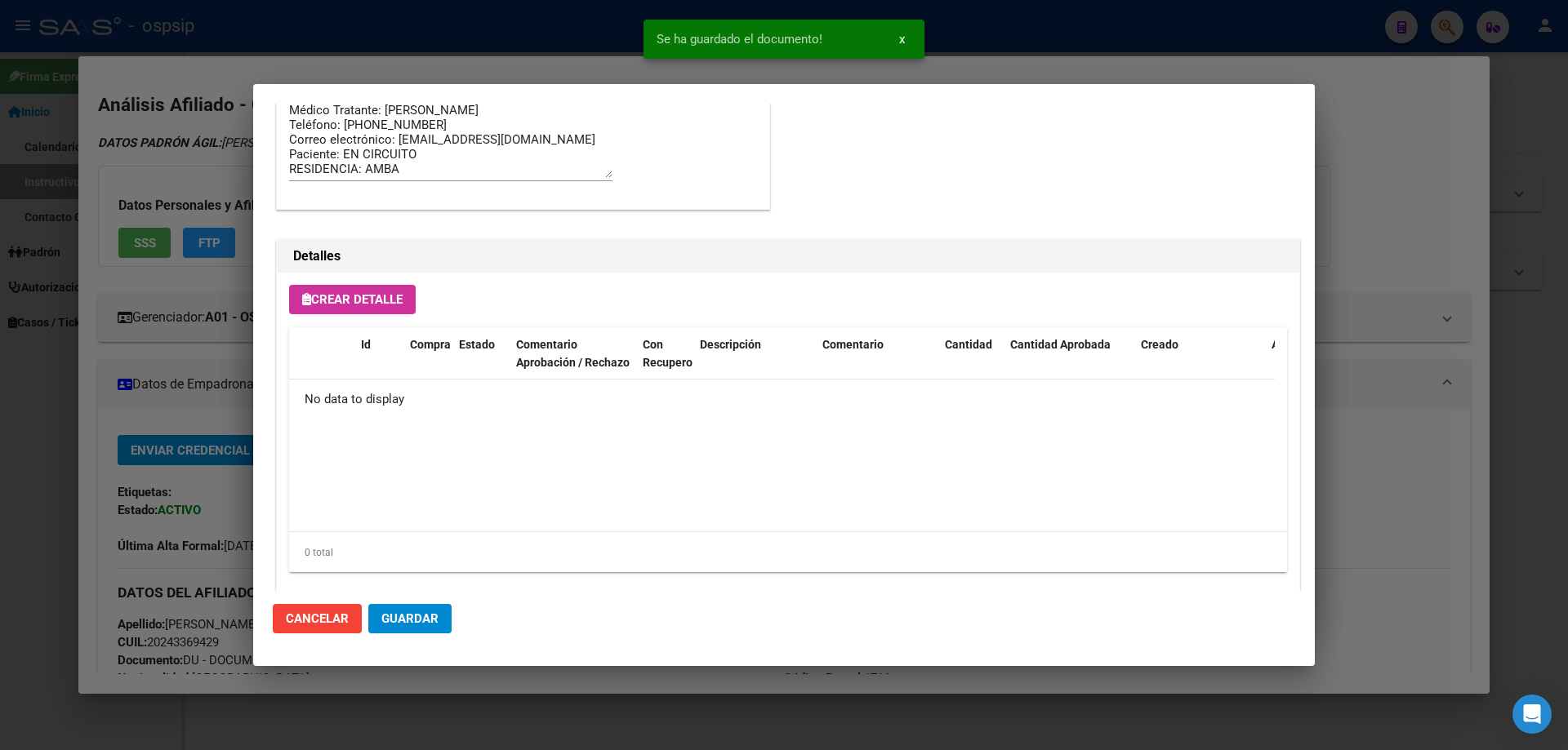
scroll to position [948, 0]
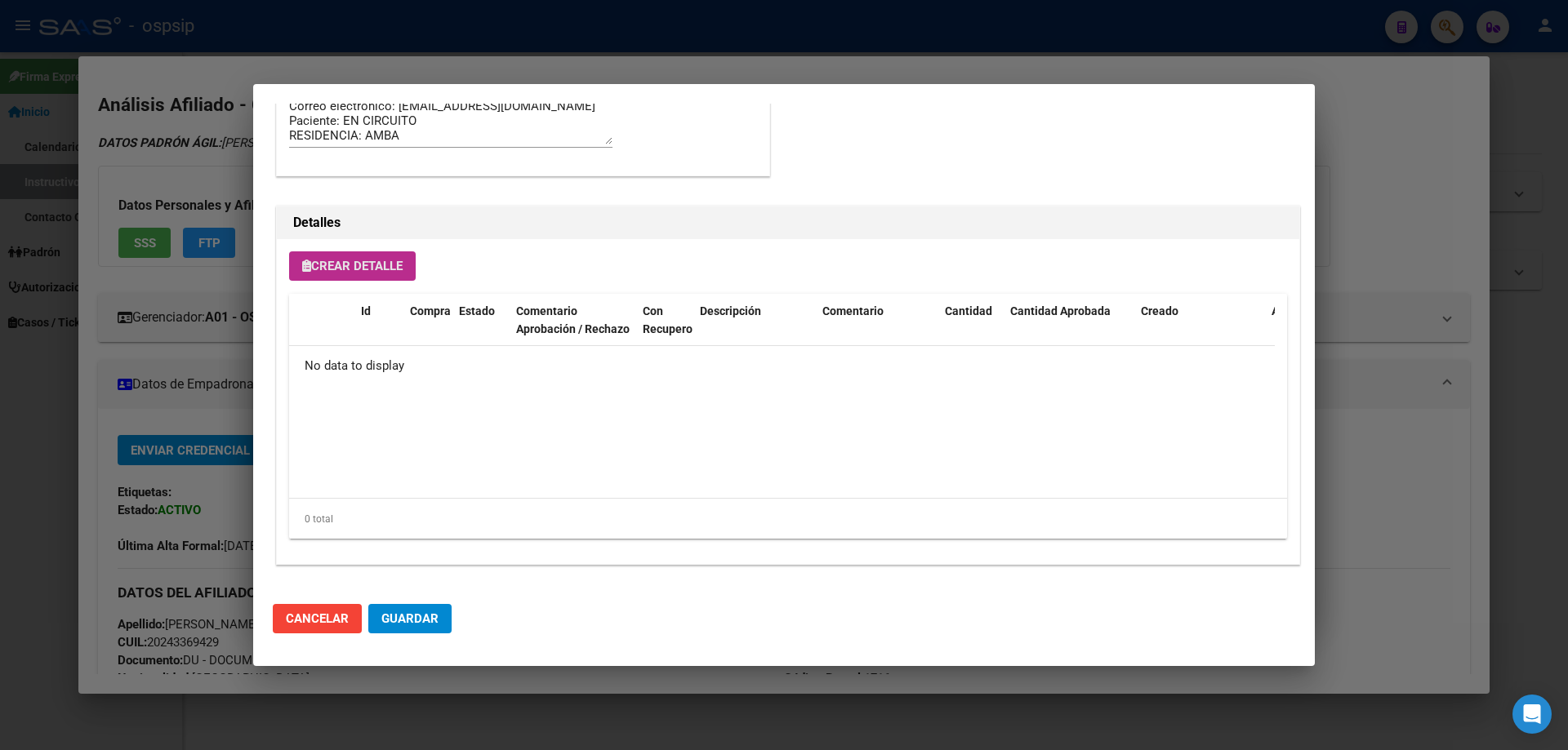
click at [339, 254] on button "Crear Detalle" at bounding box center [352, 266] width 127 height 29
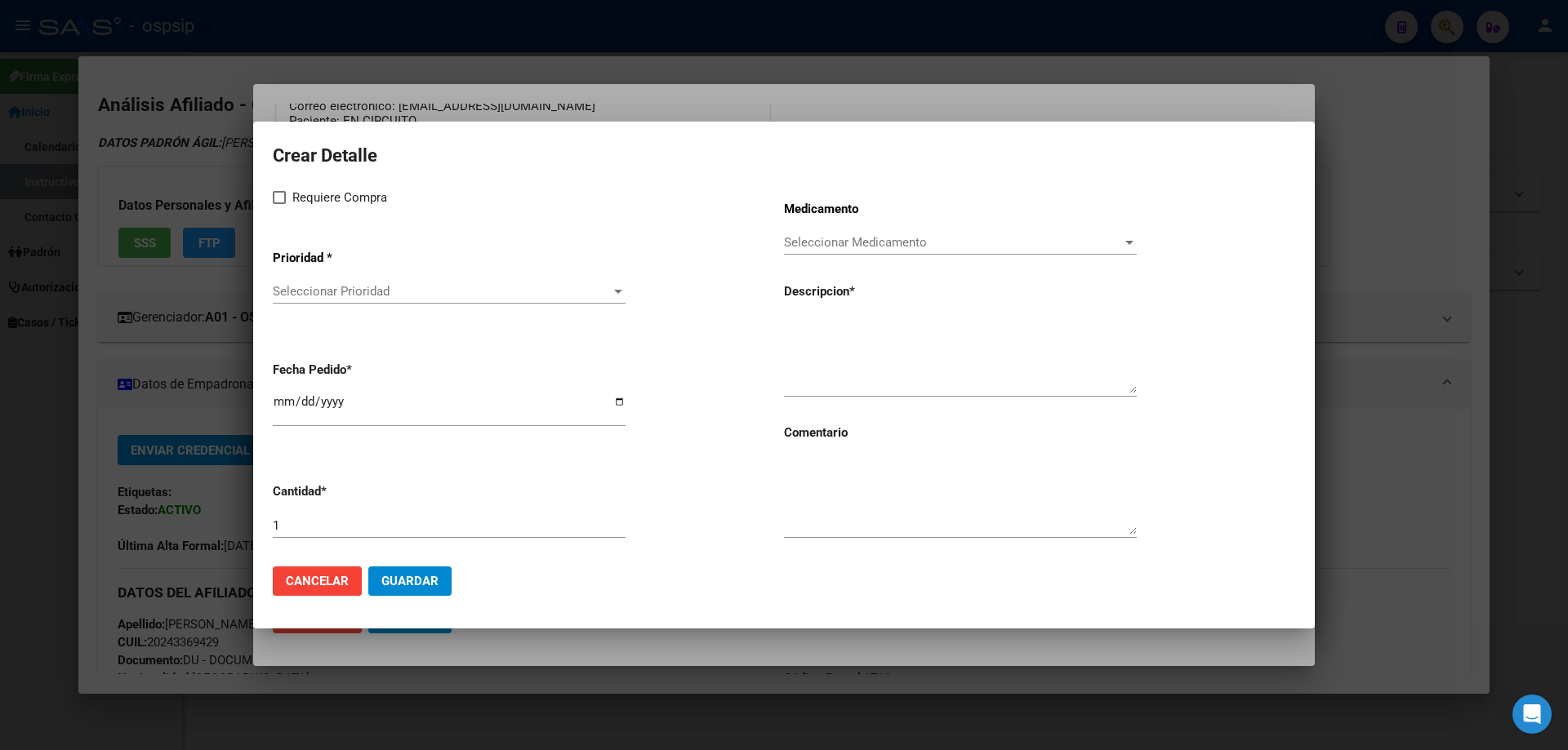
drag, startPoint x: 838, startPoint y: 314, endPoint x: 814, endPoint y: 321, distance: 25.0
paste textarea "[MEDICAL_DATA] disoproxil+[MEDICAL_DATA] 300mg/300mg comp.rec.x 30 (TFD/3TC)"
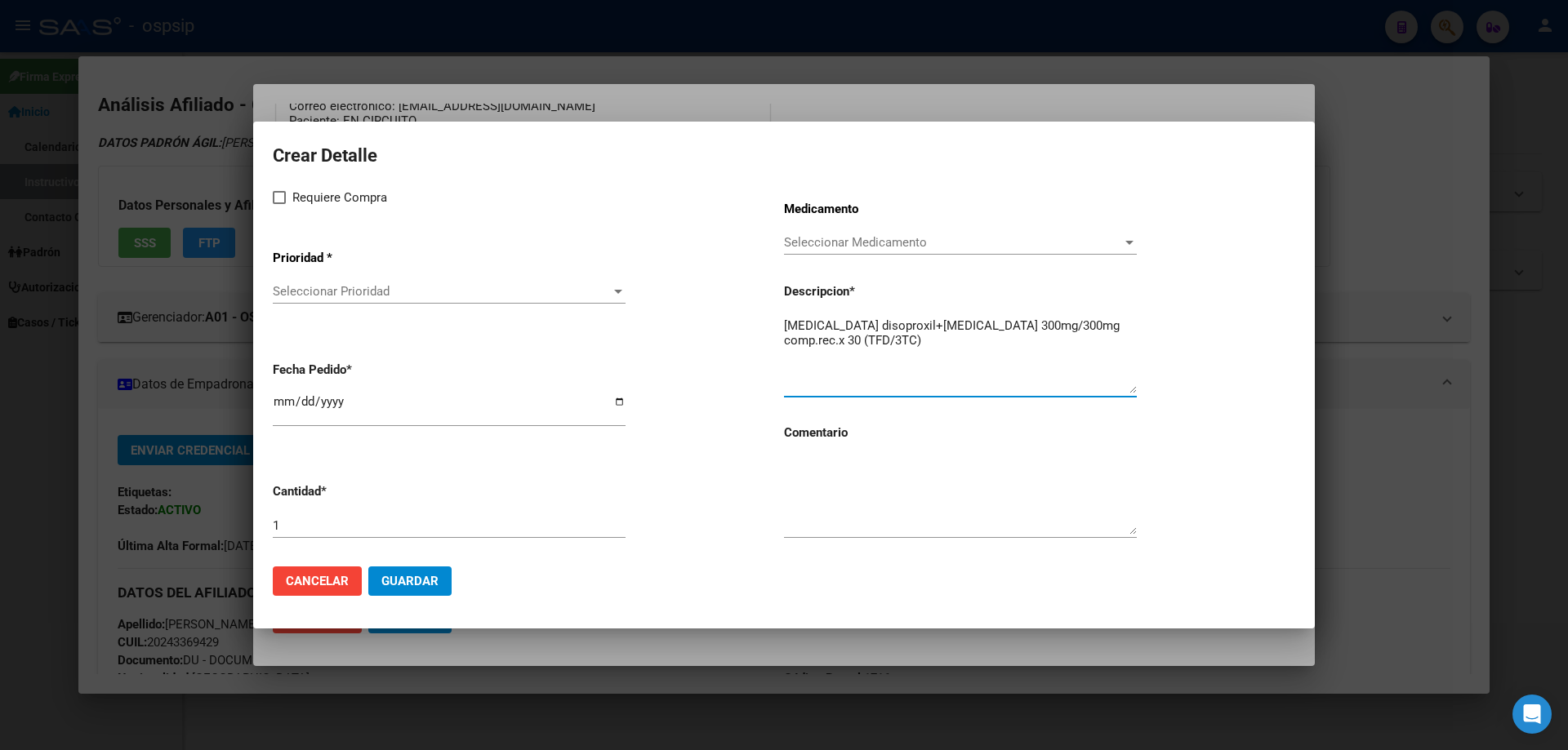
type textarea "[MEDICAL_DATA] disoproxil+[MEDICAL_DATA] 300mg/300mg comp.rec.x 30 (TFD/3TC)"
click at [830, 485] on textarea at bounding box center [961, 497] width 352 height 77
type textarea "MISMO TTO"
click at [277, 192] on span at bounding box center [279, 197] width 13 height 13
click at [279, 204] on input "Requiere Compra" at bounding box center [279, 204] width 1 height 1
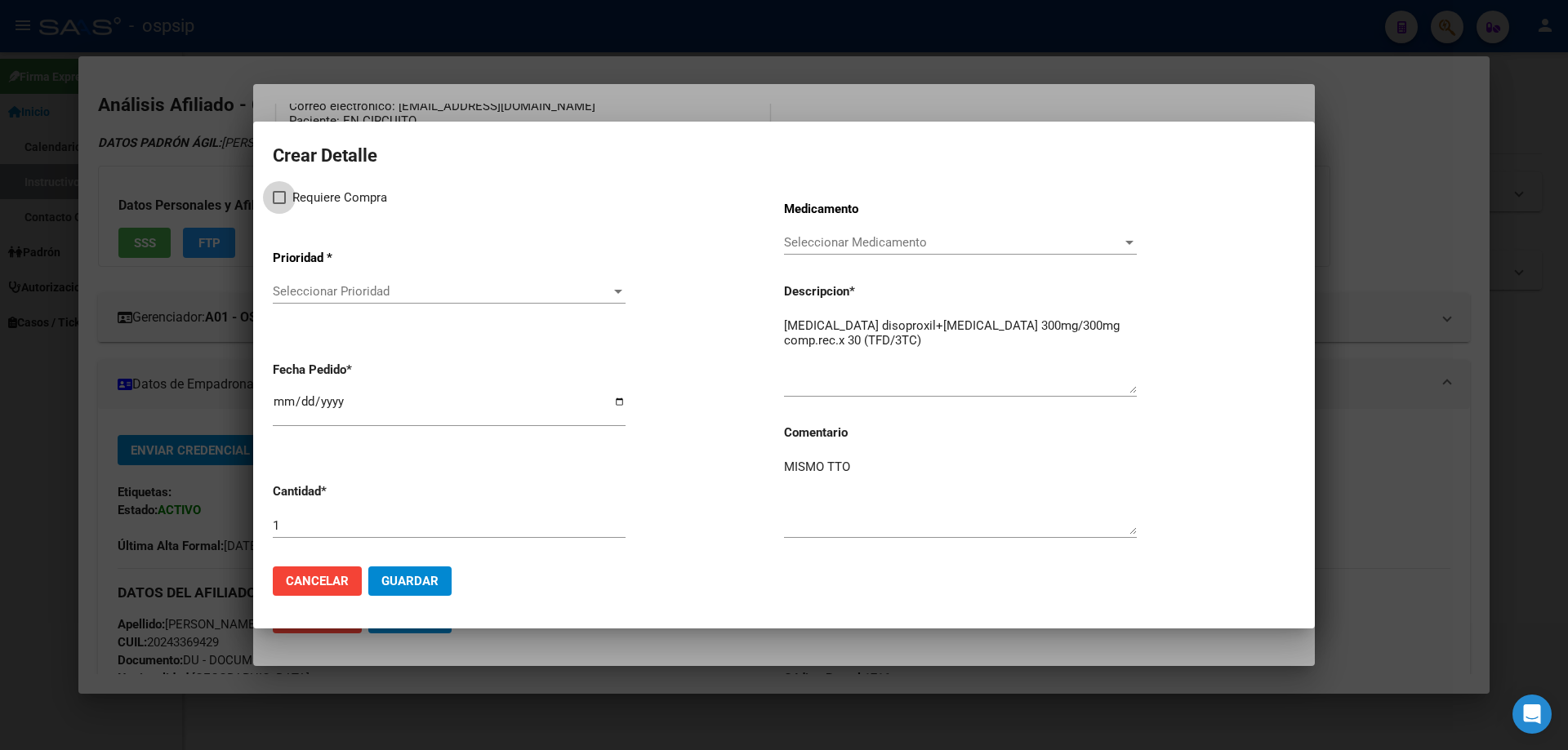
checkbox input "true"
click at [311, 292] on span "Seleccionar Prioridad" at bounding box center [441, 291] width 338 height 15
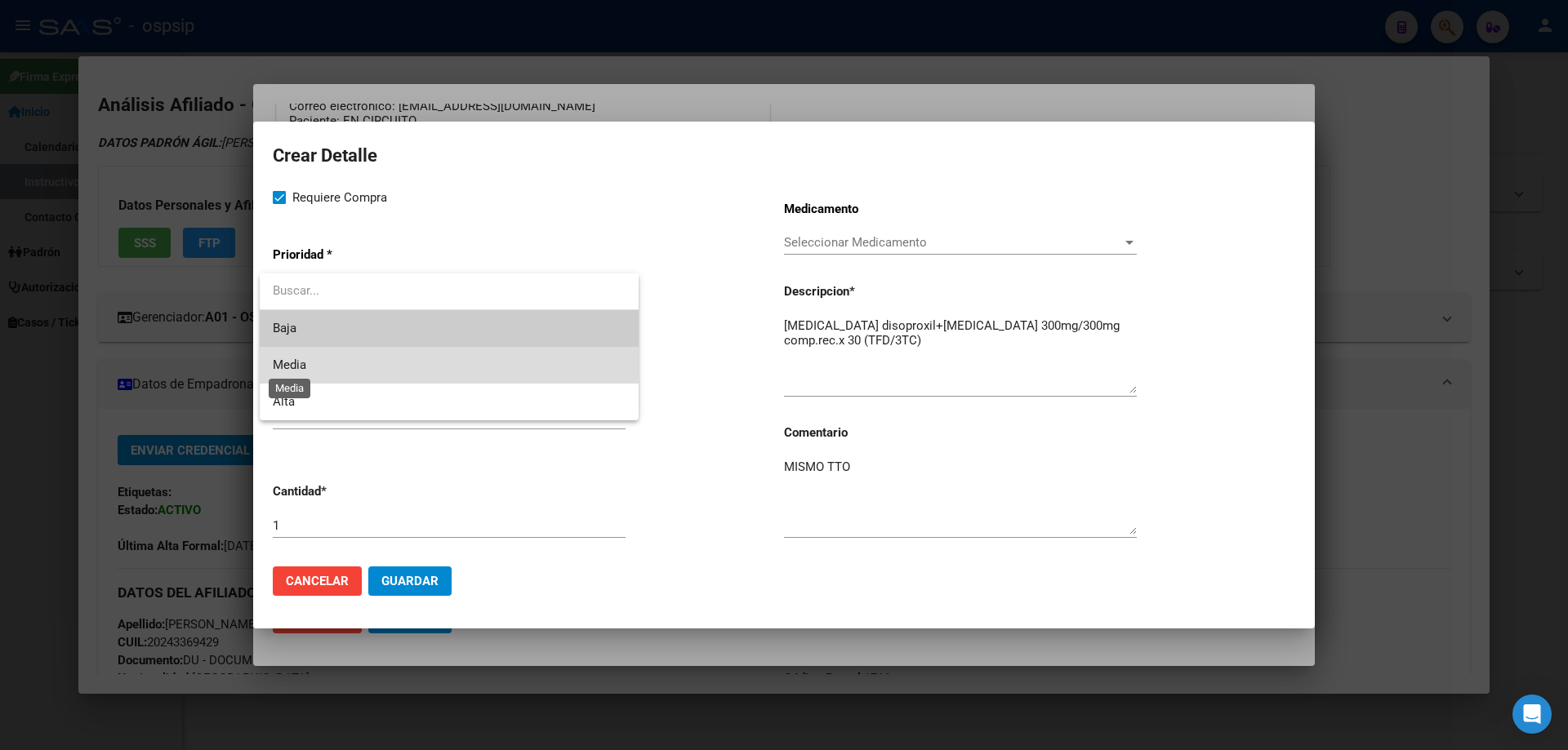
click at [304, 372] on span "Media" at bounding box center [289, 364] width 33 height 15
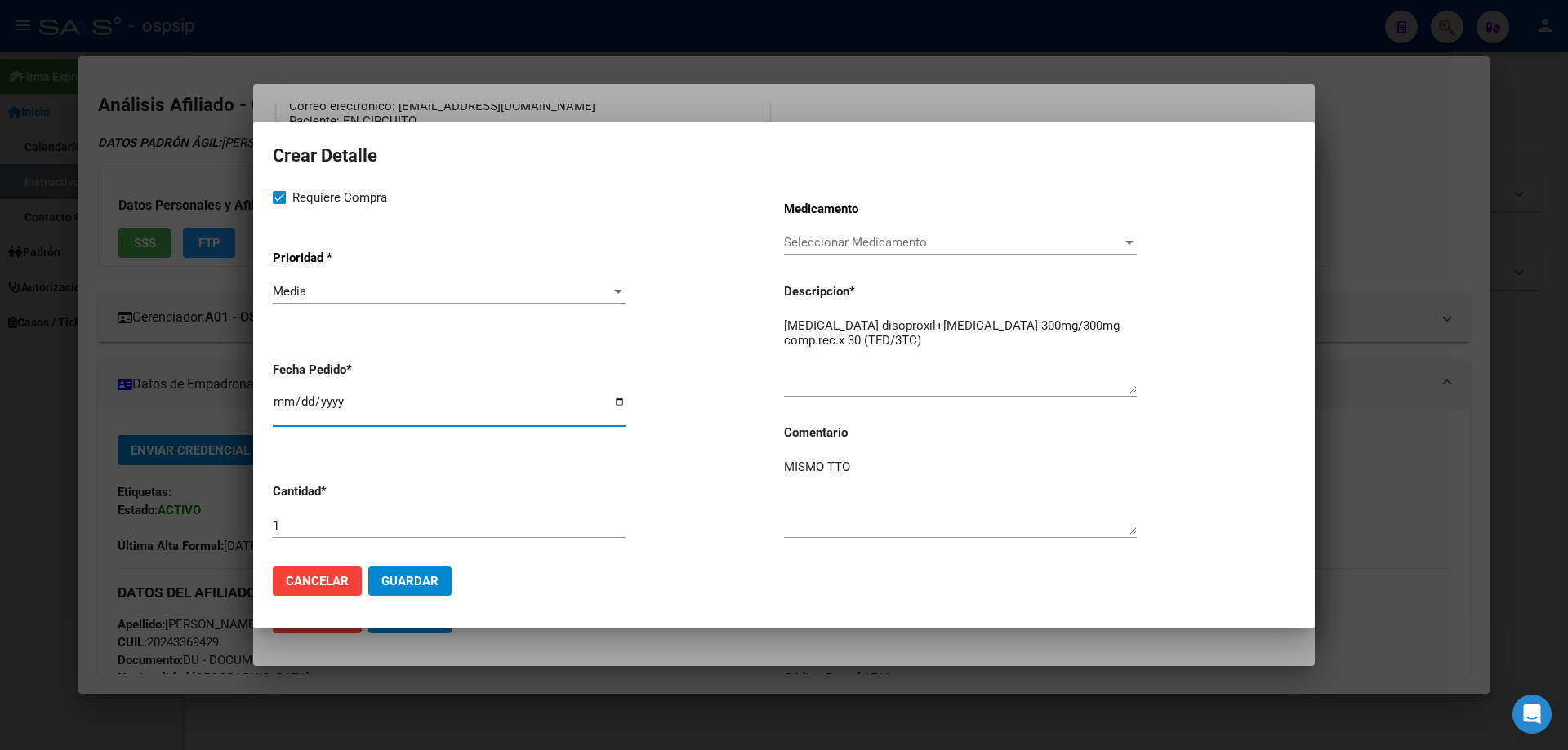
click at [279, 415] on input "2025-10-13" at bounding box center [449, 408] width 352 height 27
type input "2025-10-04"
click at [390, 584] on span "Guardar" at bounding box center [410, 581] width 57 height 15
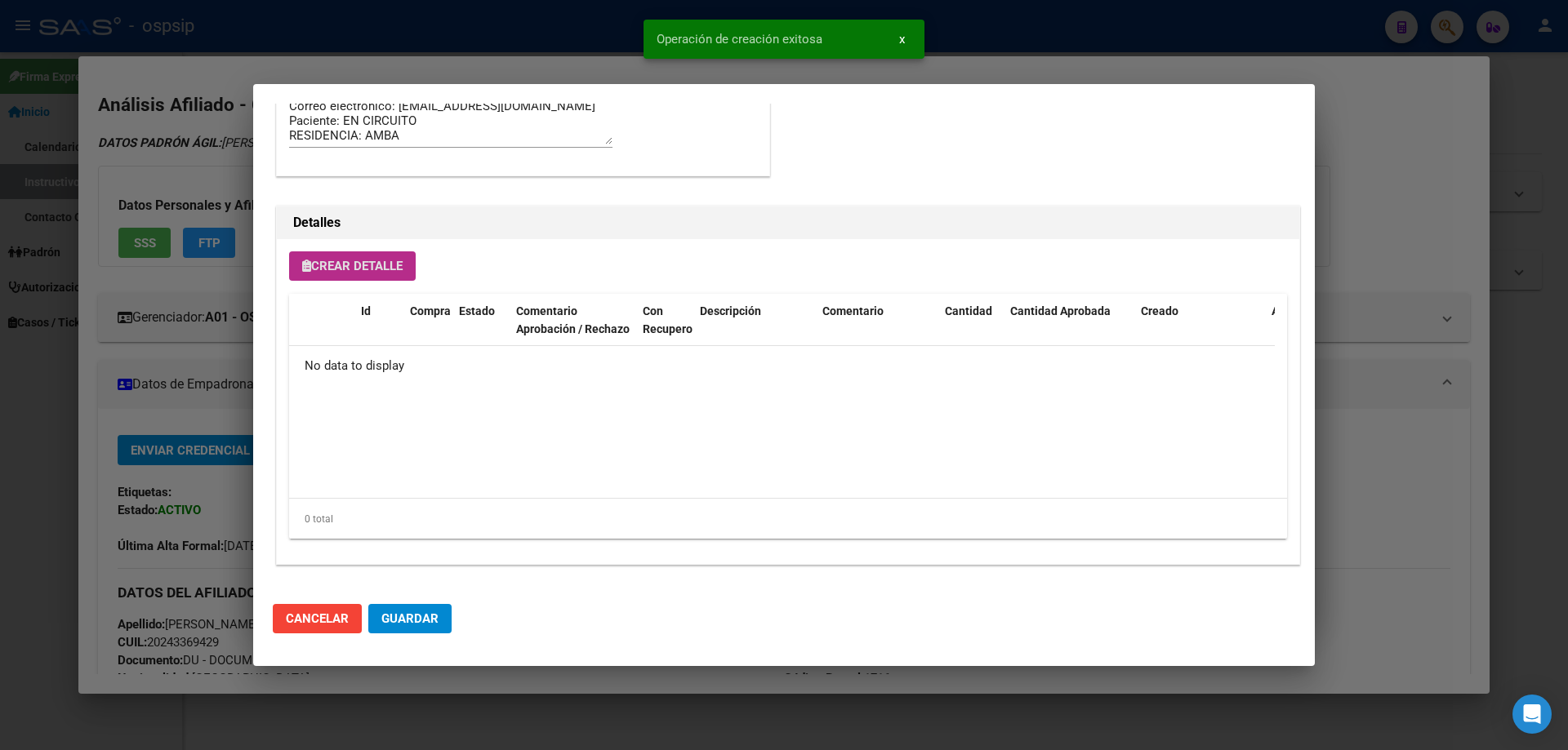
scroll to position [979, 0]
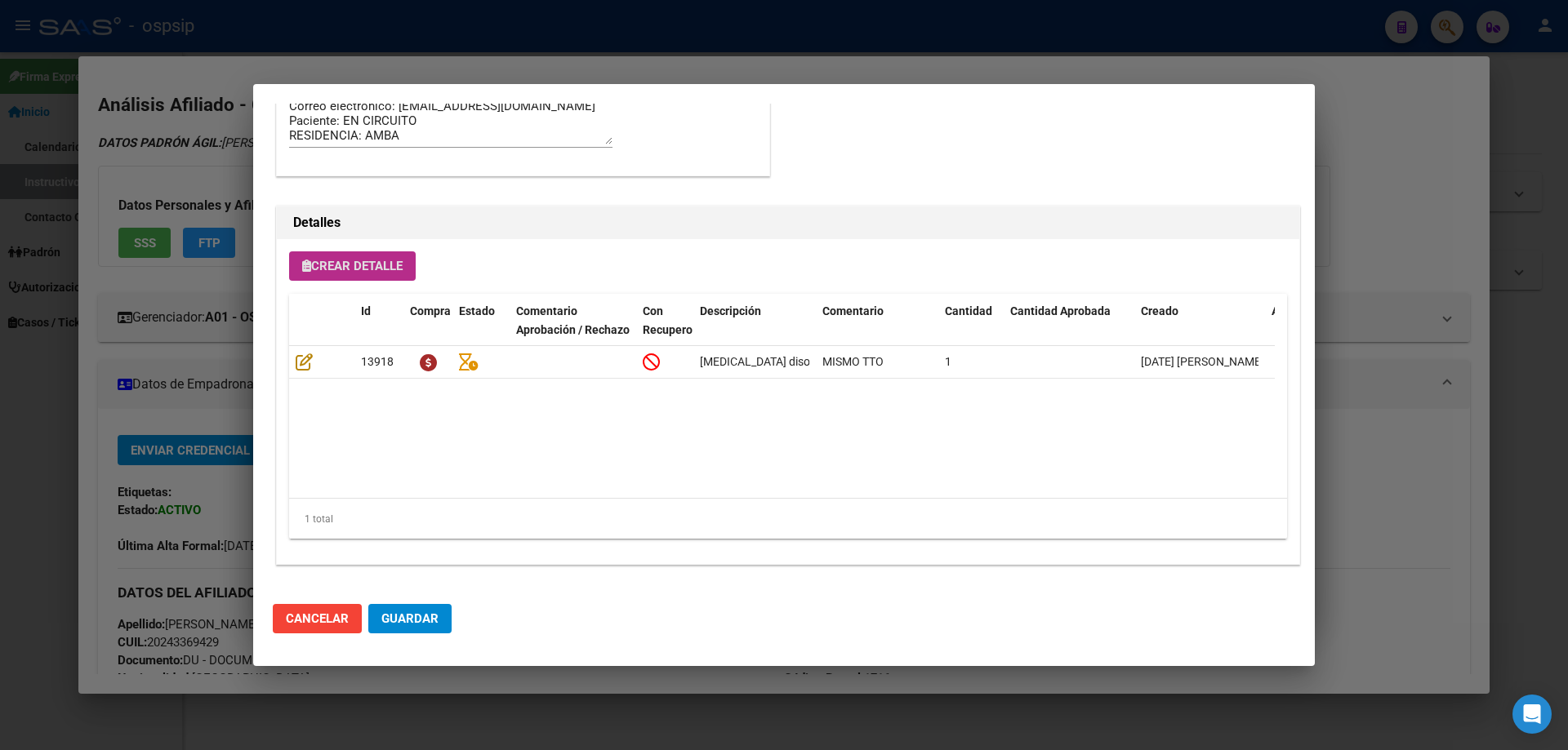
click at [370, 265] on span "Crear Detalle" at bounding box center [352, 266] width 100 height 15
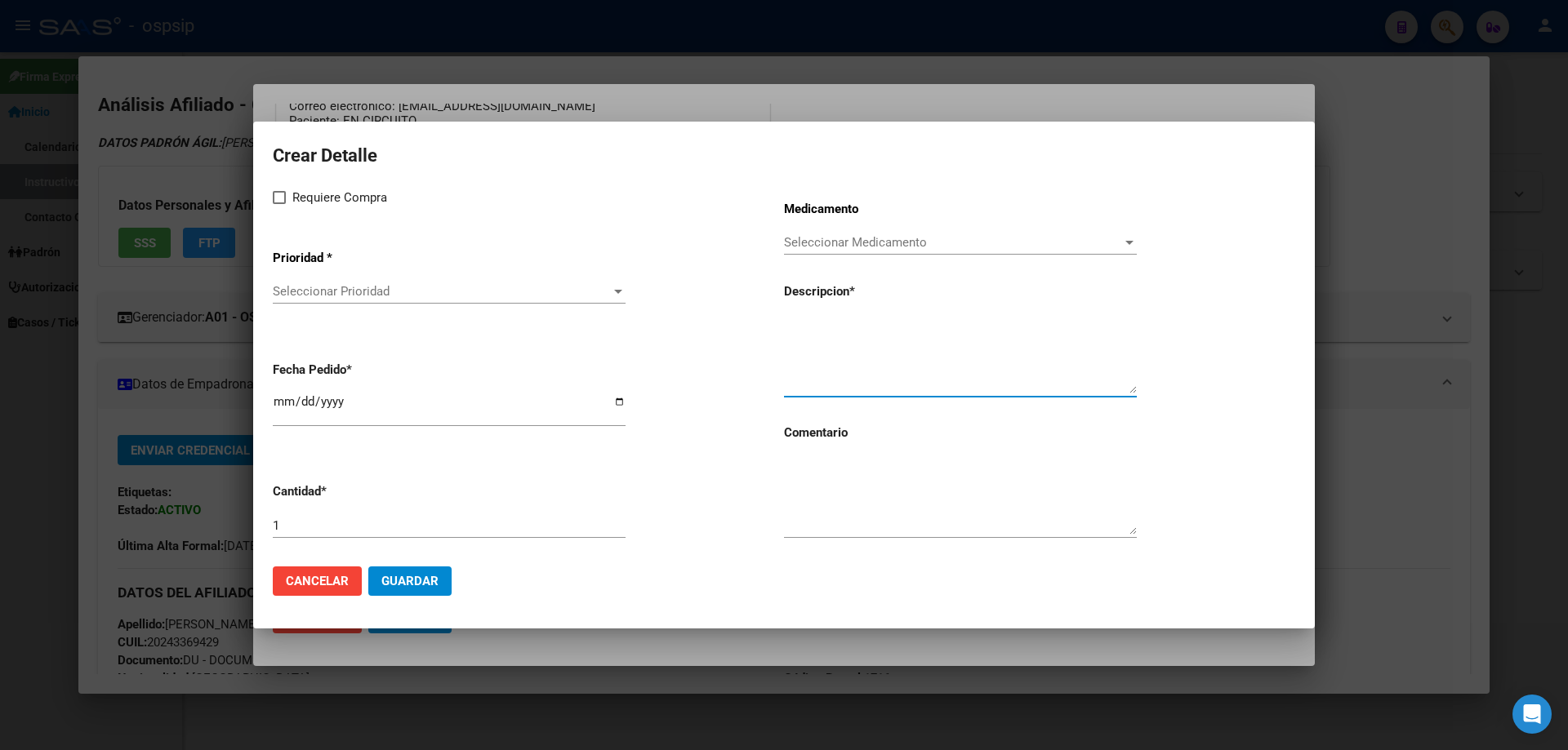
paste textarea "[MEDICAL_DATA]+[MEDICAL_DATA] 800mg/100mg comp.rec.x 30 (DRV/RTV)"
type textarea "[MEDICAL_DATA]+[MEDICAL_DATA] 800mg/100mg comp.rec.x 30 (DRV/RTV)"
click at [874, 510] on textarea at bounding box center [961, 497] width 352 height 77
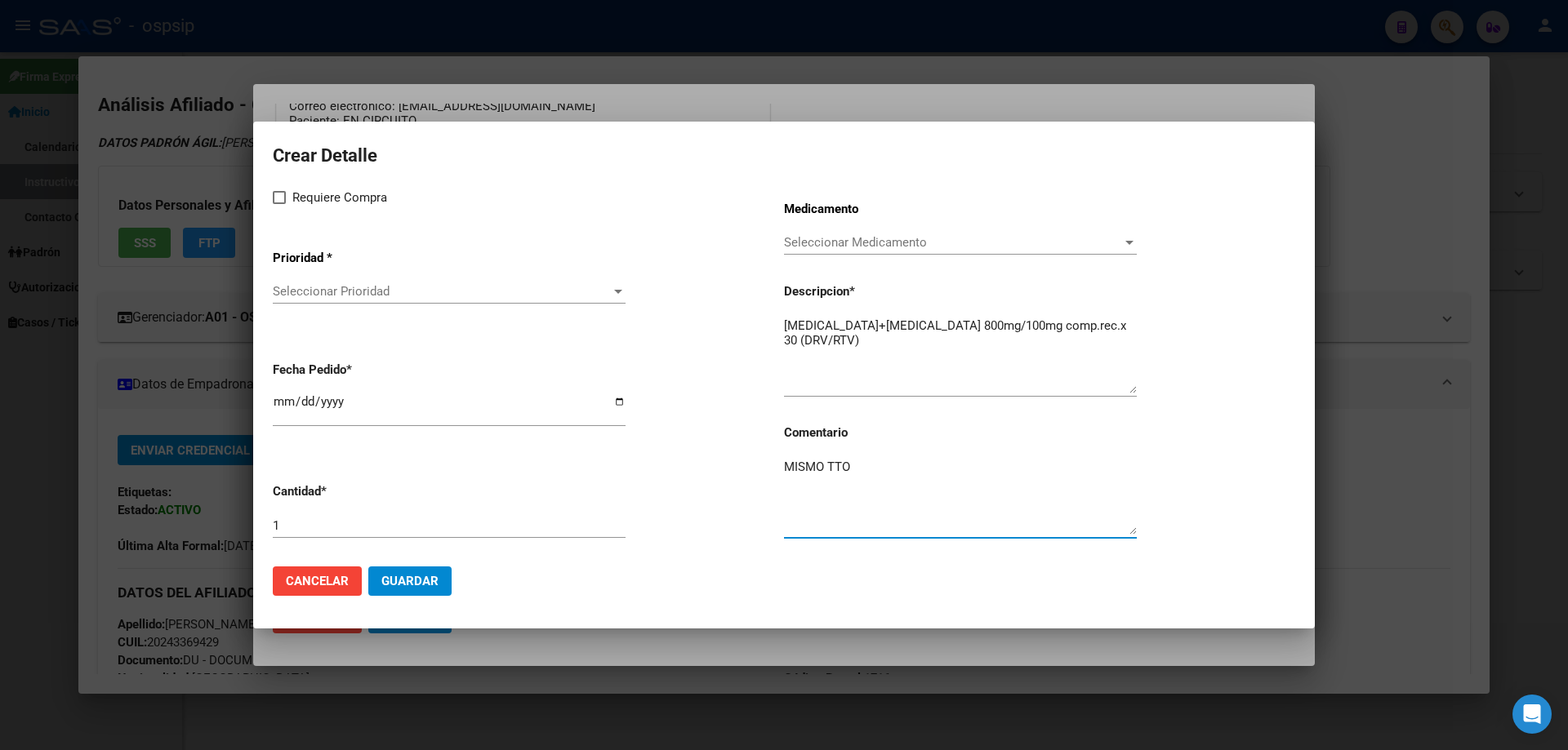
type textarea "MISMO TTO"
click at [274, 195] on span at bounding box center [279, 197] width 13 height 13
click at [279, 204] on input "Requiere Compra" at bounding box center [279, 204] width 1 height 1
checkbox input "true"
click at [336, 292] on span "Seleccionar Prioridad" at bounding box center [441, 291] width 338 height 15
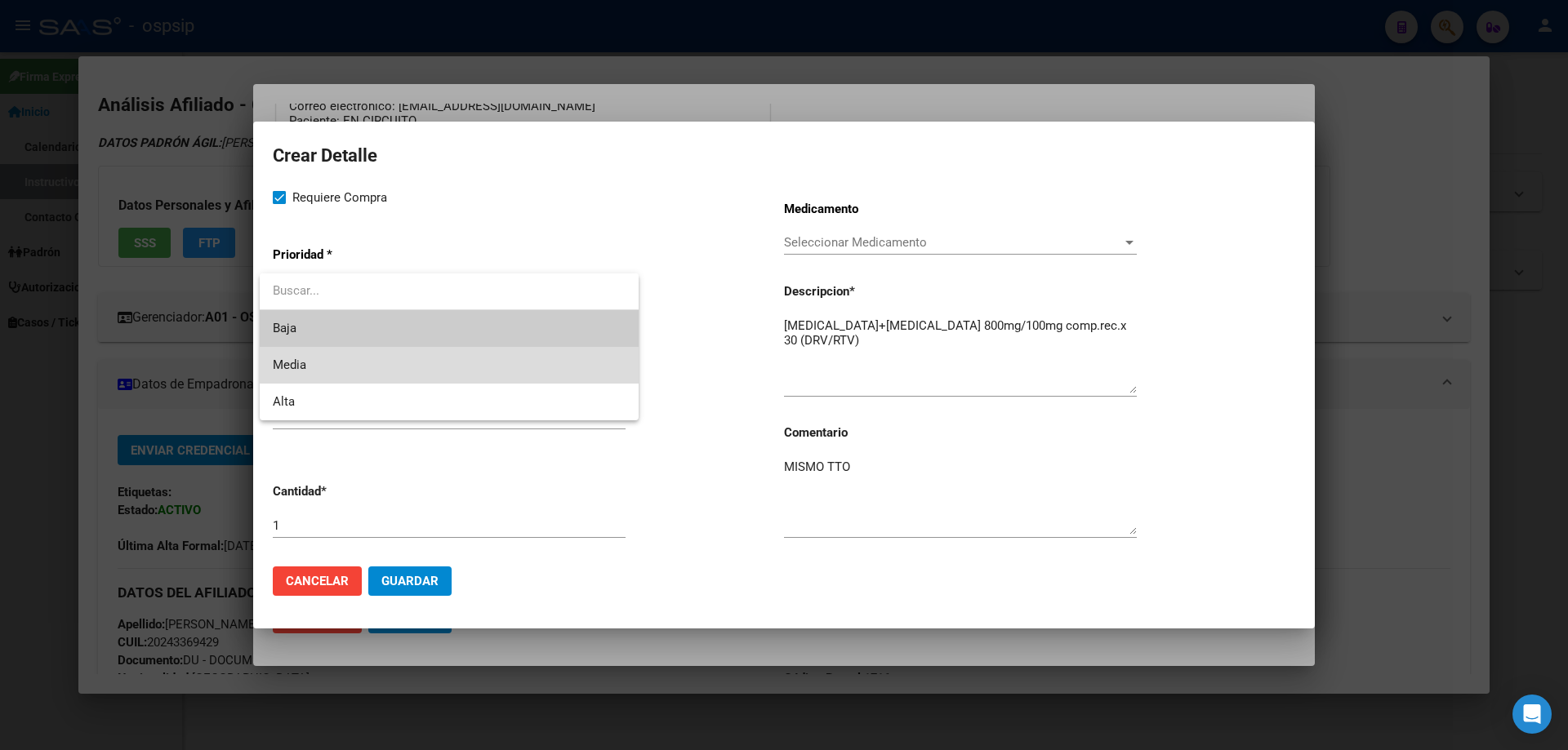
click at [323, 368] on span "Media" at bounding box center [449, 365] width 352 height 37
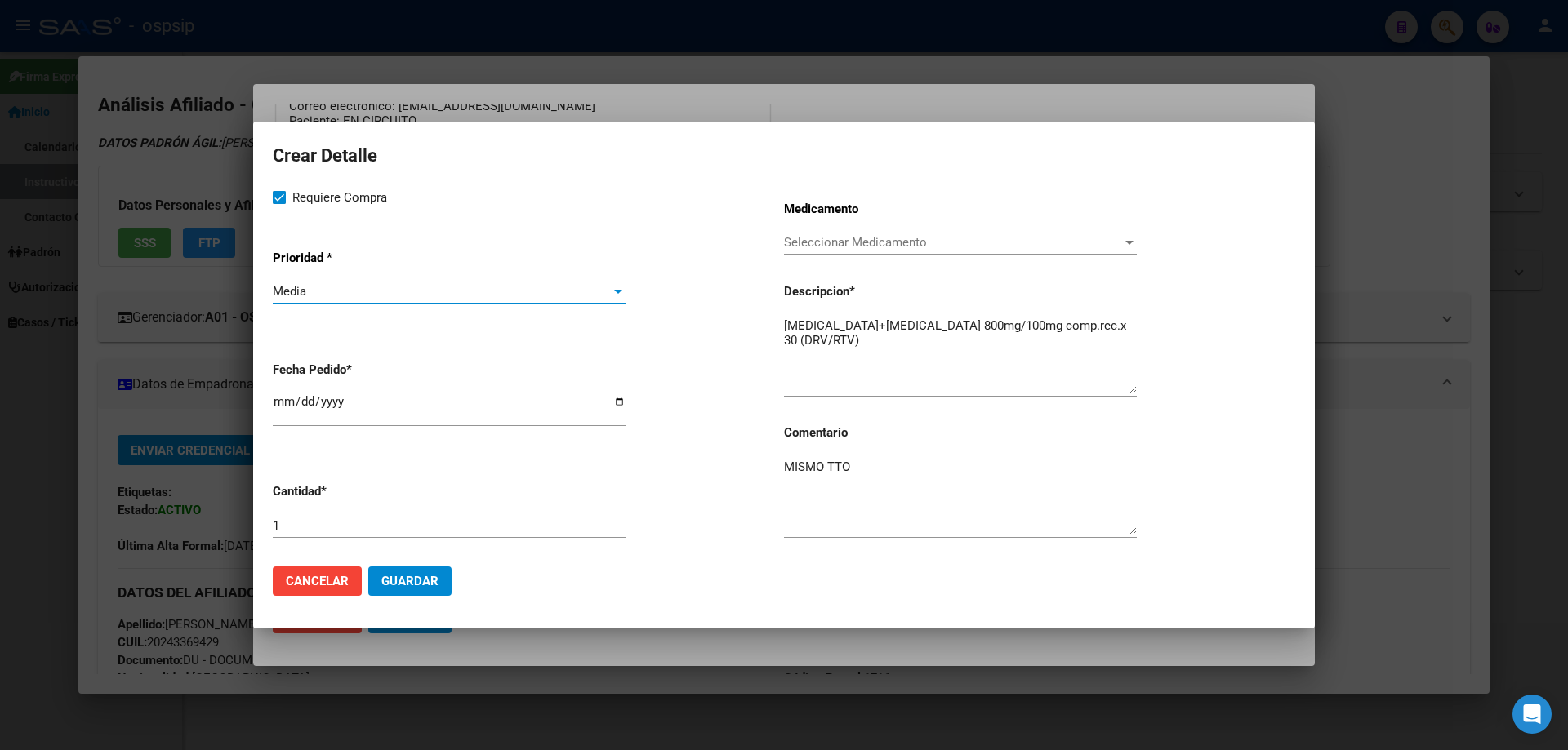
click at [281, 401] on input "2025-10-13" at bounding box center [449, 408] width 352 height 27
type input "2025-10-04"
click at [427, 597] on mat-dialog-actions "Cancelar Guardar" at bounding box center [784, 581] width 1022 height 56
click at [424, 581] on span "Guardar" at bounding box center [410, 581] width 57 height 15
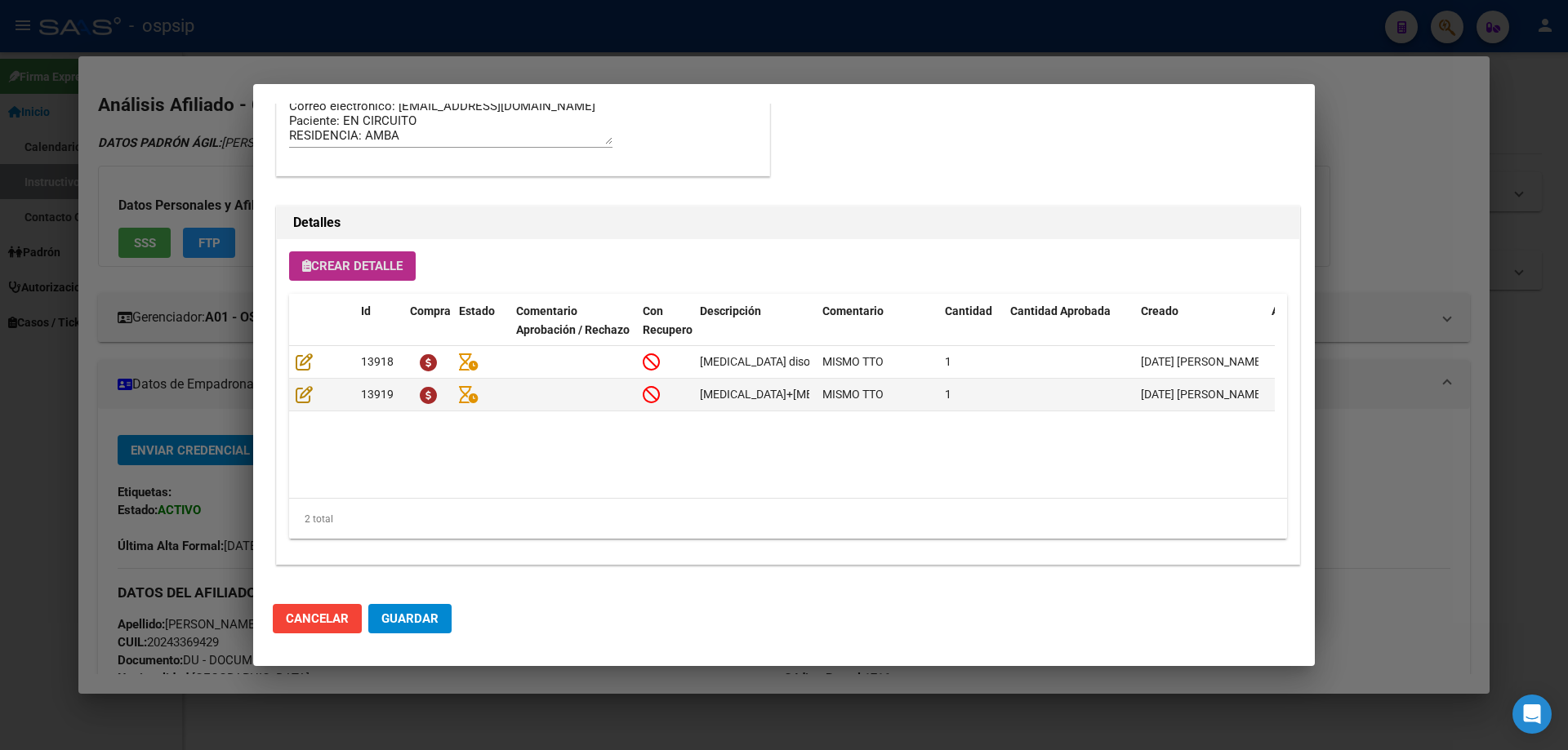
click at [409, 623] on span "Guardar" at bounding box center [410, 618] width 57 height 15
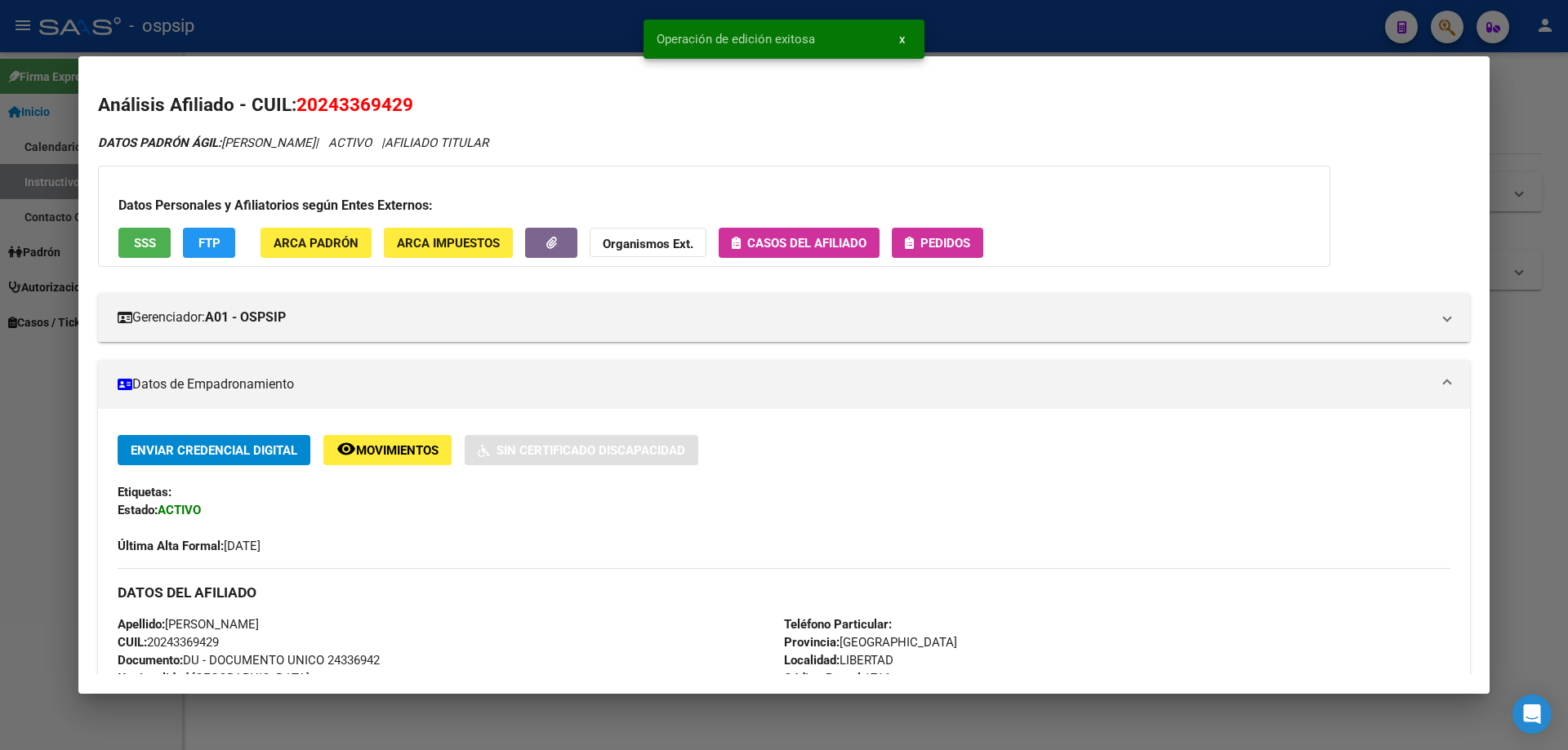
click at [965, 253] on button "Pedidos" at bounding box center [938, 242] width 92 height 30
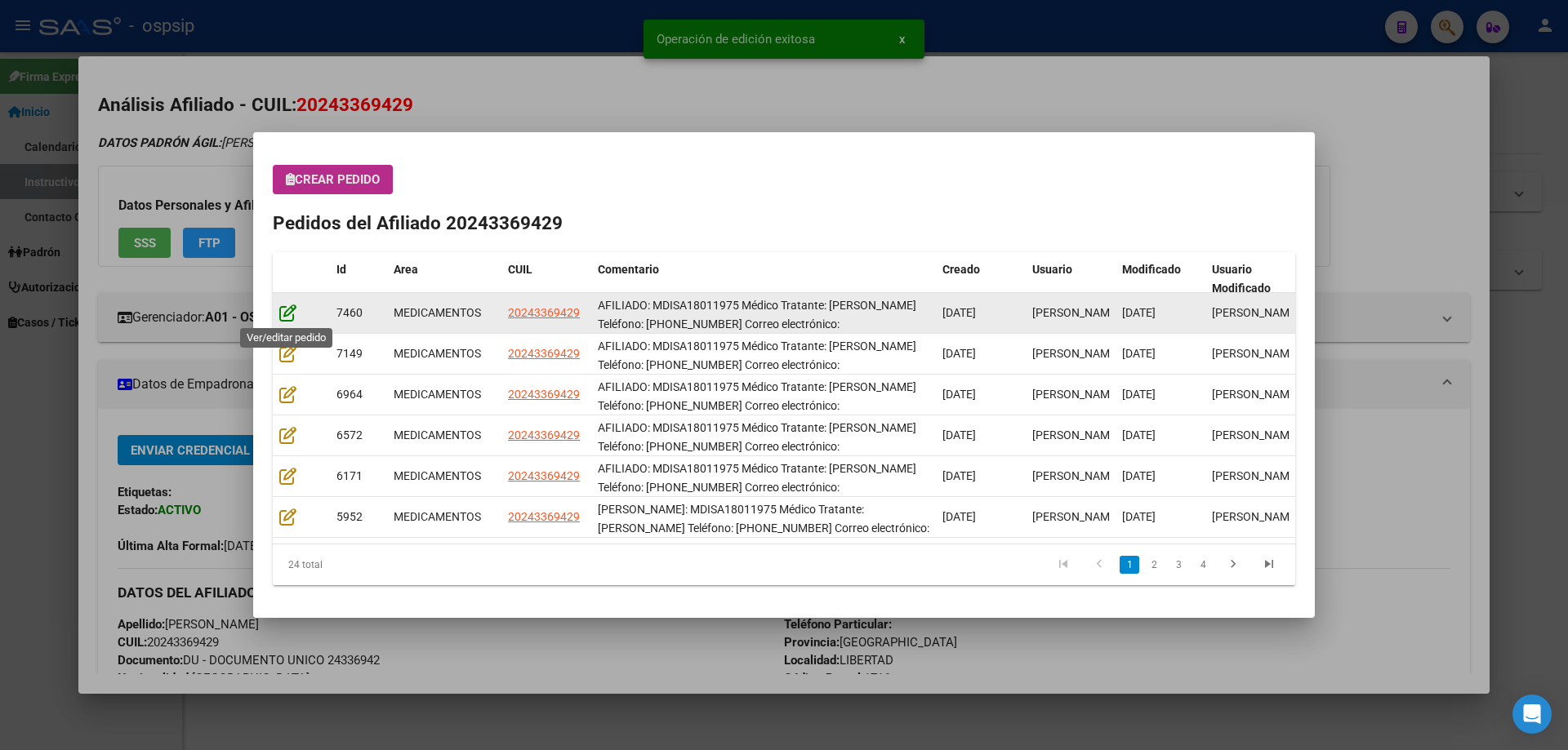
click at [291, 311] on icon at bounding box center [288, 312] width 17 height 18
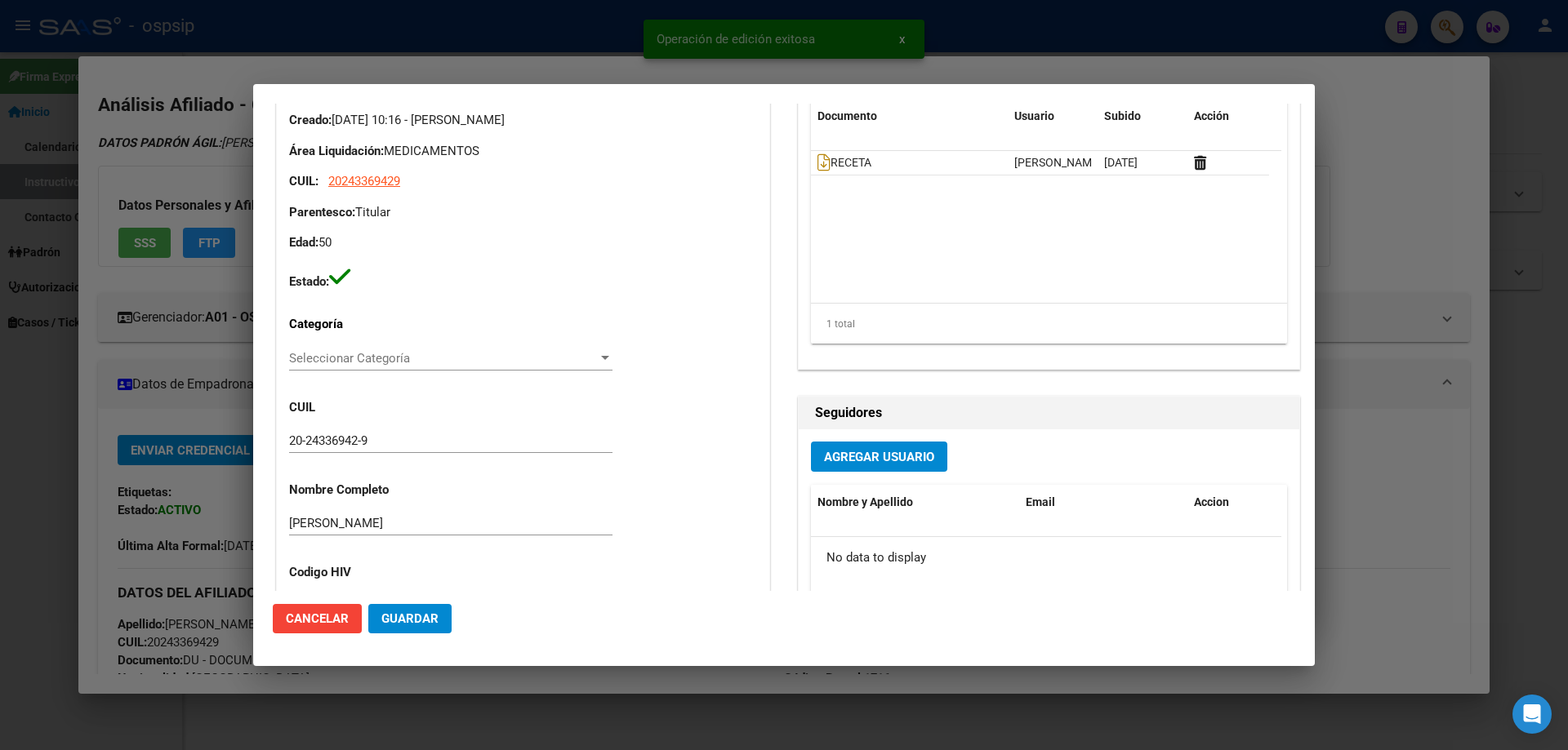
type input "[GEOGRAPHIC_DATA], LIBERTAD, [PERSON_NAME] 2434"
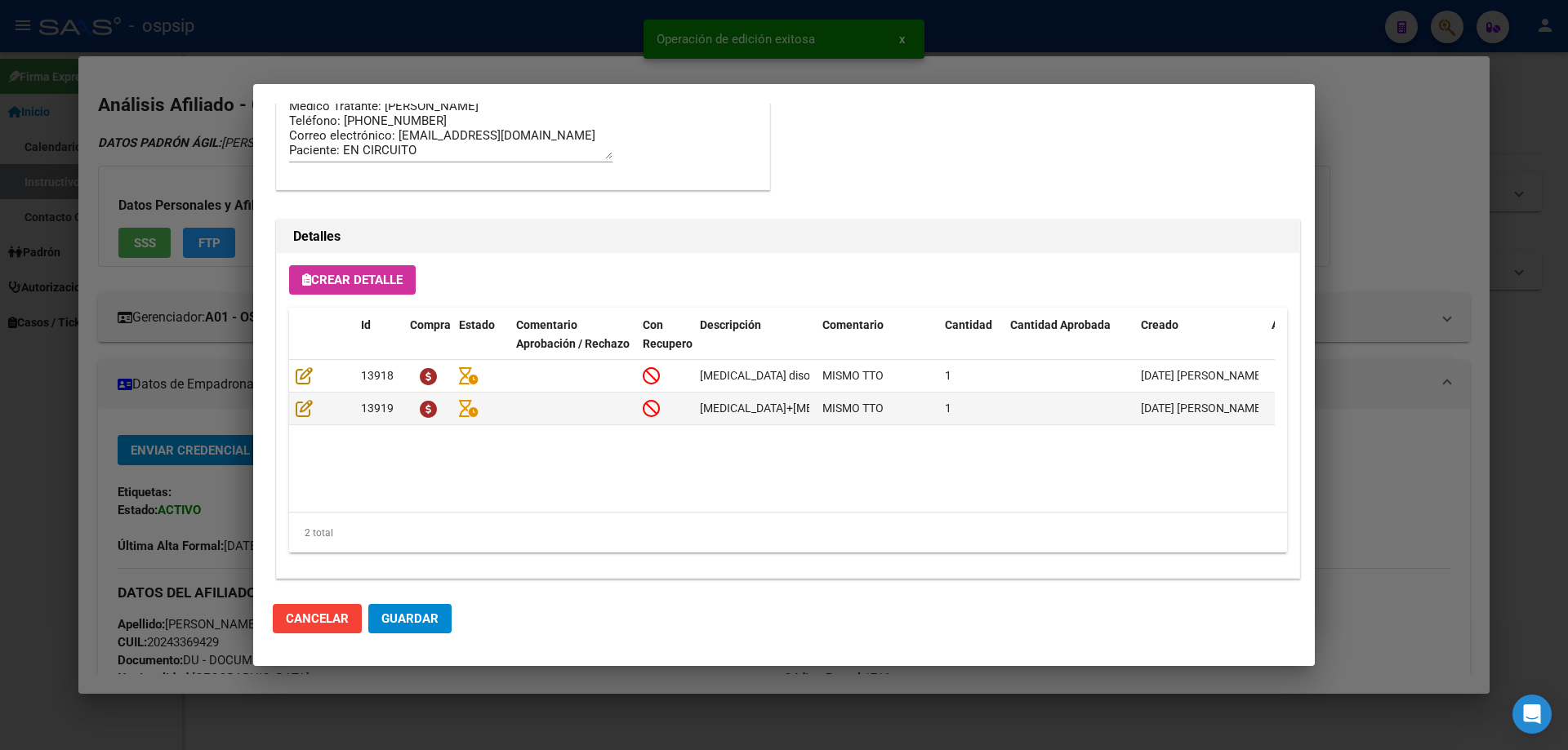
scroll to position [1061, 0]
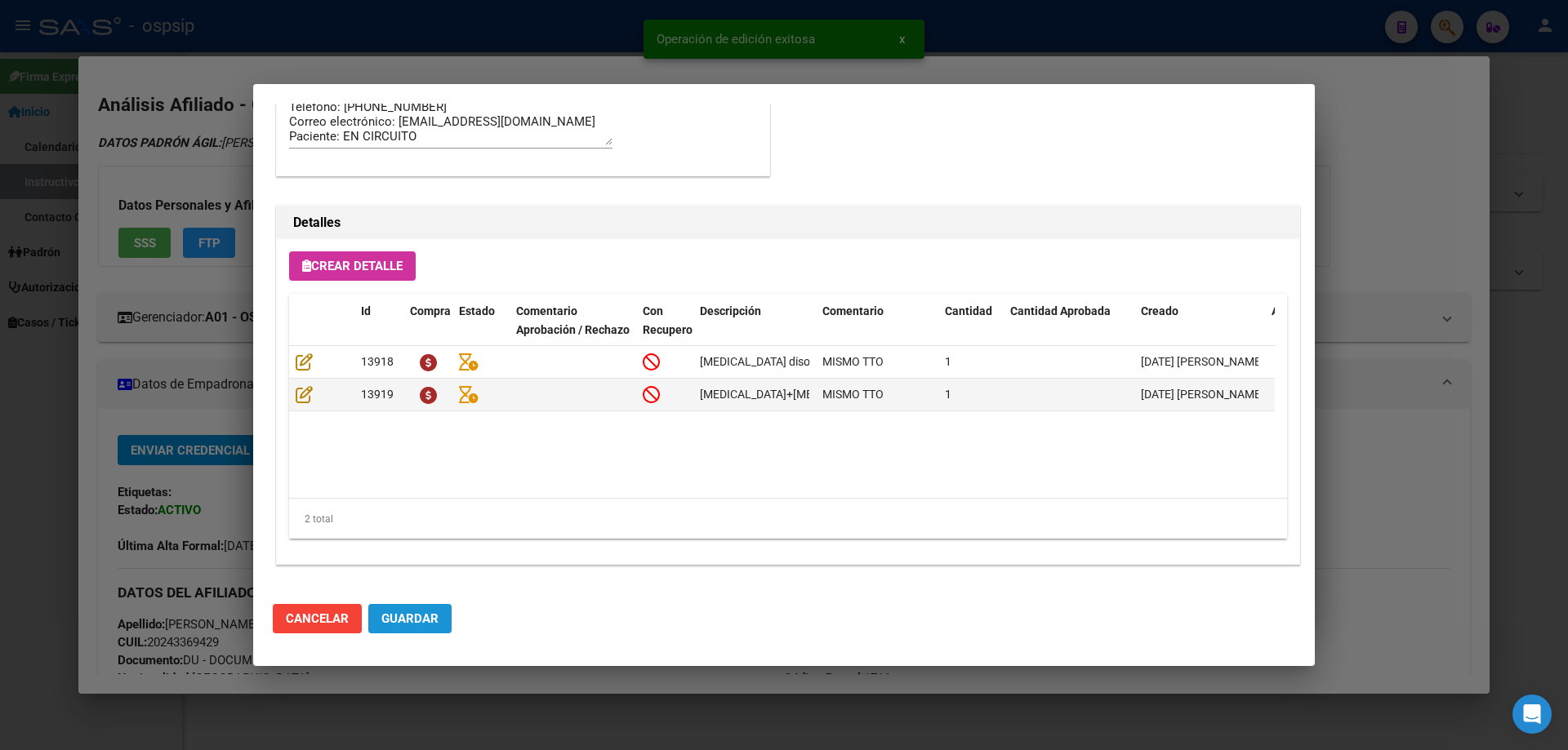
click at [417, 612] on span "Guardar" at bounding box center [410, 618] width 57 height 15
